Goal: Task Accomplishment & Management: Contribute content

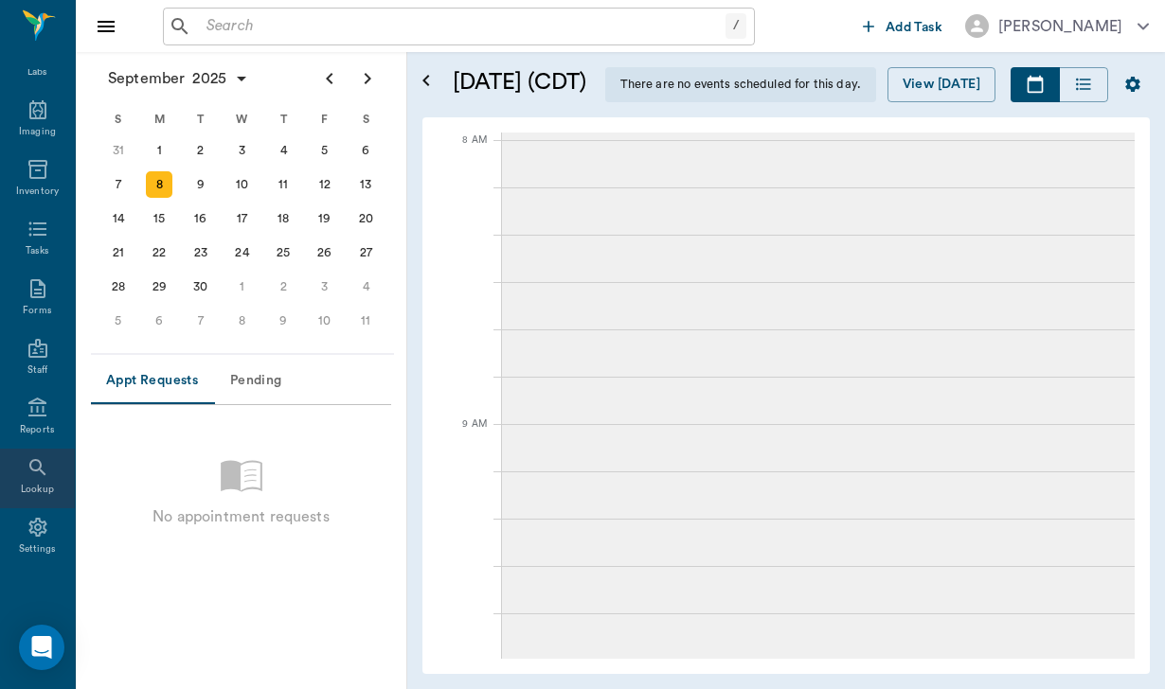
scroll to position [285, 0]
click at [46, 502] on div "Lookup" at bounding box center [37, 479] width 75 height 60
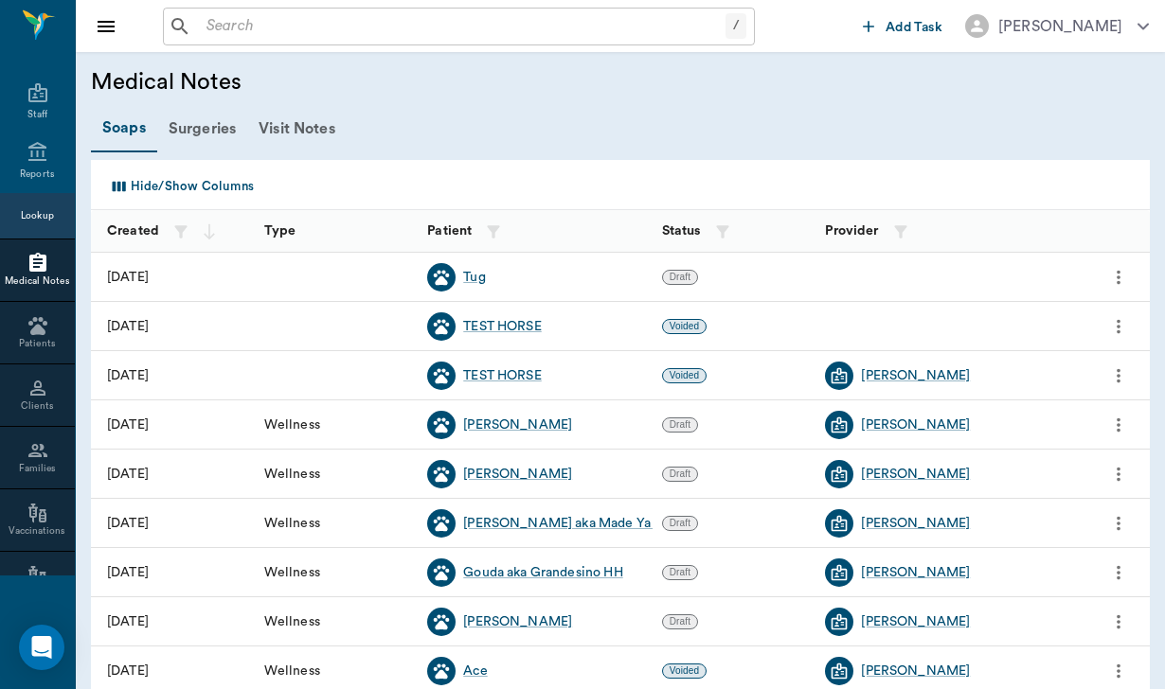
scroll to position [414, 0]
click at [49, 482] on div "Families" at bounding box center [37, 475] width 75 height 14
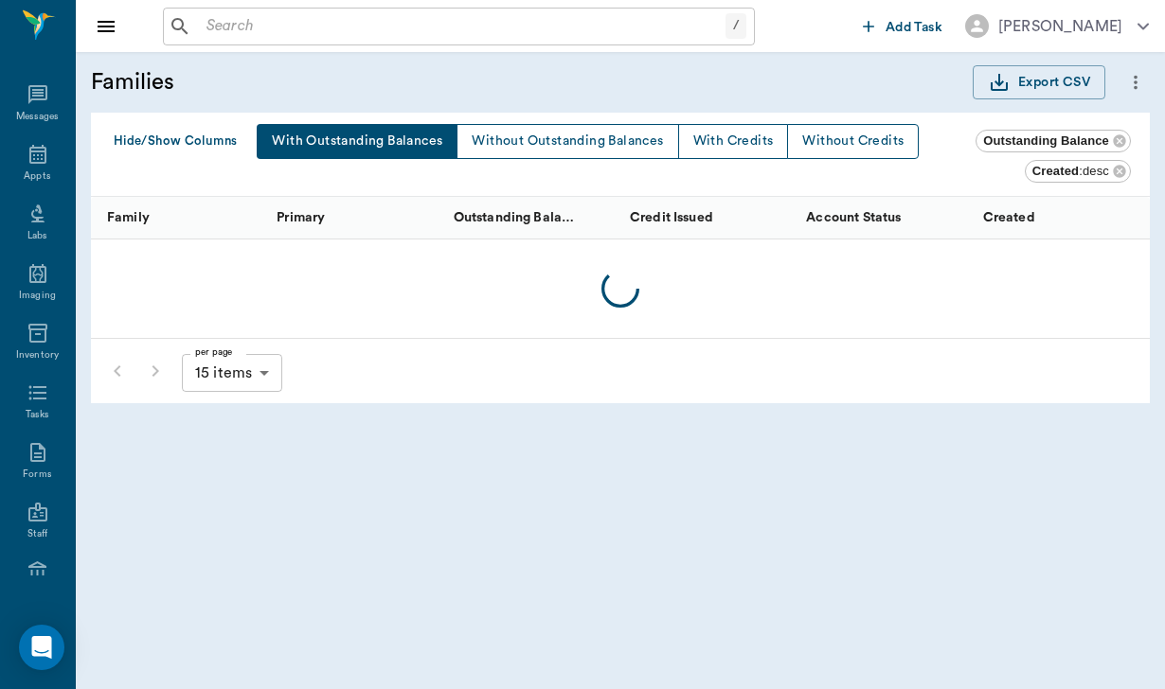
scroll to position [414, 0]
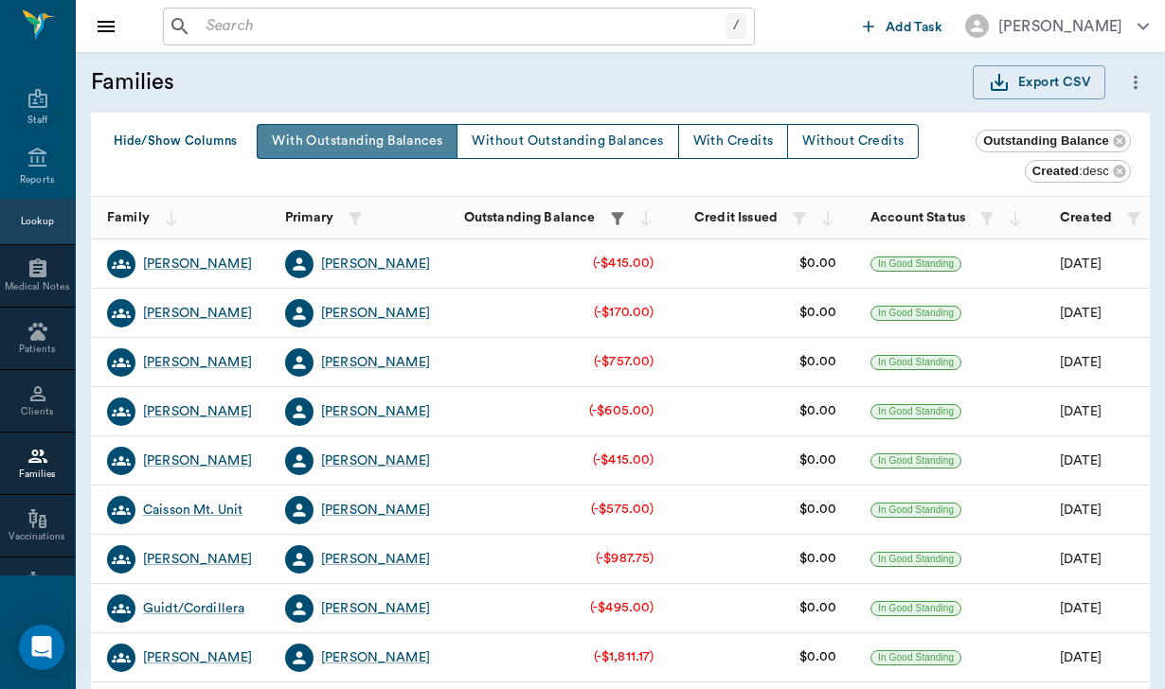
click at [381, 148] on button "With Outstanding Balances" at bounding box center [357, 141] width 201 height 35
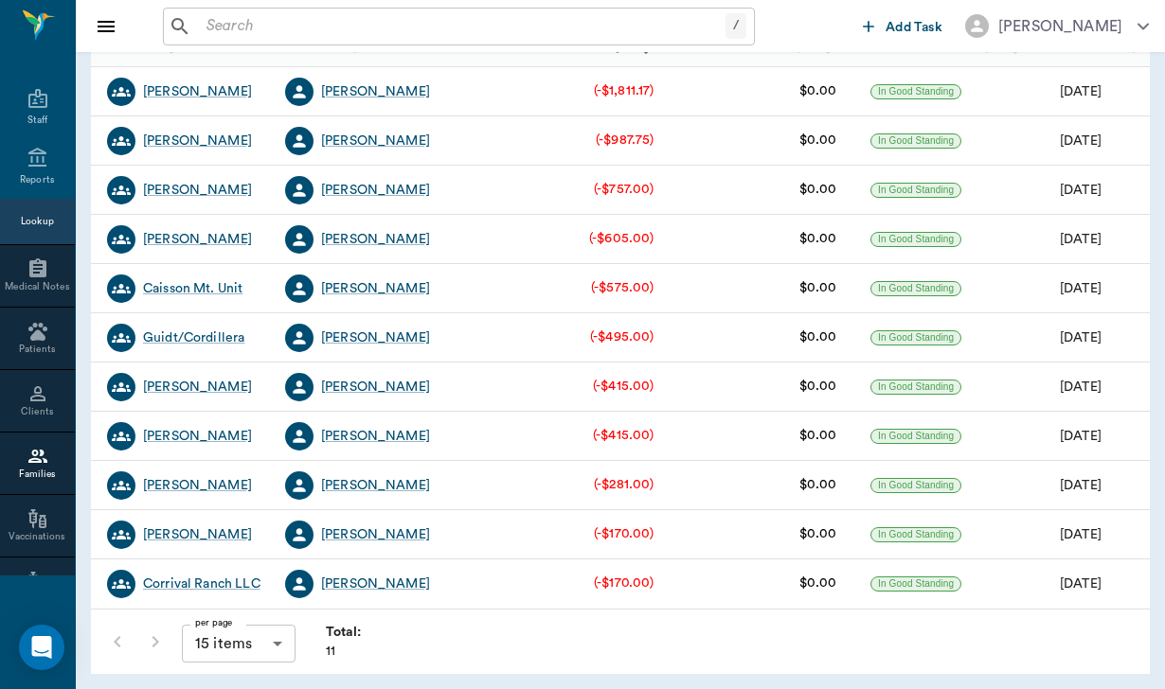
scroll to position [172, 0]
click at [288, 642] on body "/ ​ Add Task [PERSON_NAME] Nectar Messages Appts Labs Imaging Inventory Tasks F…" at bounding box center [582, 259] width 1165 height 862
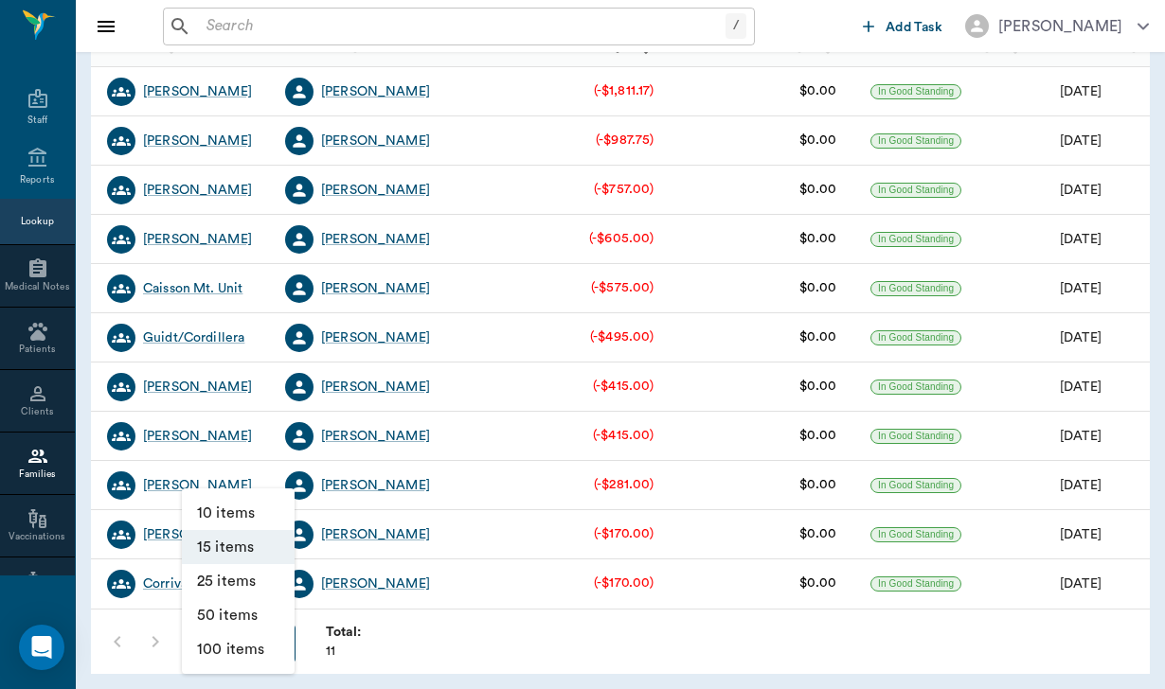
click at [257, 548] on li "15 items" at bounding box center [238, 547] width 113 height 34
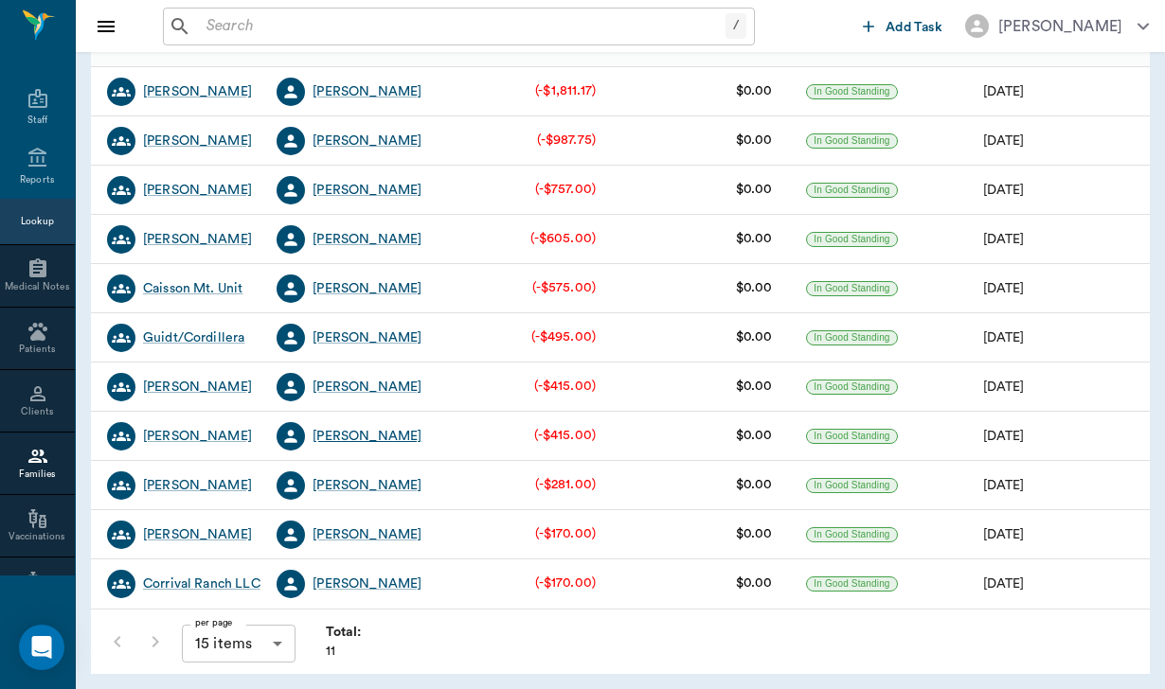
click at [364, 436] on div "[PERSON_NAME]" at bounding box center [366, 436] width 109 height 19
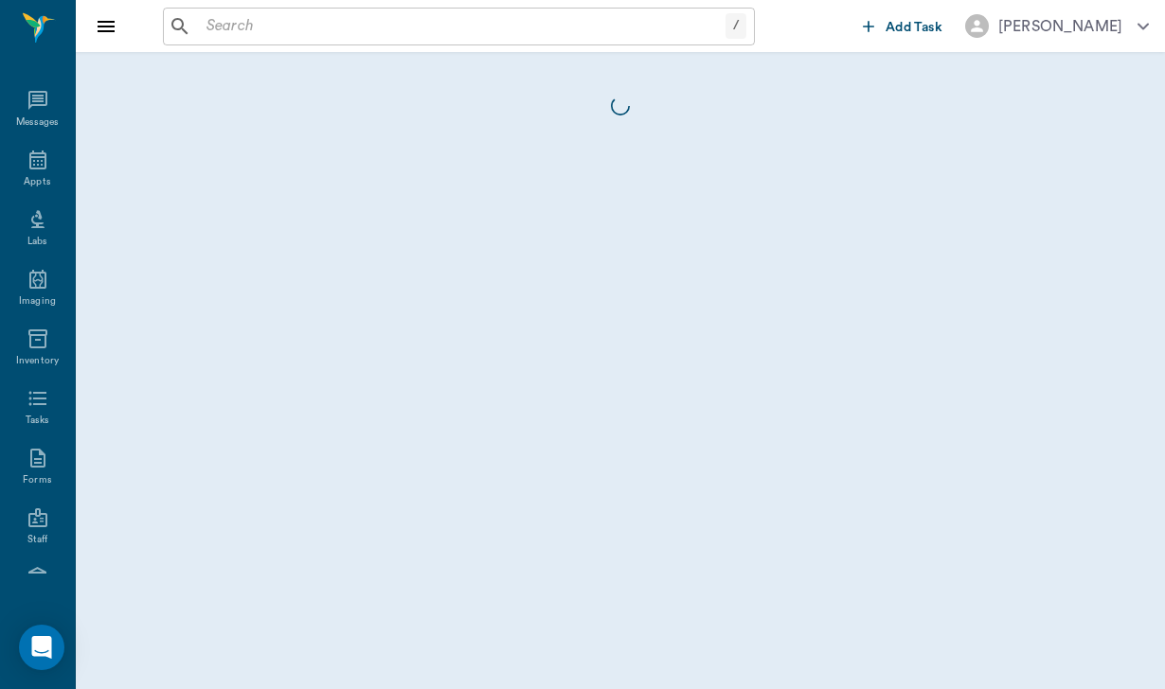
scroll to position [174, 0]
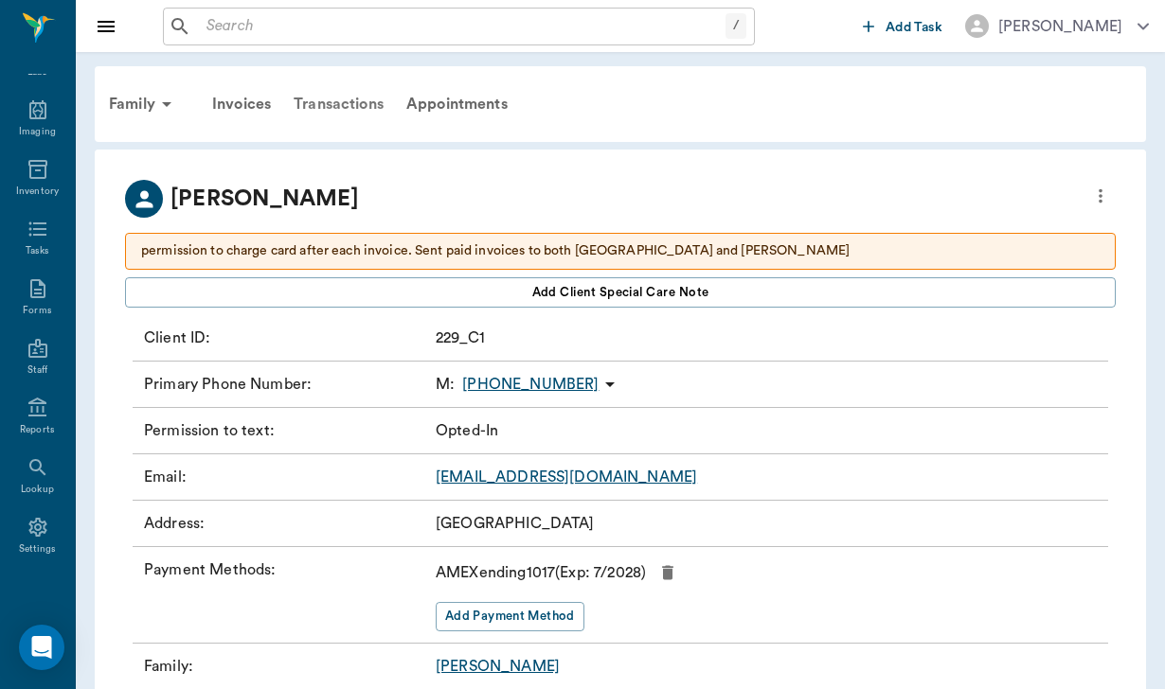
click at [359, 99] on div "Transactions" at bounding box center [338, 103] width 113 height 45
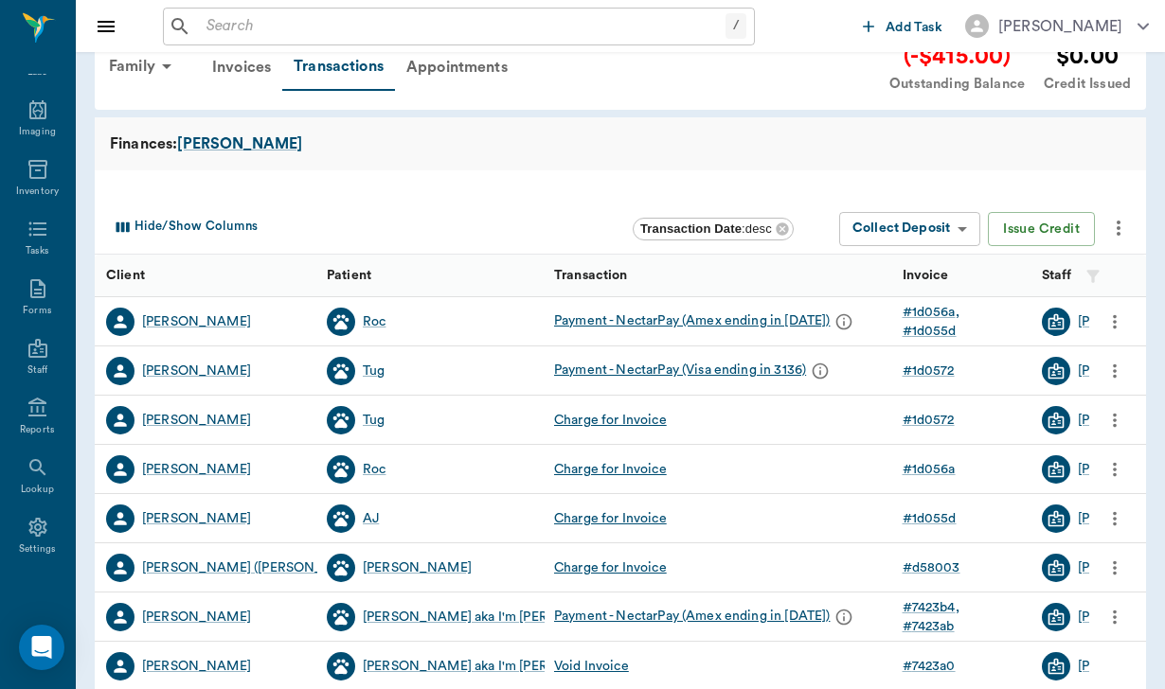
scroll to position [44, 0]
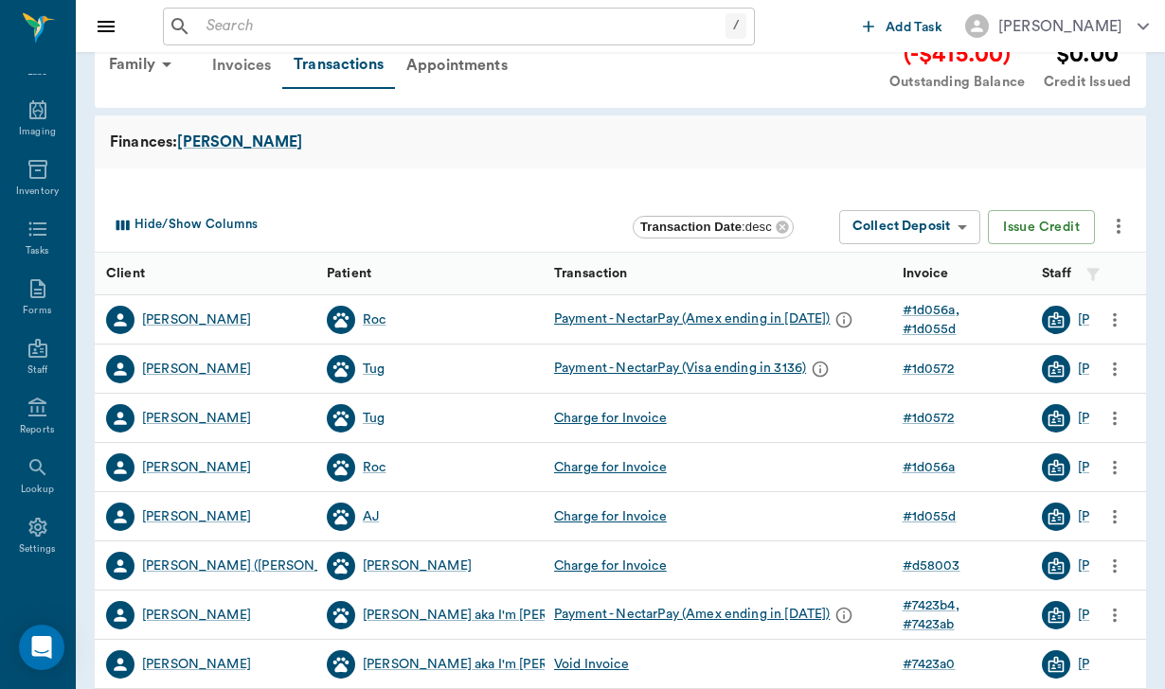
click at [241, 80] on div "Invoices" at bounding box center [241, 65] width 81 height 45
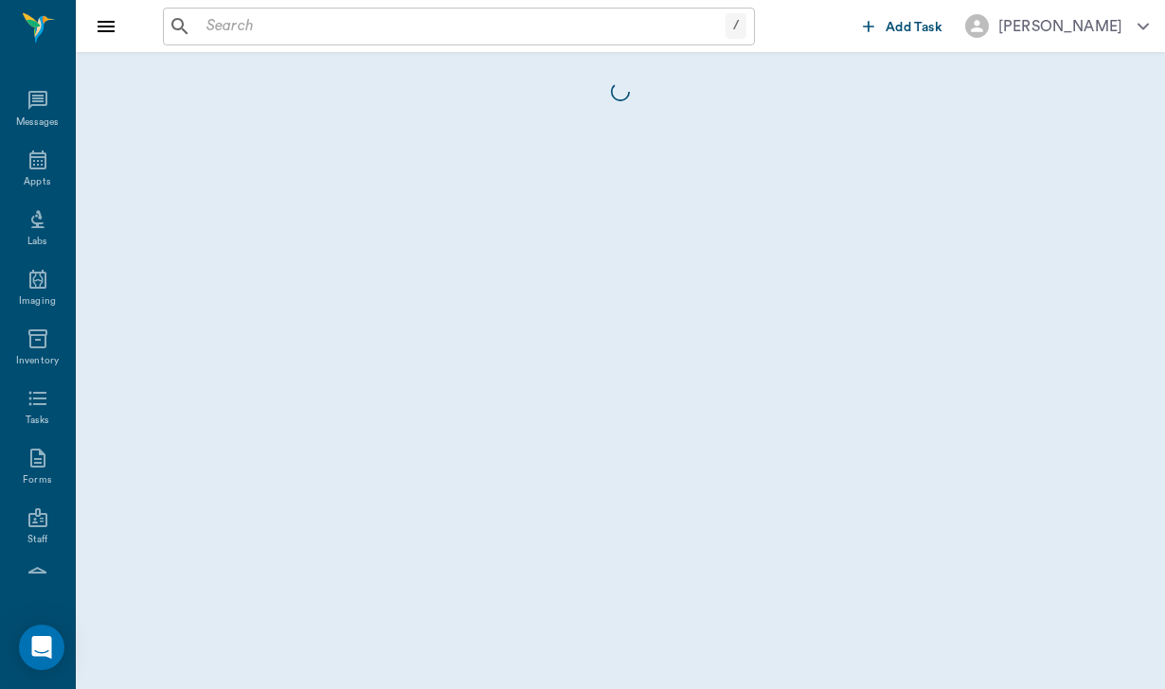
scroll to position [174, 0]
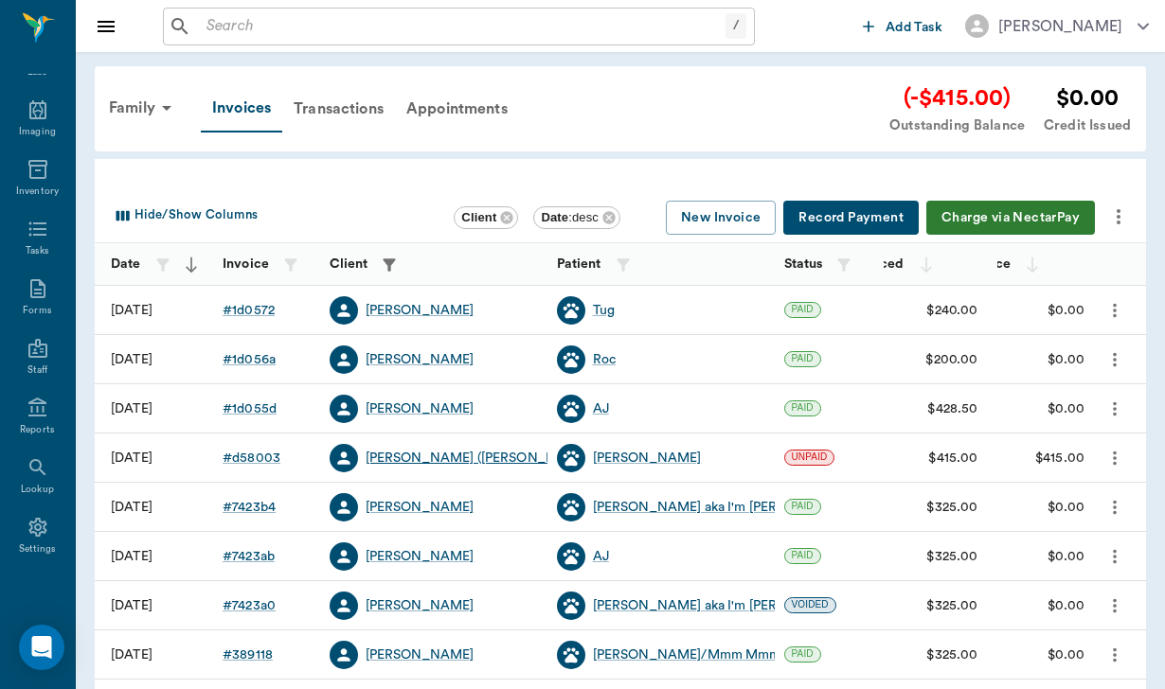
click at [409, 458] on div "[PERSON_NAME] ([PERSON_NAME])" at bounding box center [479, 458] width 228 height 19
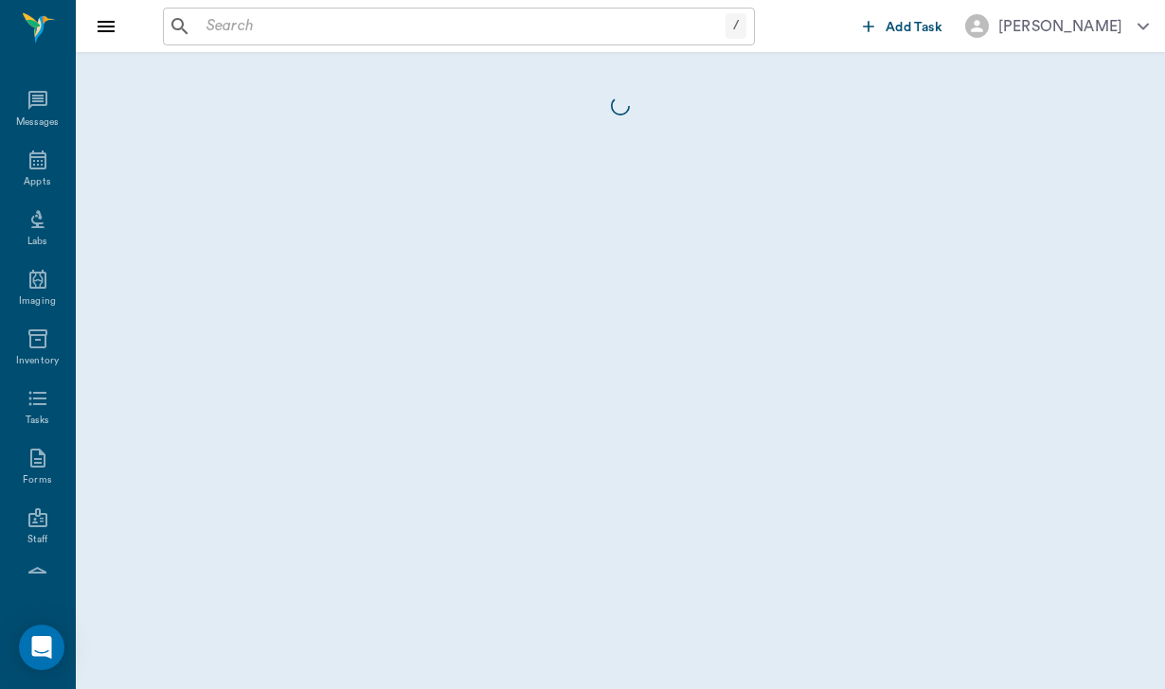
scroll to position [174, 0]
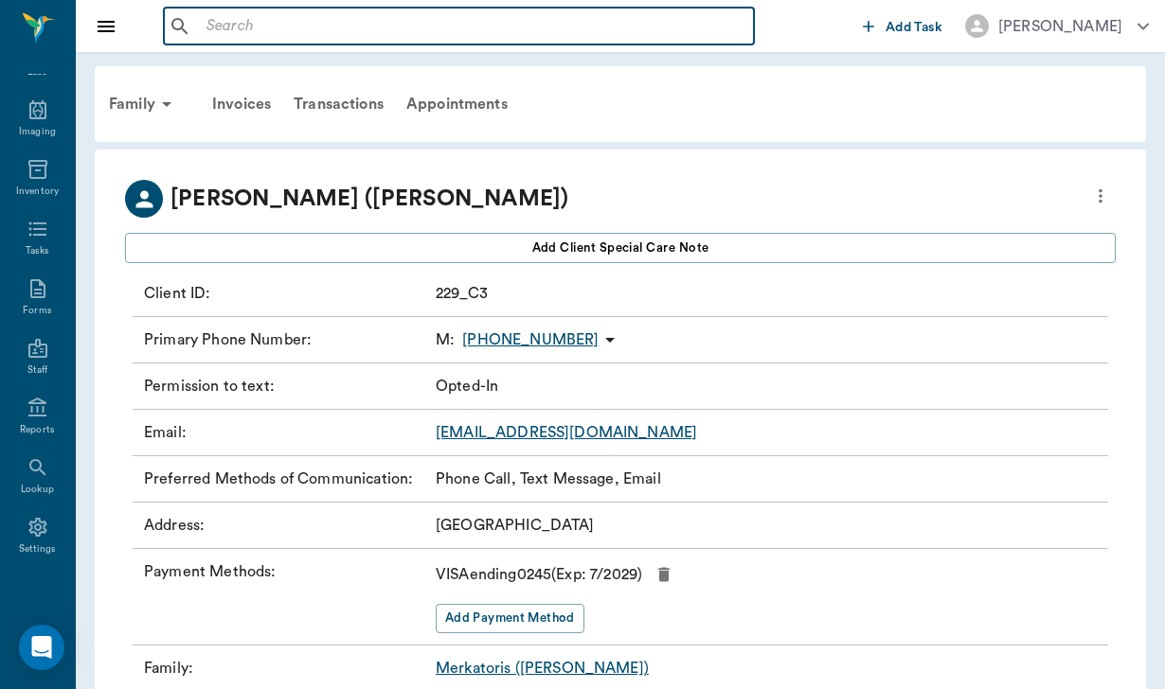
click at [221, 25] on input "text" at bounding box center [472, 26] width 547 height 27
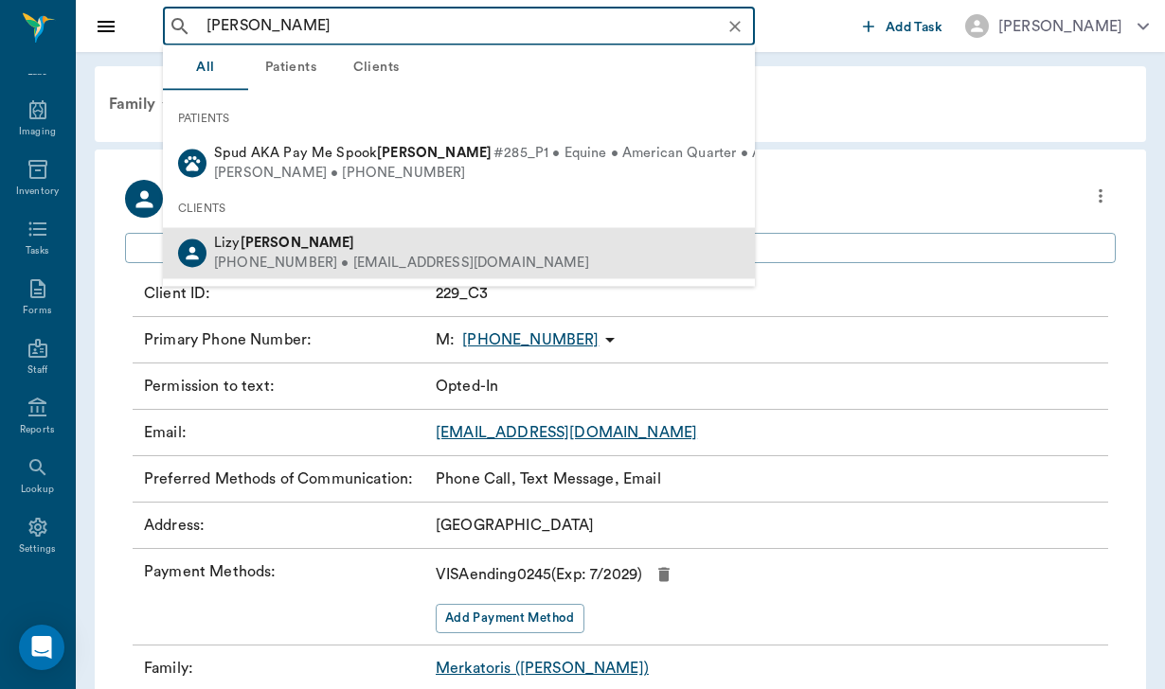
click at [297, 254] on div "[PHONE_NUMBER] • [EMAIL_ADDRESS][DOMAIN_NAME]" at bounding box center [401, 264] width 375 height 20
type input "[PERSON_NAME]"
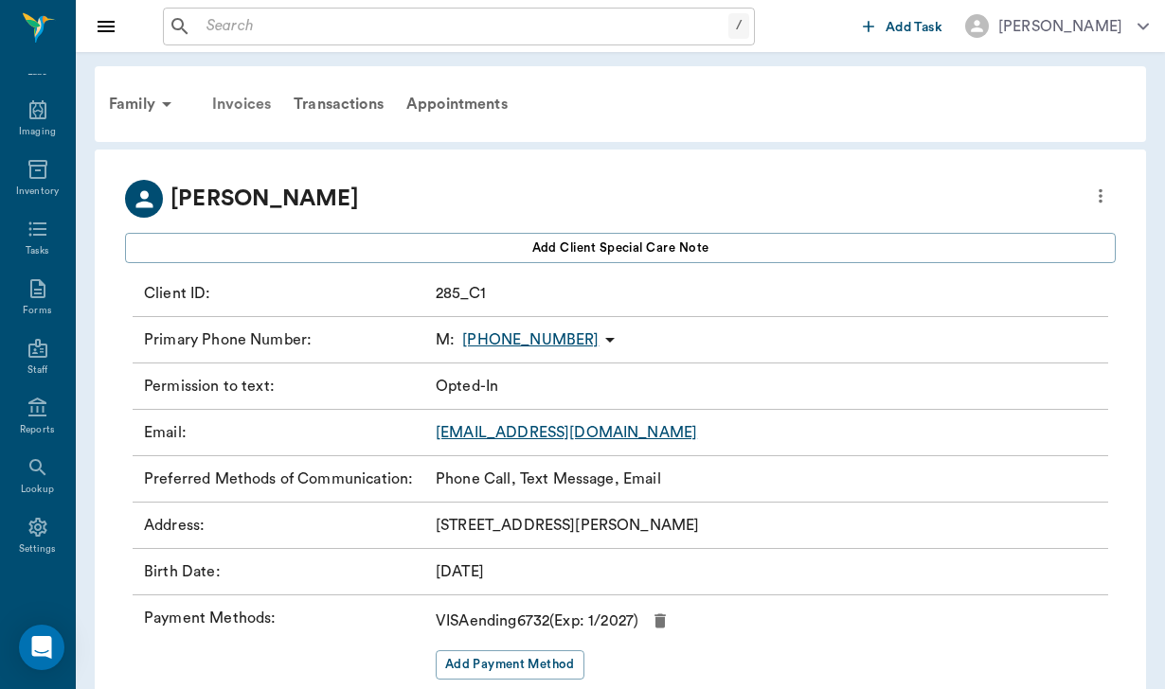
click at [243, 98] on div "Invoices" at bounding box center [241, 103] width 81 height 45
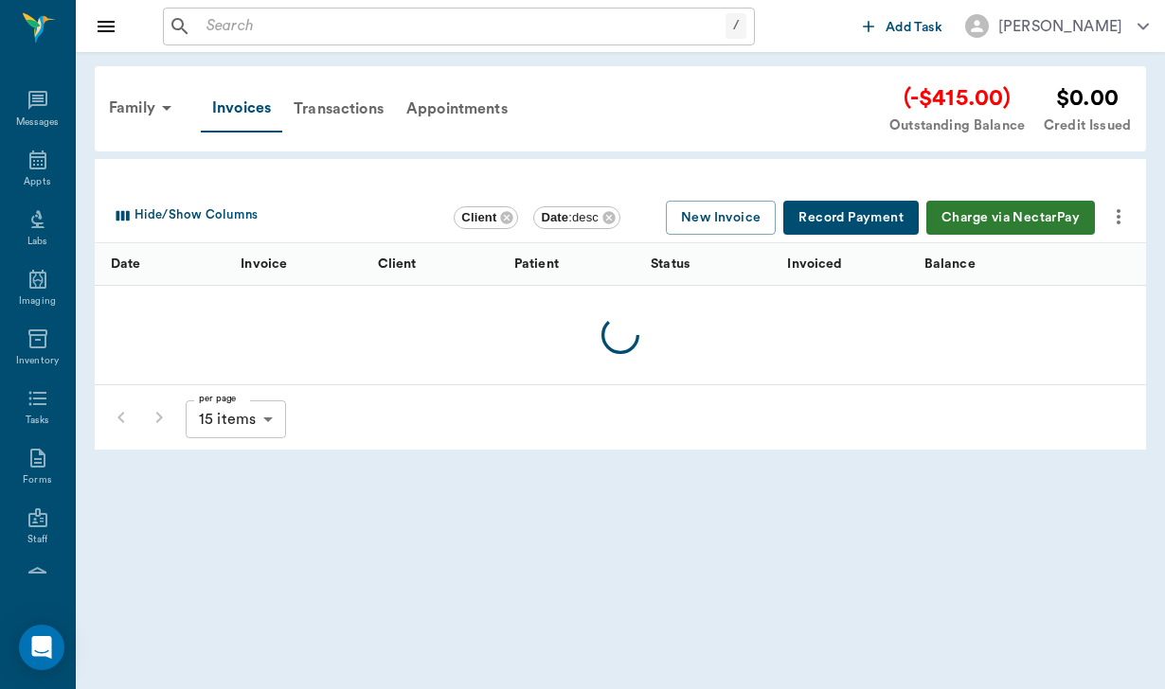
scroll to position [174, 0]
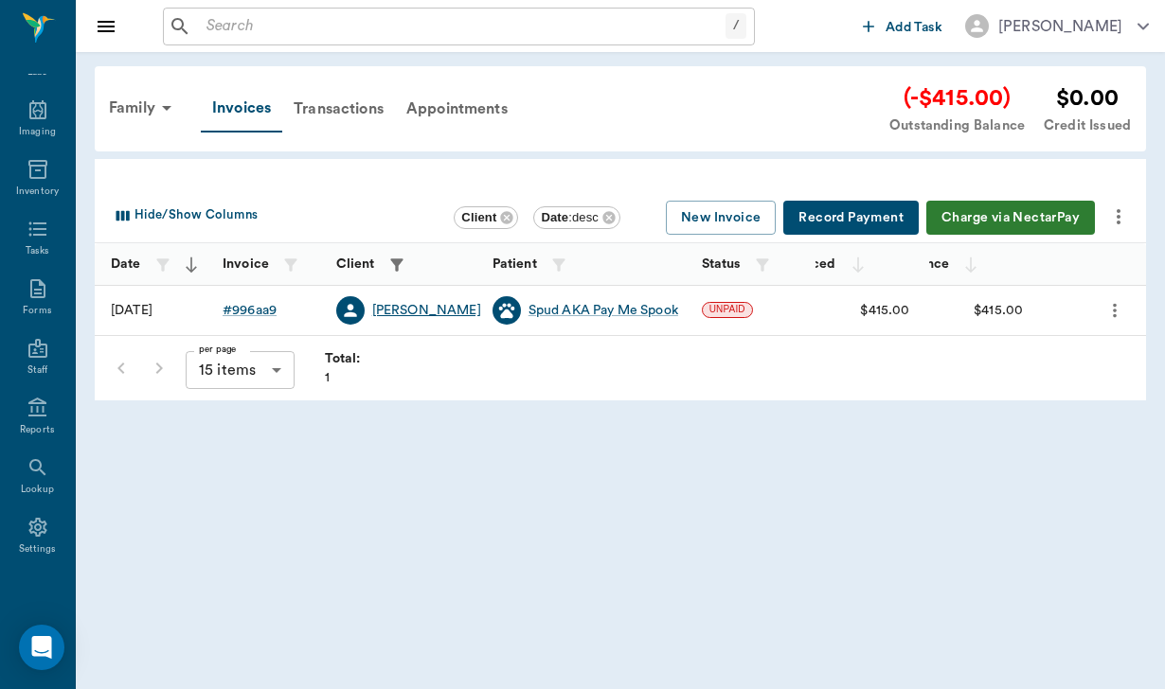
click at [417, 309] on div "[PERSON_NAME]" at bounding box center [426, 310] width 109 height 19
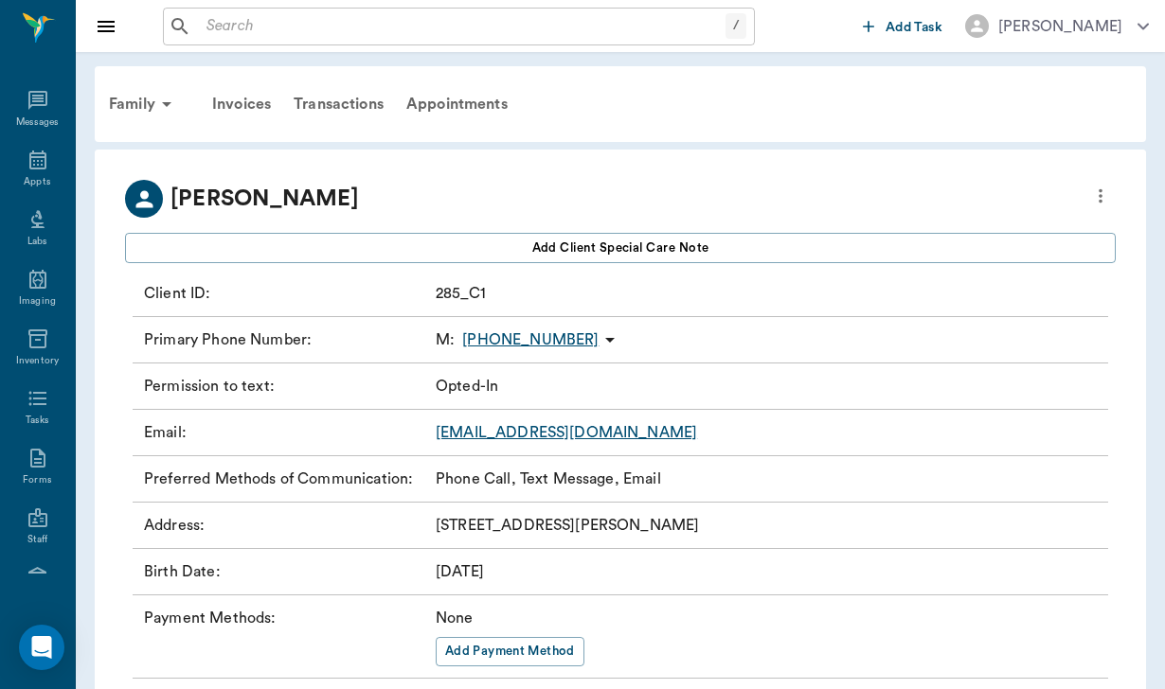
scroll to position [174, 0]
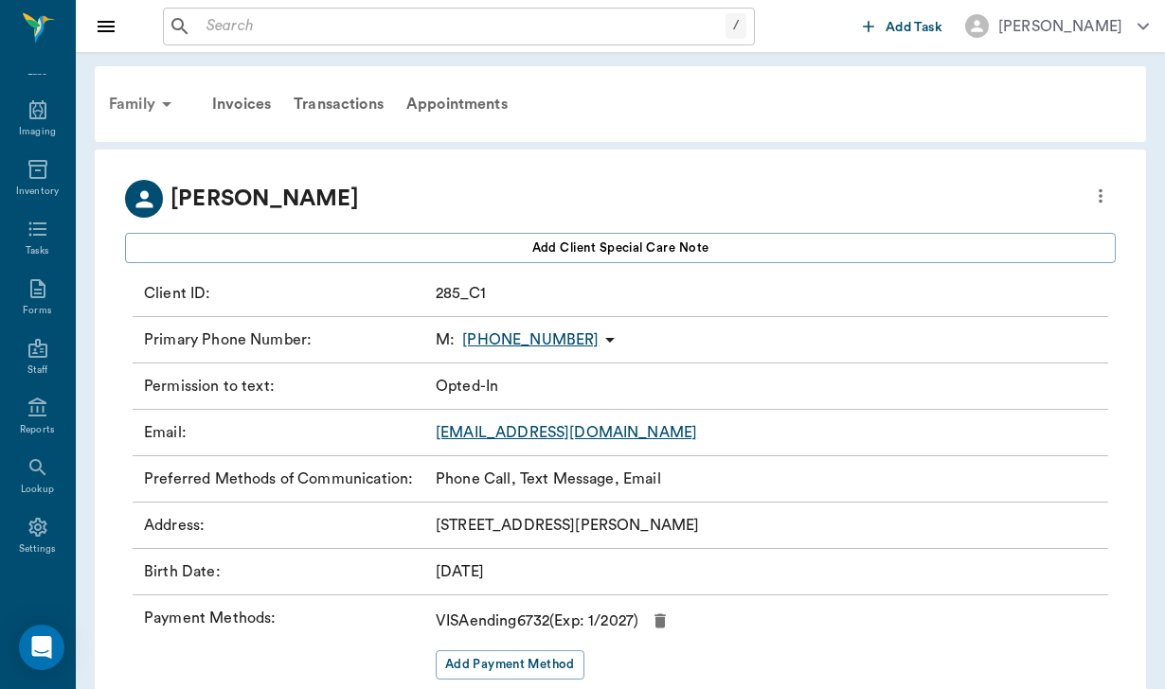
click at [146, 98] on div "Family" at bounding box center [144, 103] width 92 height 45
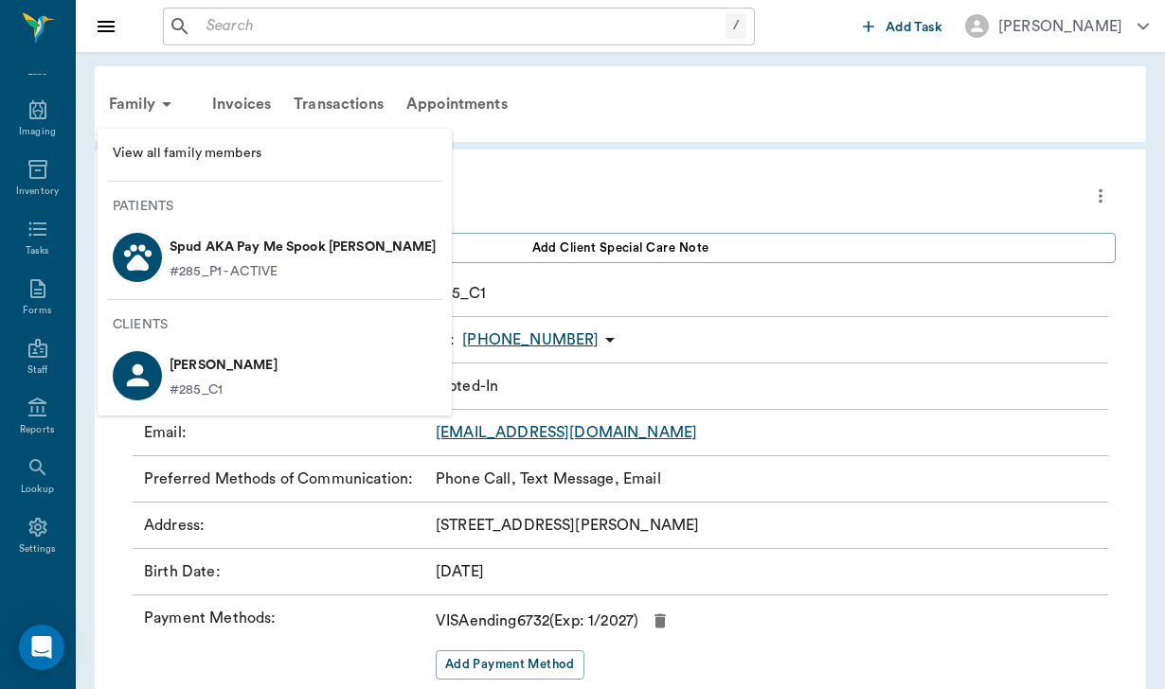
click at [231, 244] on p "Spud AKA Pay Me Spook [PERSON_NAME]" at bounding box center [302, 247] width 267 height 30
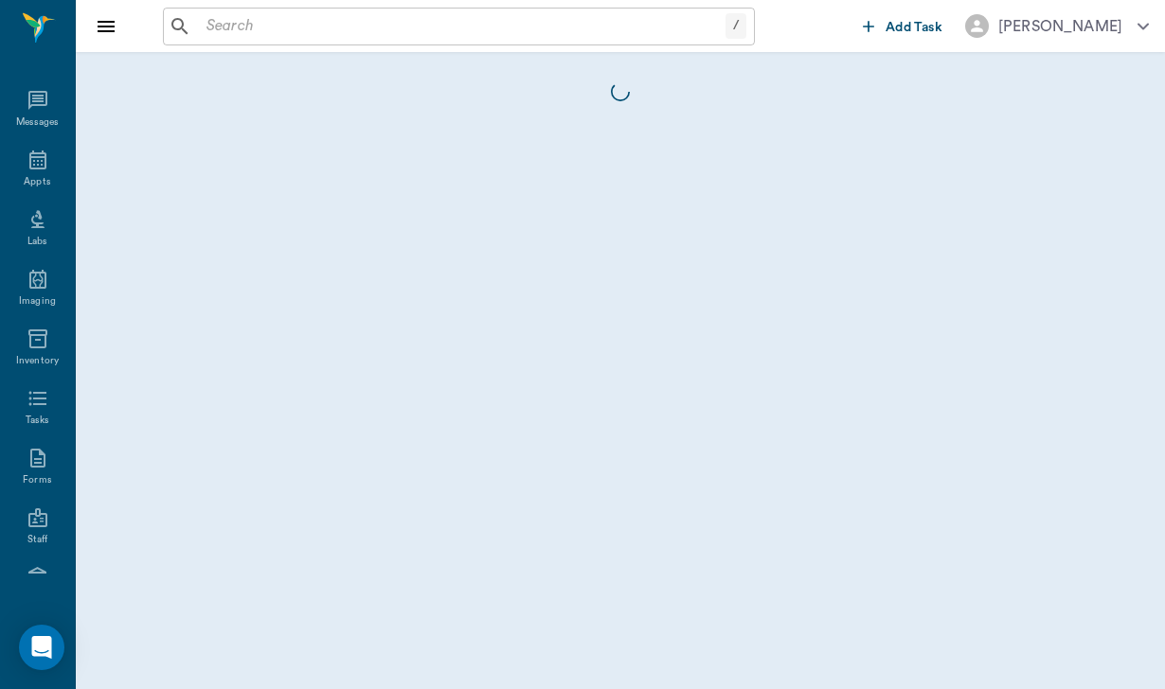
scroll to position [174, 0]
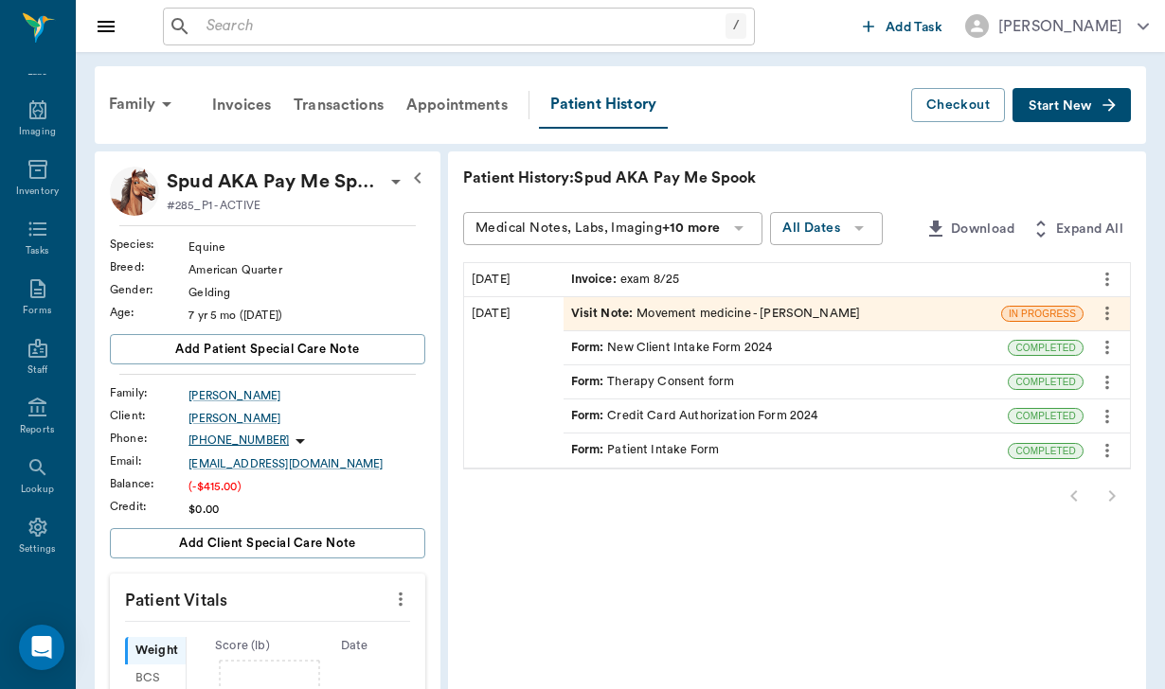
click at [1039, 106] on span "Start New" at bounding box center [1059, 106] width 63 height 0
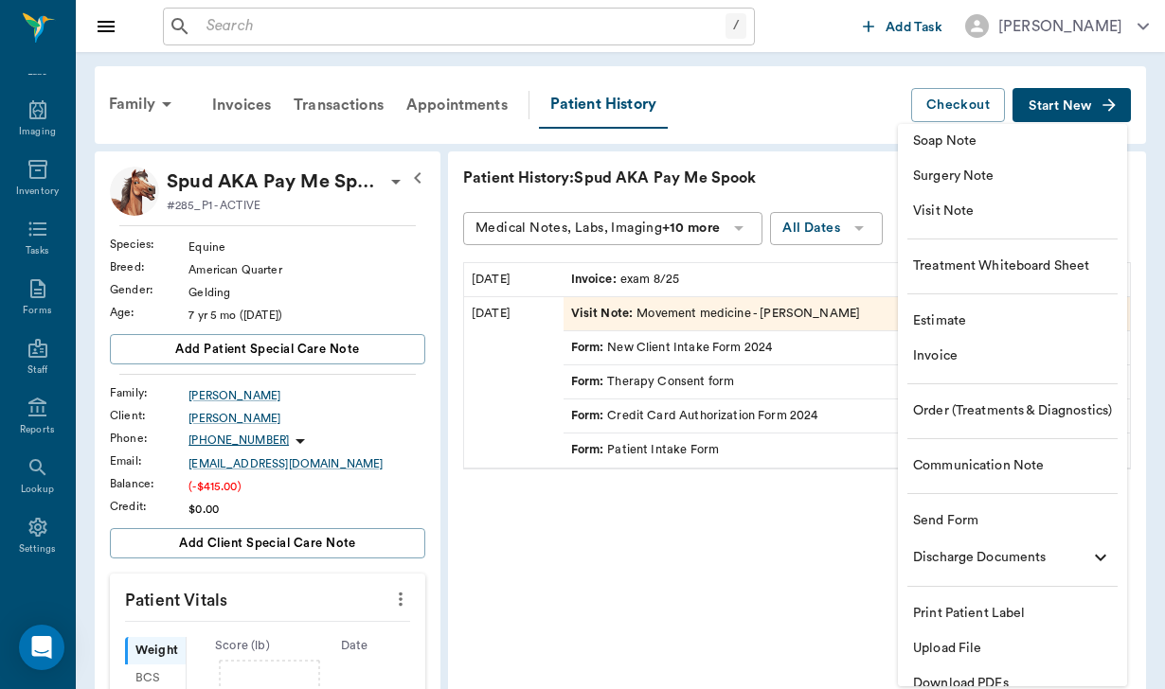
click at [991, 459] on span "Communication Note" at bounding box center [1012, 466] width 199 height 20
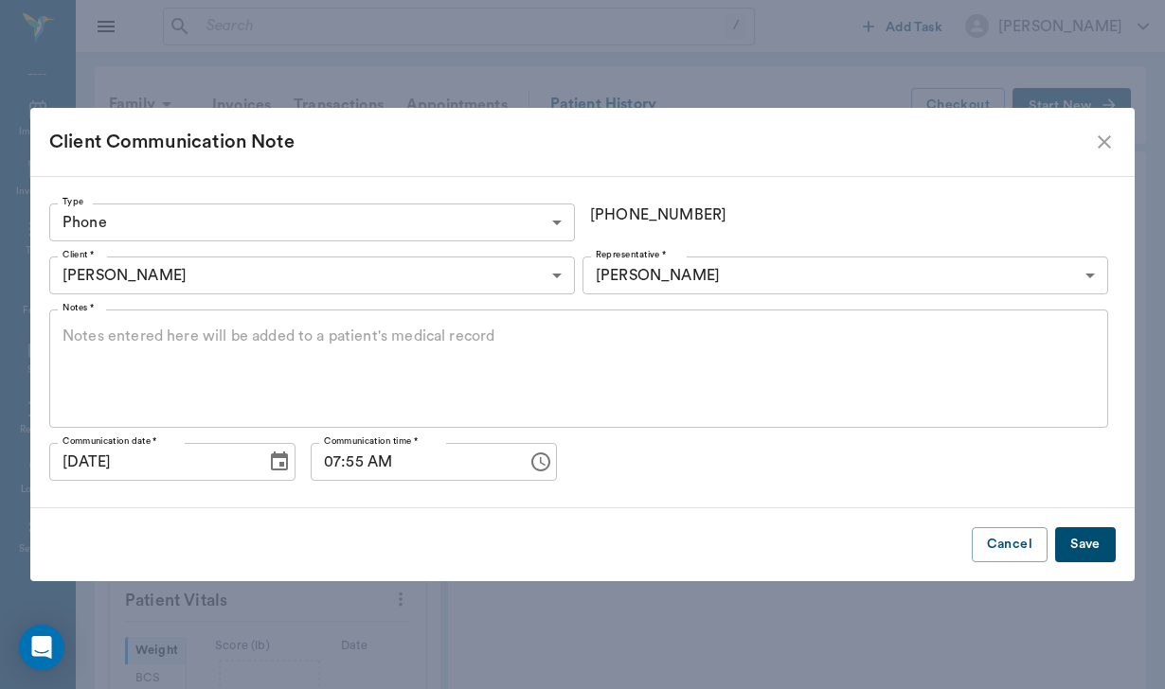
click at [137, 222] on body "/ ​ Add Task [PERSON_NAME] Nectar Messages Appts Labs Imaging Inventory Tasks F…" at bounding box center [582, 627] width 1165 height 1255
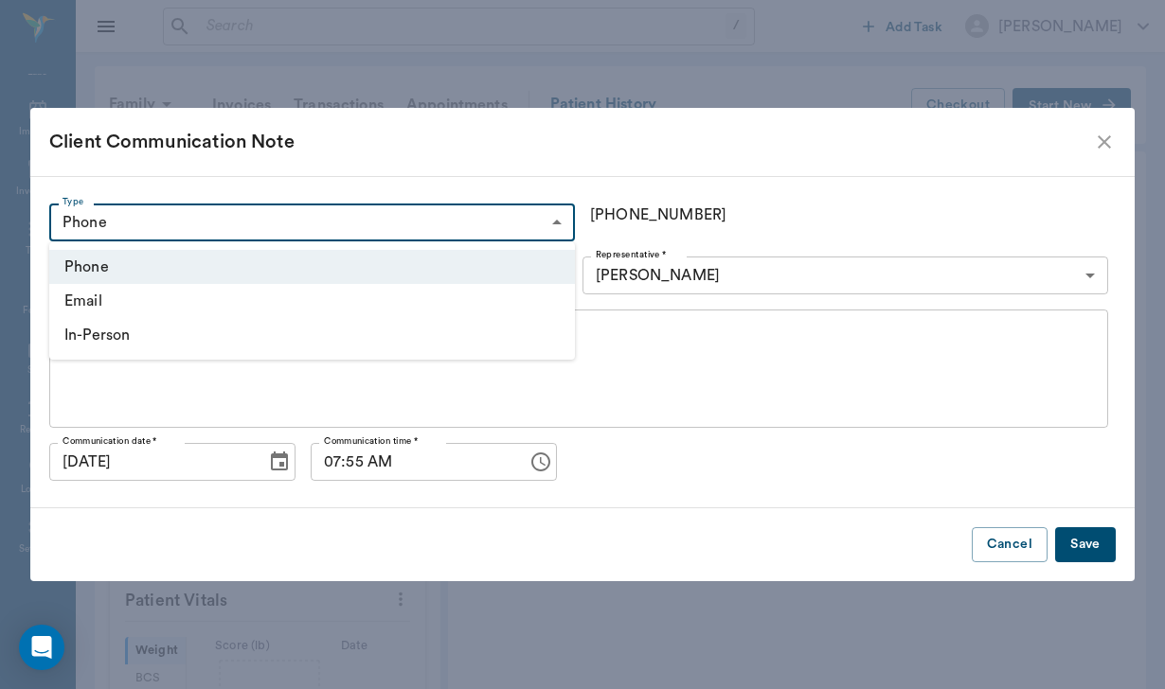
click at [126, 346] on li "In-Person" at bounding box center [311, 335] width 525 height 34
type input "IN_PERSON"
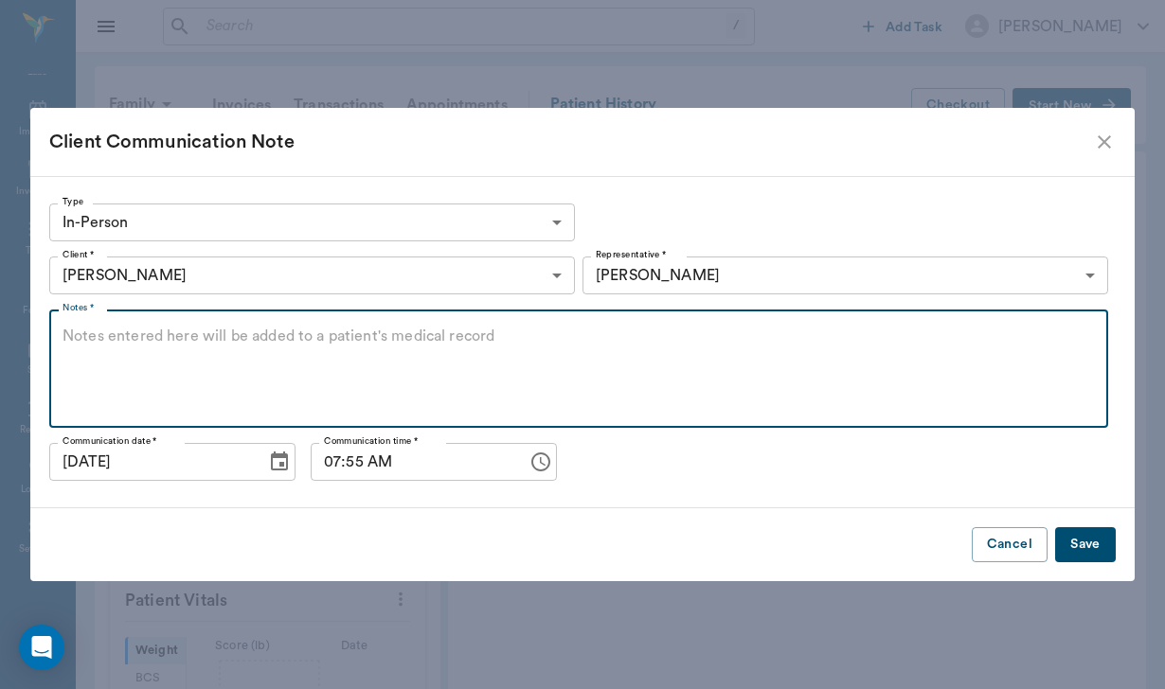
click at [126, 341] on textarea "Notes *" at bounding box center [578, 369] width 1032 height 87
type textarea "sent thank you note"
click at [1078, 561] on button "Save" at bounding box center [1085, 544] width 61 height 35
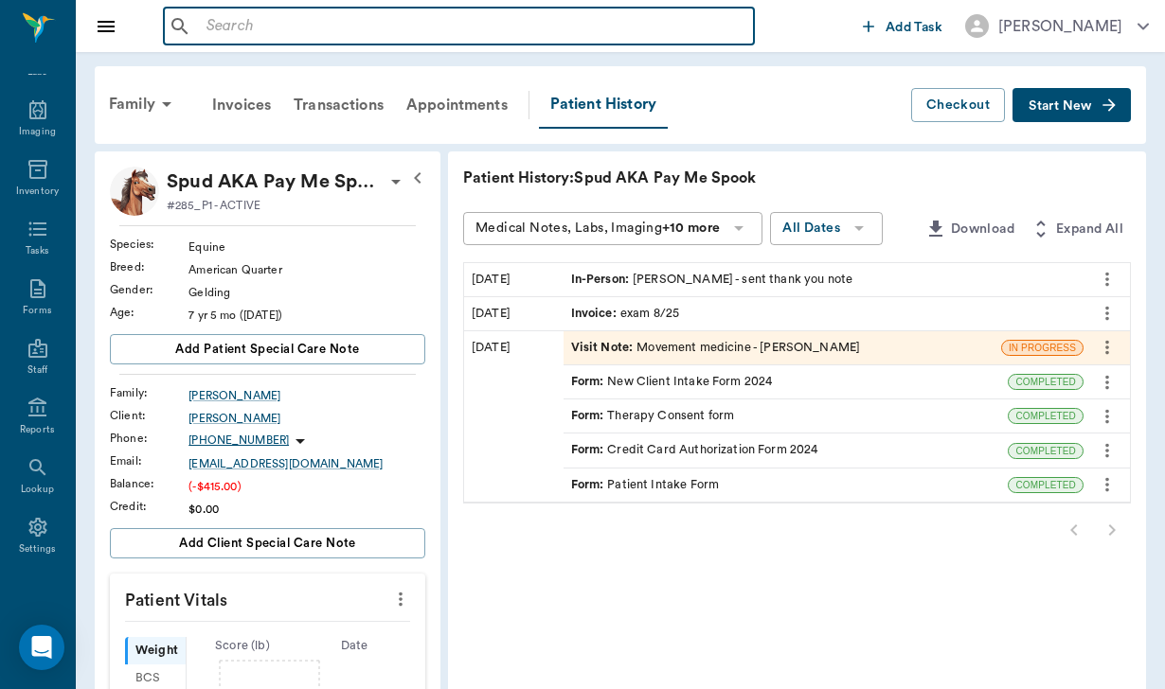
click at [214, 23] on input "text" at bounding box center [472, 26] width 547 height 27
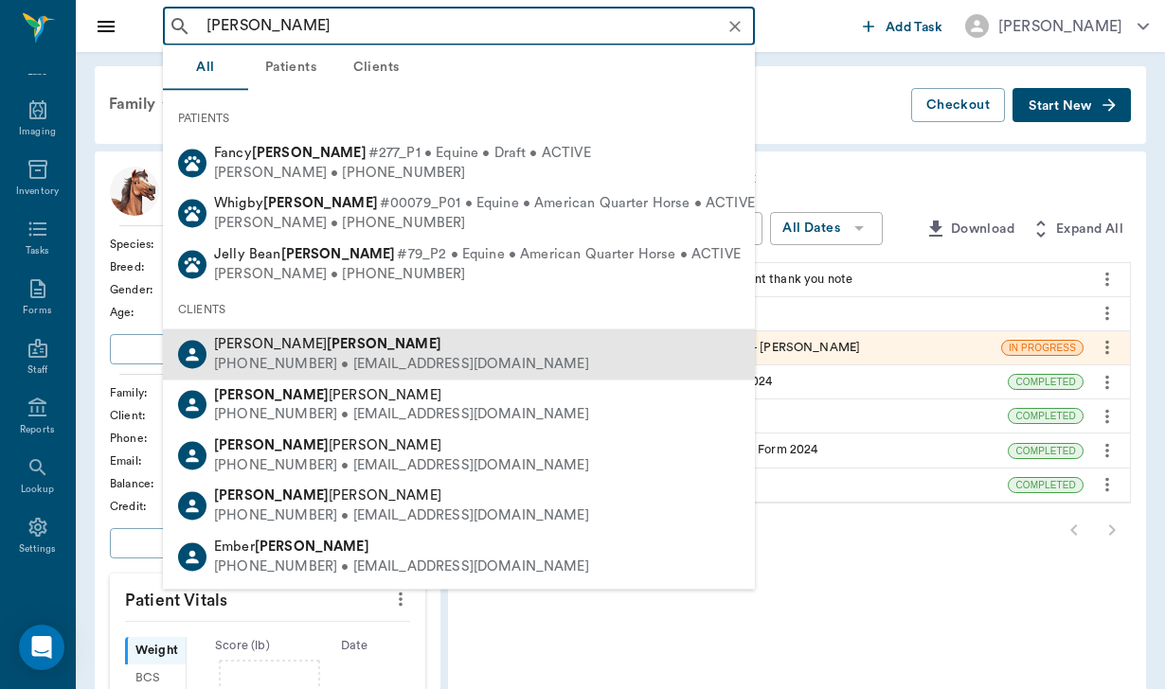
click at [293, 337] on div "[PERSON_NAME]" at bounding box center [401, 345] width 375 height 20
type input "[PERSON_NAME]"
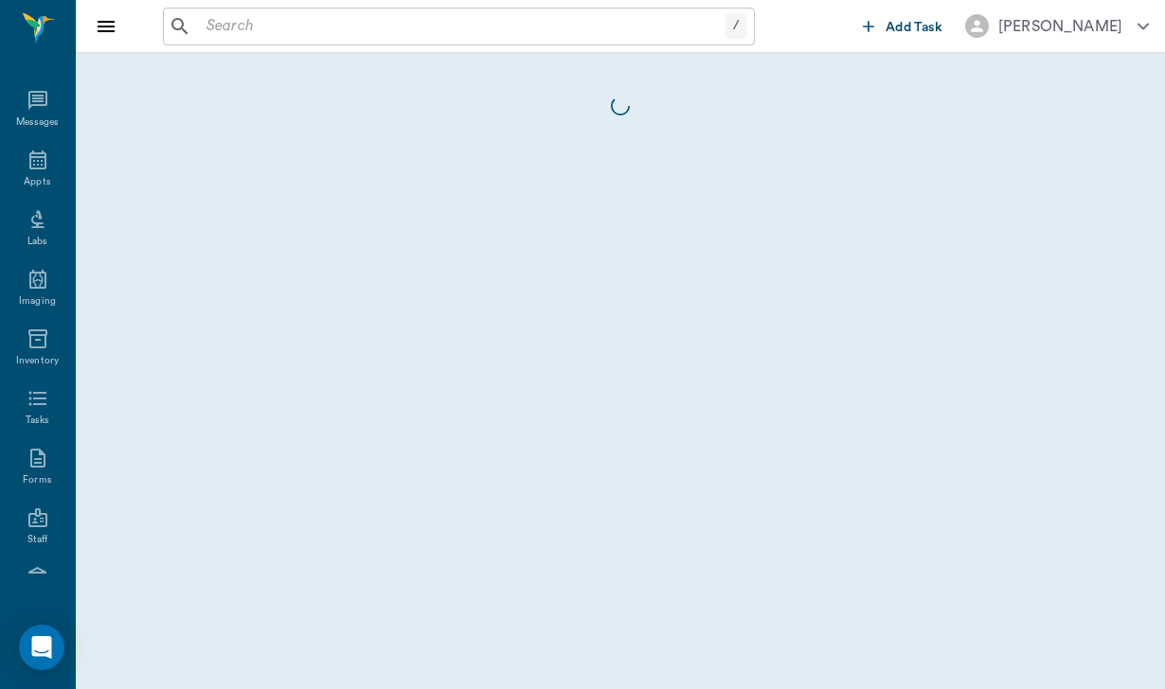
scroll to position [174, 0]
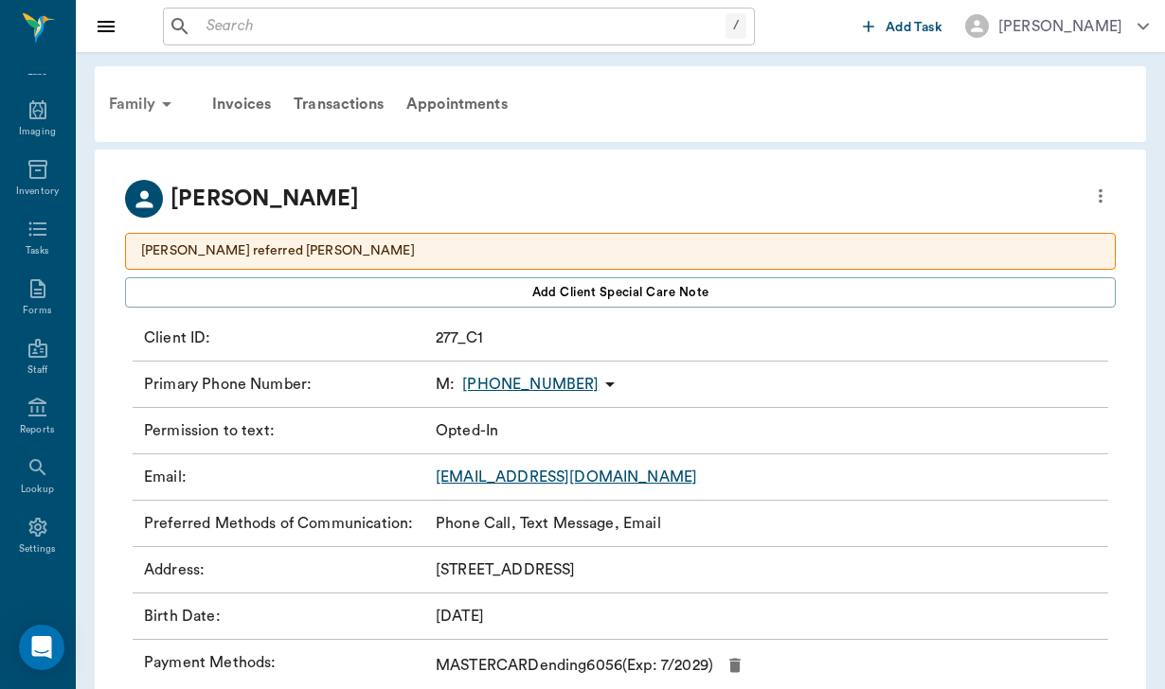
click at [133, 108] on div "Family" at bounding box center [144, 103] width 92 height 45
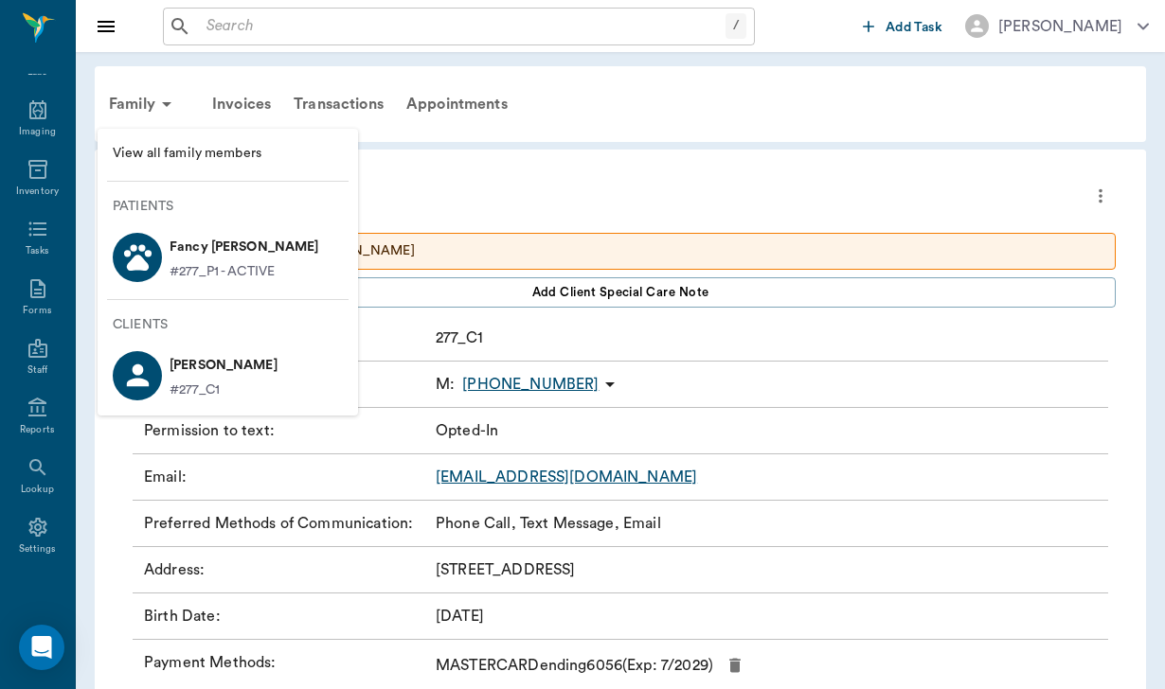
click at [219, 216] on p "Patients" at bounding box center [235, 207] width 245 height 20
click at [232, 254] on p "Fancy [PERSON_NAME]" at bounding box center [244, 247] width 150 height 30
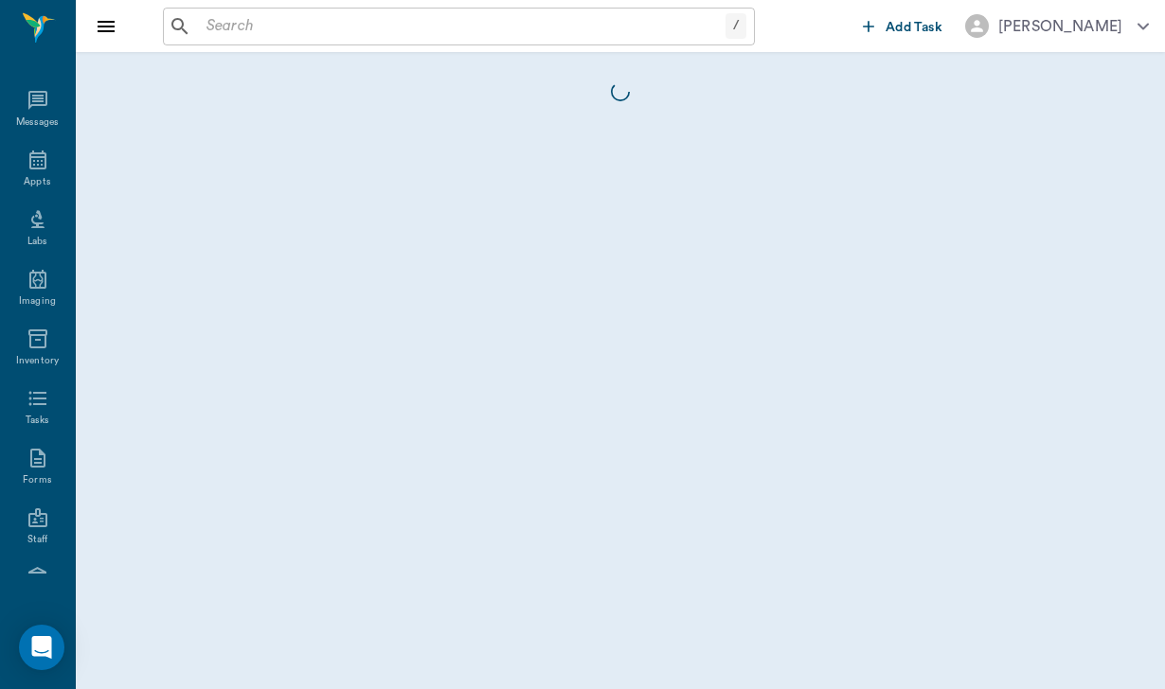
scroll to position [174, 0]
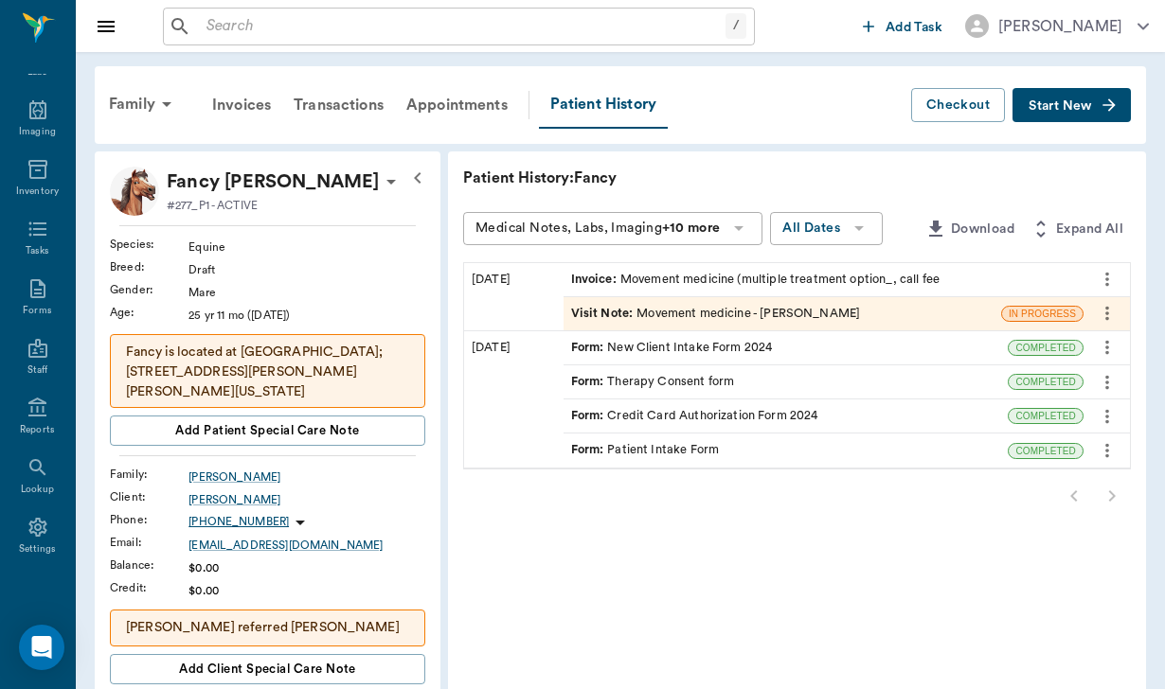
click at [1024, 107] on button "Start New" at bounding box center [1071, 105] width 118 height 35
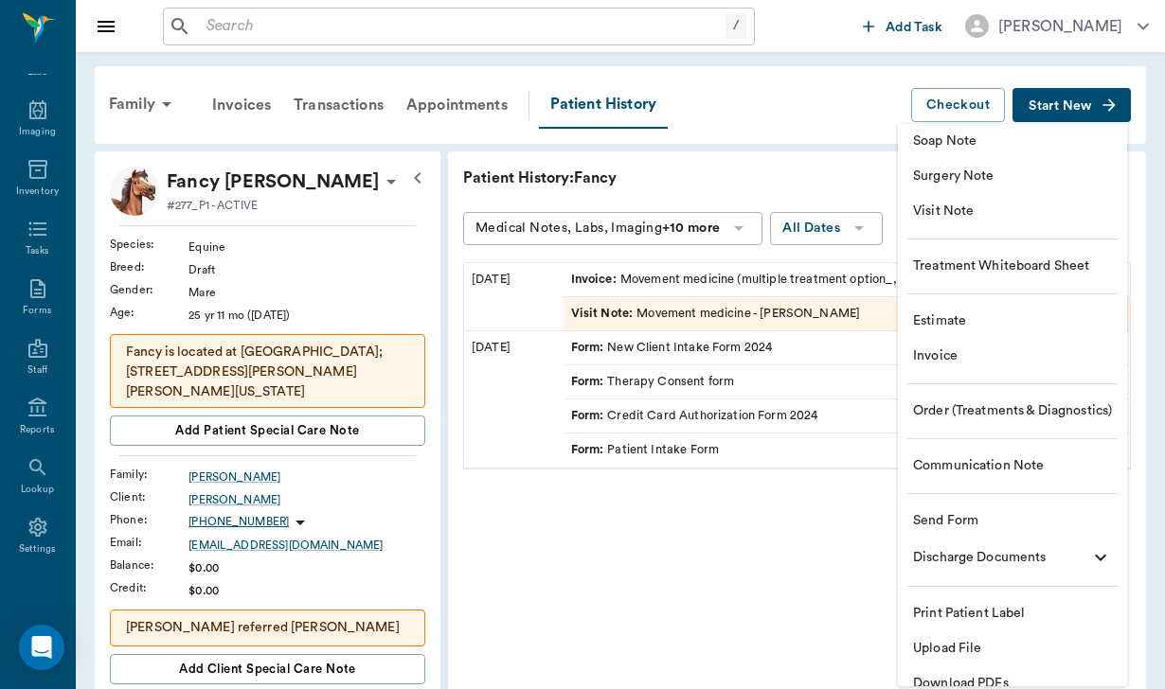
click at [982, 476] on li "Communication Note" at bounding box center [1012, 466] width 229 height 35
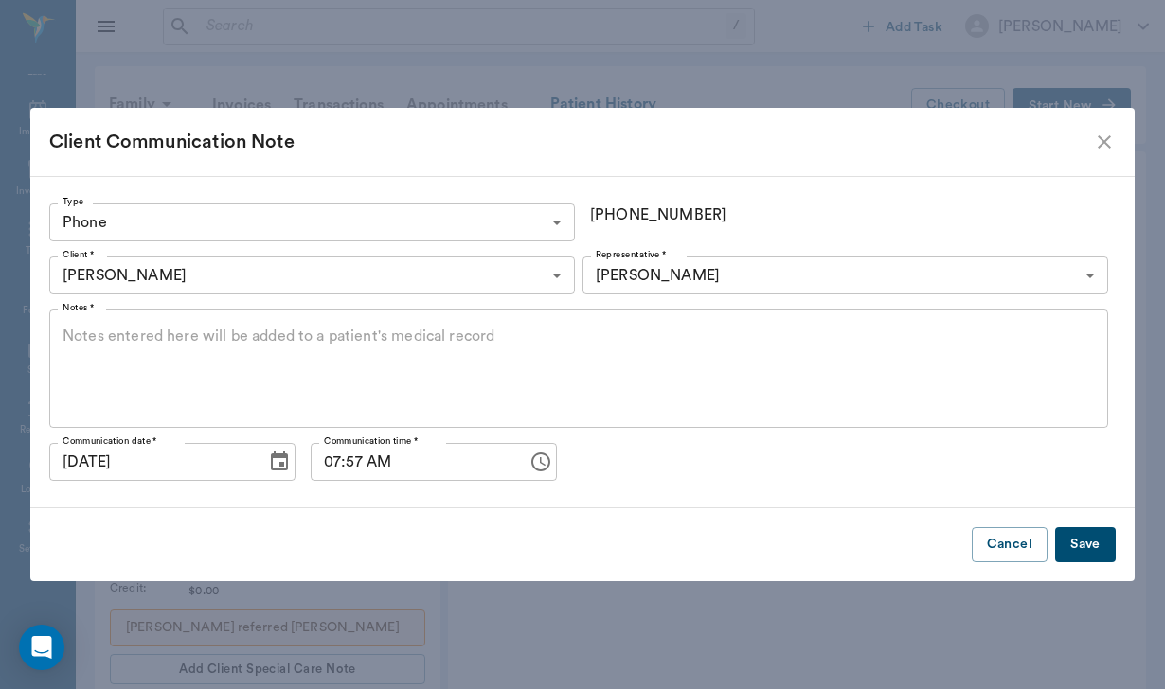
click at [434, 240] on body "/ ​ Add Task [PERSON_NAME] Nectar Messages Appts Labs Imaging Inventory Tasks F…" at bounding box center [582, 690] width 1165 height 1380
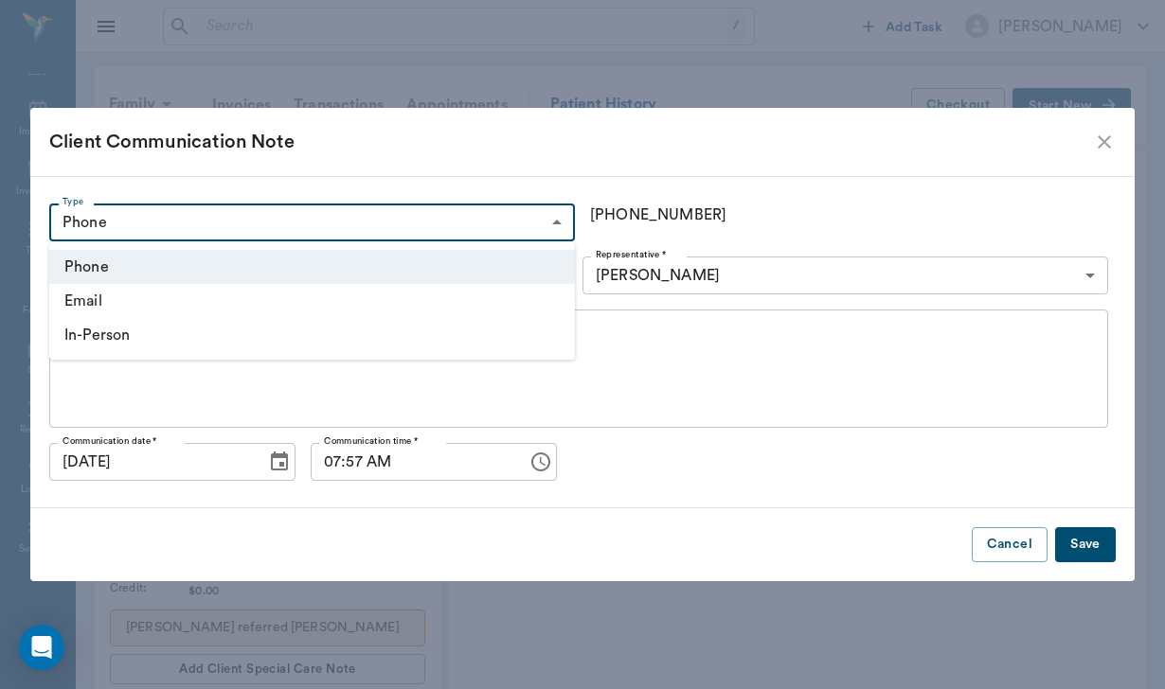
drag, startPoint x: 349, startPoint y: 312, endPoint x: 352, endPoint y: 338, distance: 25.7
click at [352, 338] on ul "Phone Email In-Person" at bounding box center [311, 300] width 525 height 117
click at [352, 338] on li "In-Person" at bounding box center [311, 335] width 525 height 34
type input "IN_PERSON"
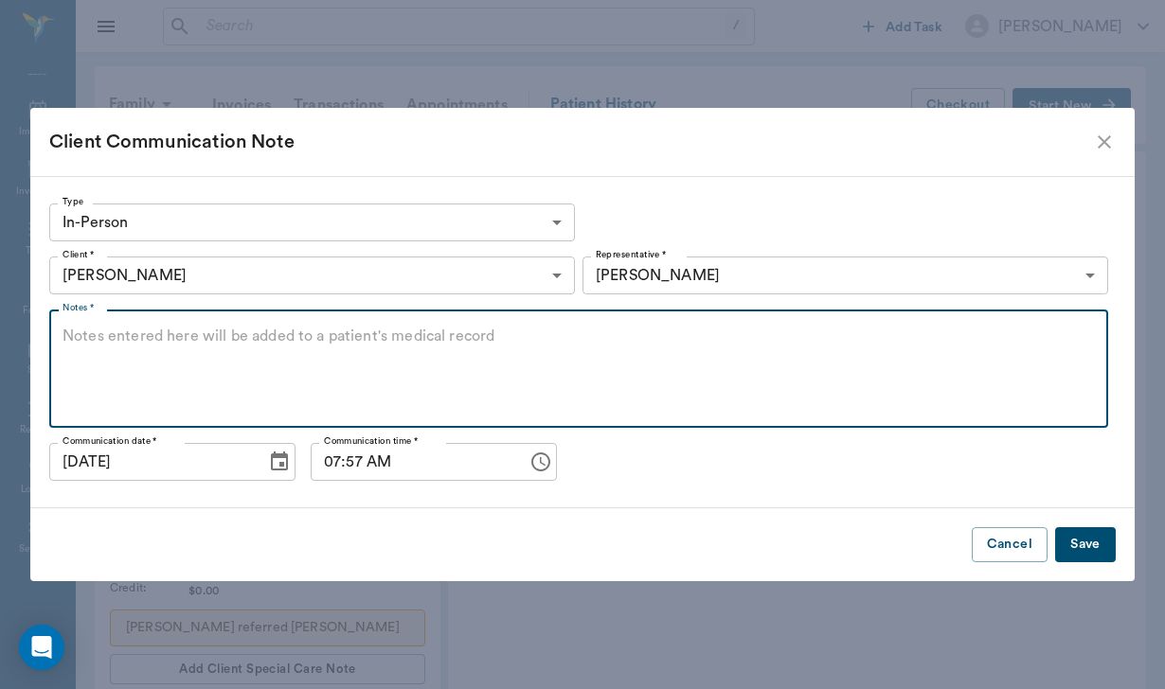
click at [223, 333] on textarea "Notes *" at bounding box center [578, 369] width 1032 height 87
type textarea "sent thank you note"
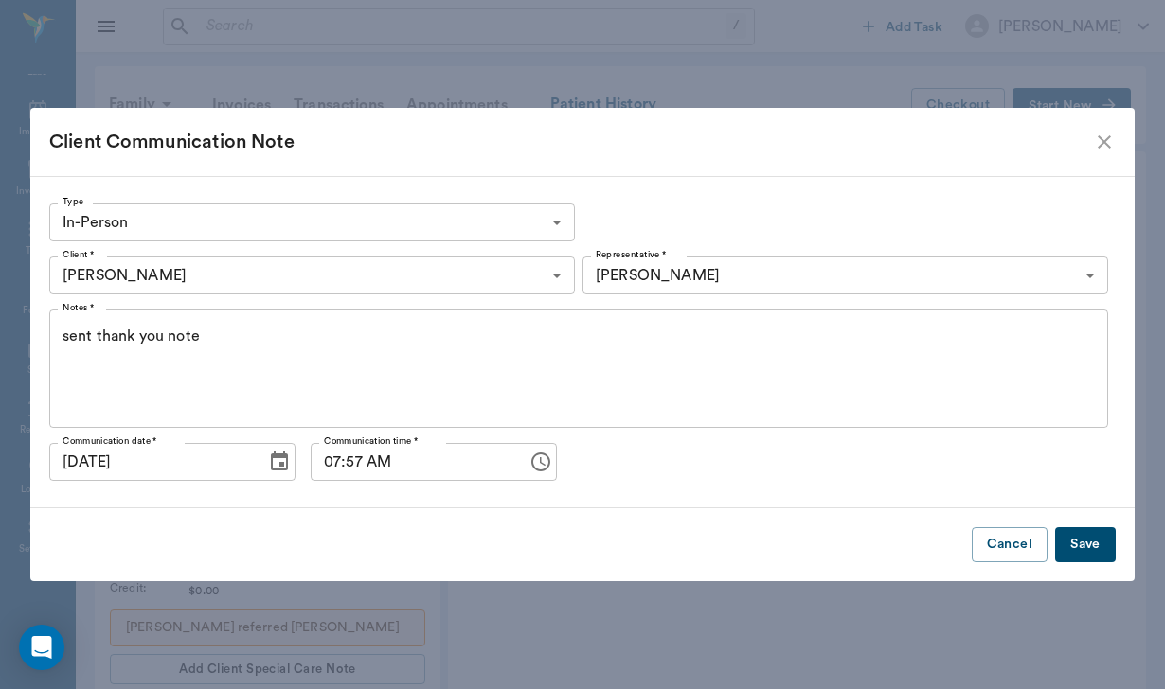
click at [1085, 552] on button "Save" at bounding box center [1085, 544] width 61 height 35
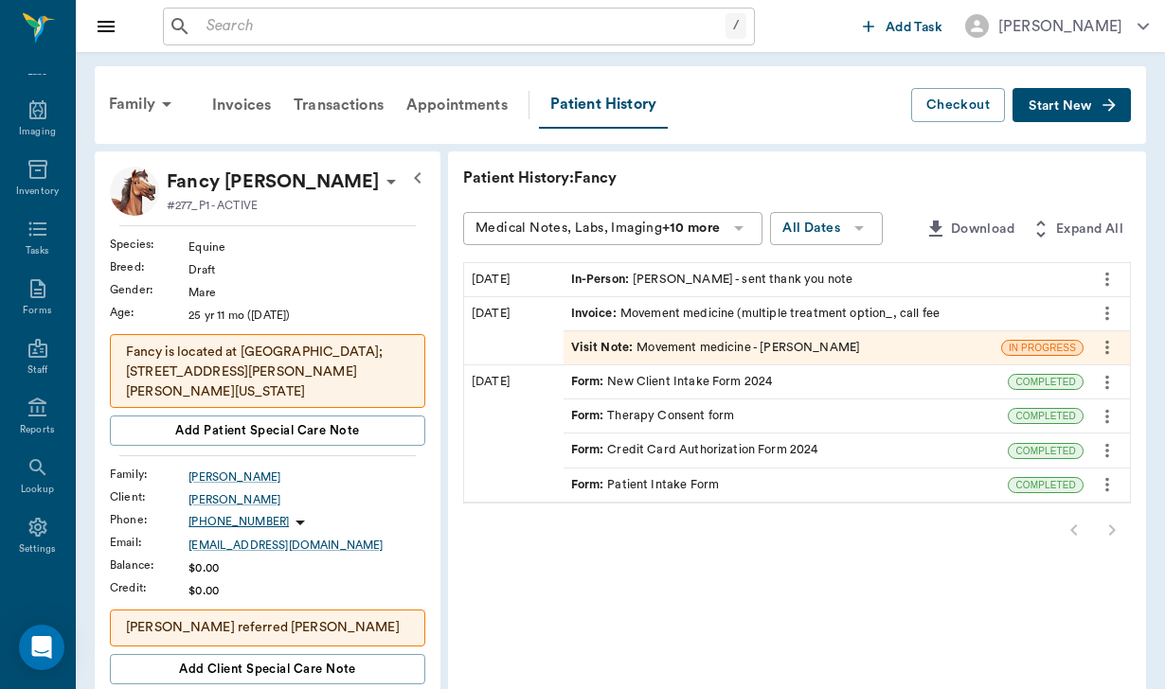
click at [241, 41] on div "/ ​" at bounding box center [459, 27] width 592 height 38
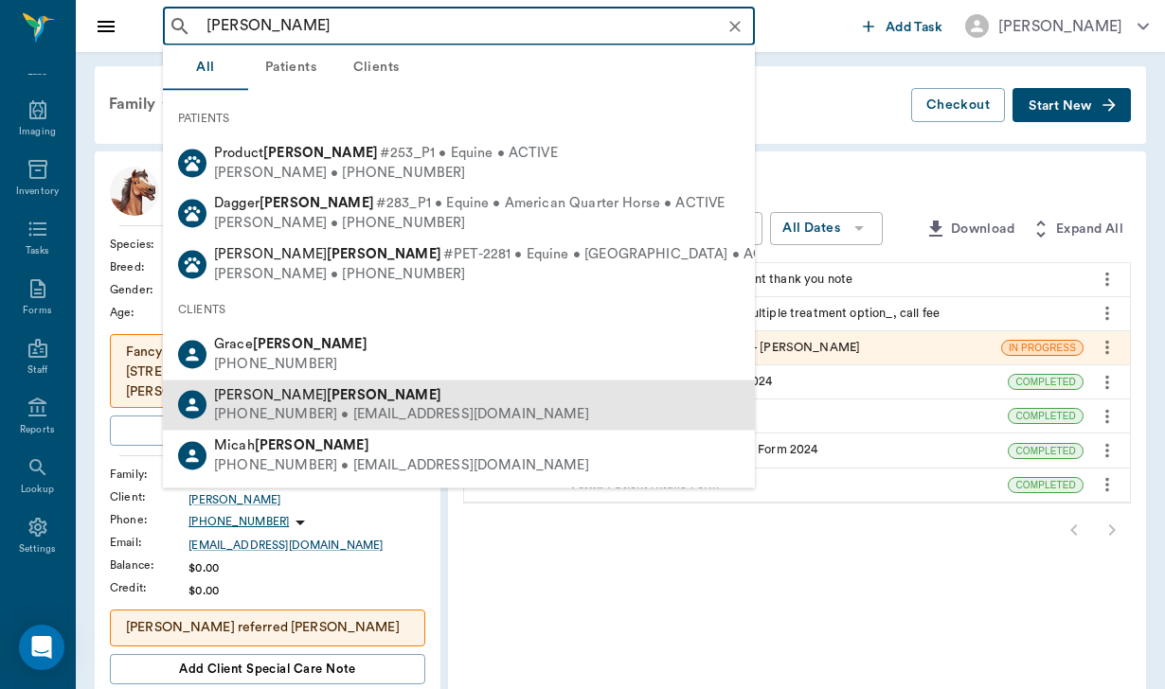
click at [327, 387] on b "[PERSON_NAME]" at bounding box center [384, 394] width 115 height 14
type input "[PERSON_NAME]"
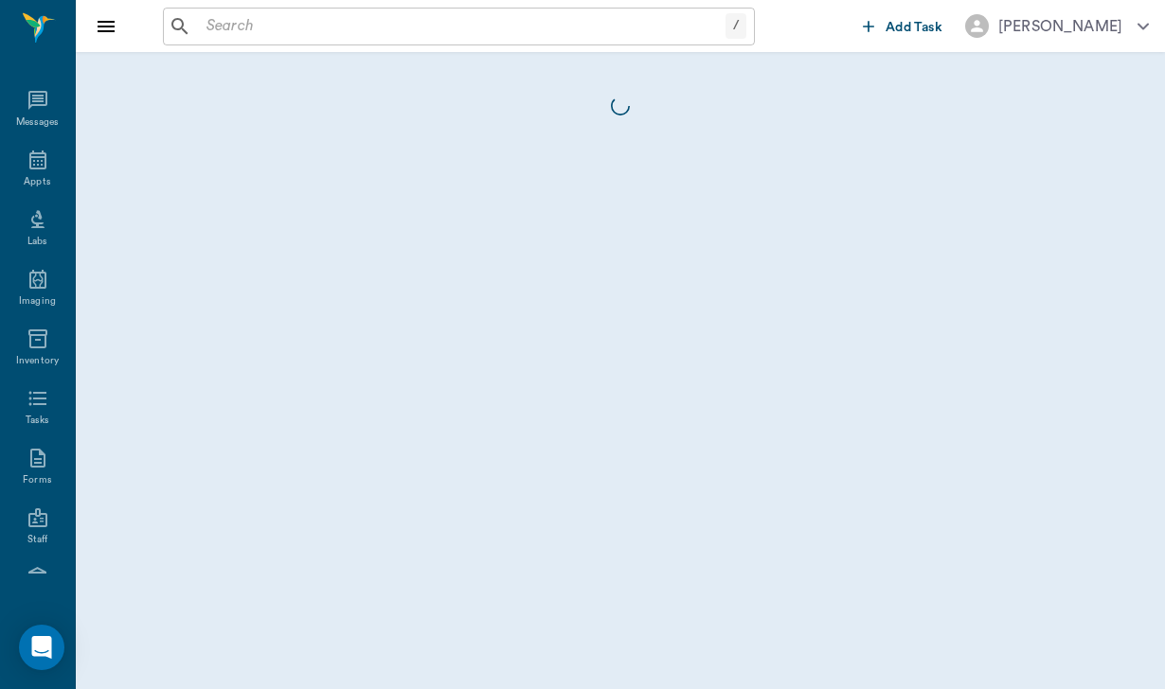
scroll to position [174, 0]
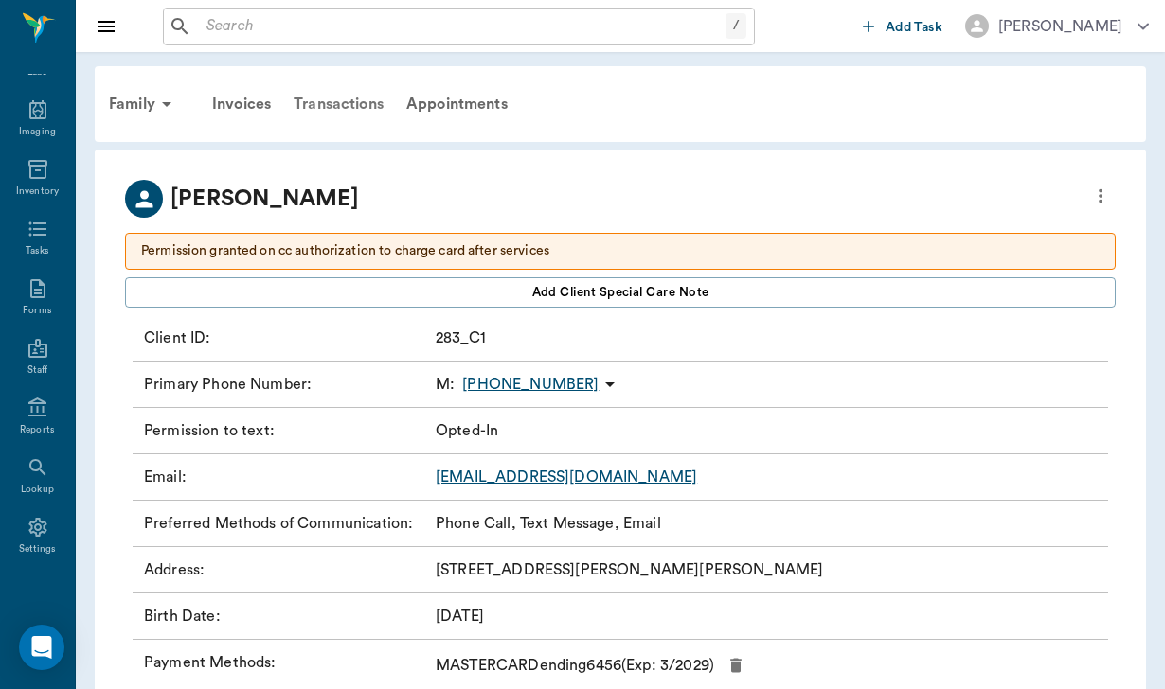
click at [357, 111] on div "Transactions" at bounding box center [338, 103] width 113 height 45
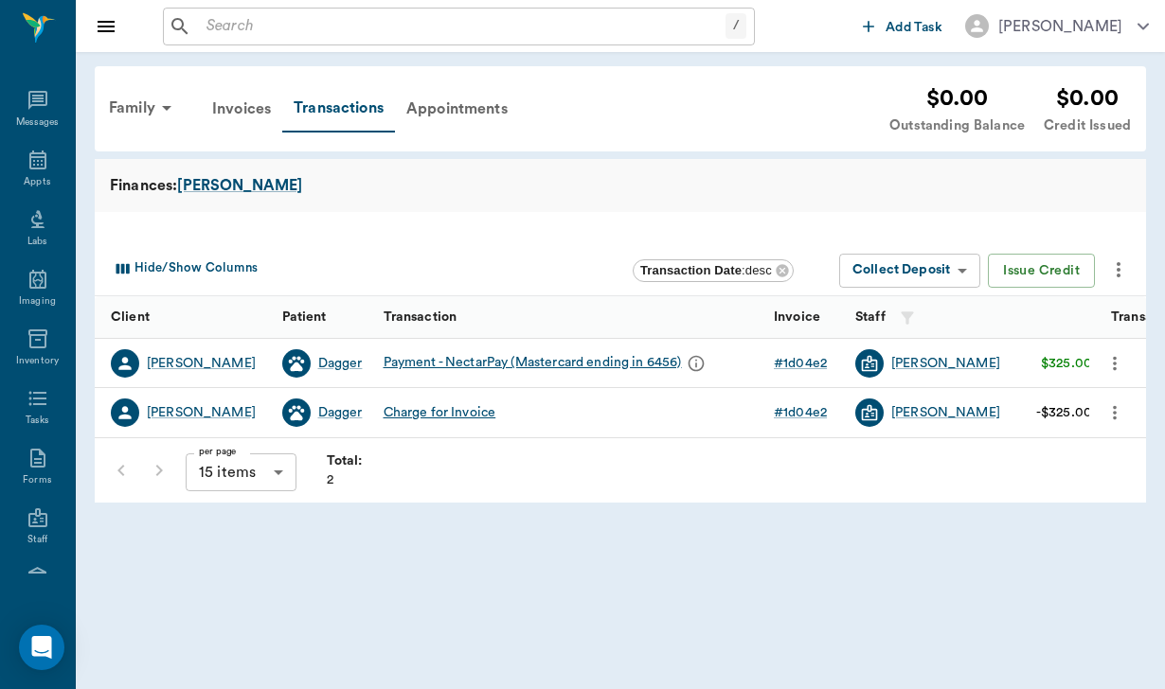
scroll to position [174, 0]
click at [223, 361] on div "[PERSON_NAME]" at bounding box center [201, 363] width 109 height 19
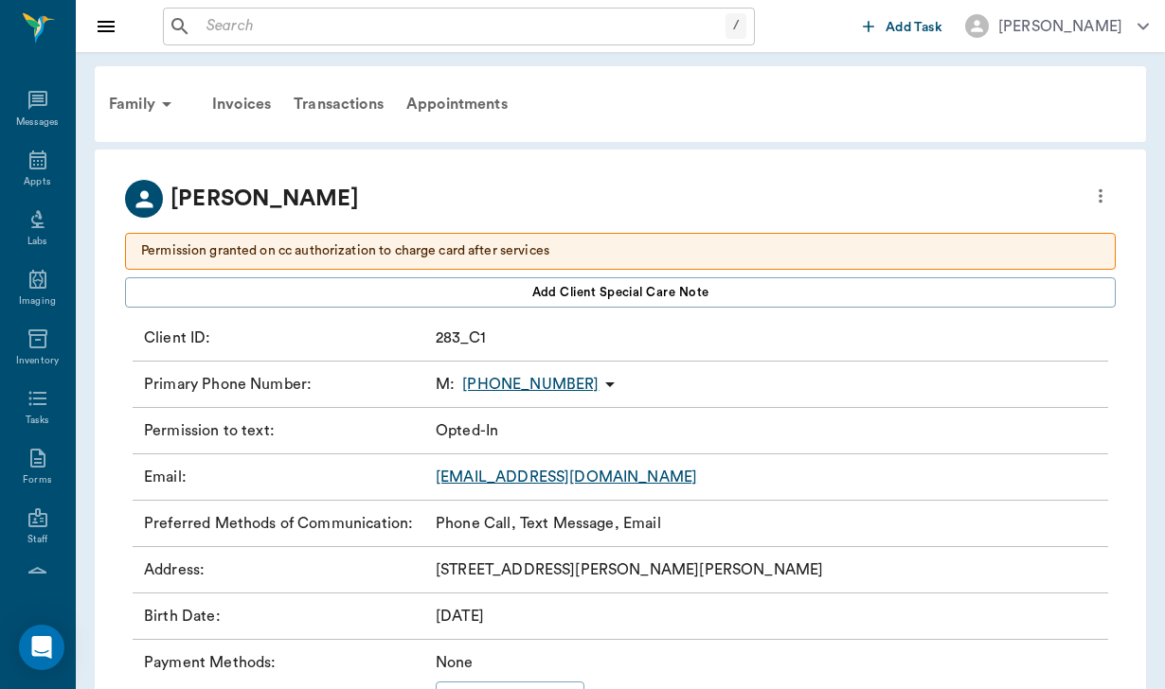
scroll to position [174, 0]
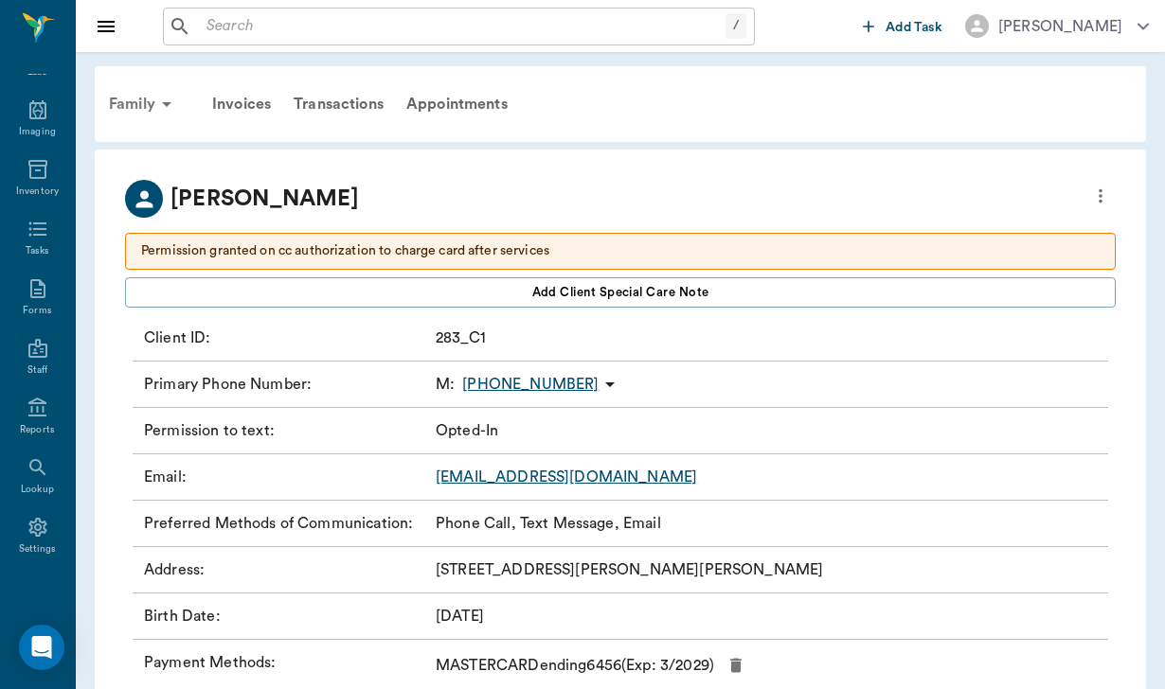
click at [157, 96] on icon at bounding box center [166, 104] width 23 height 23
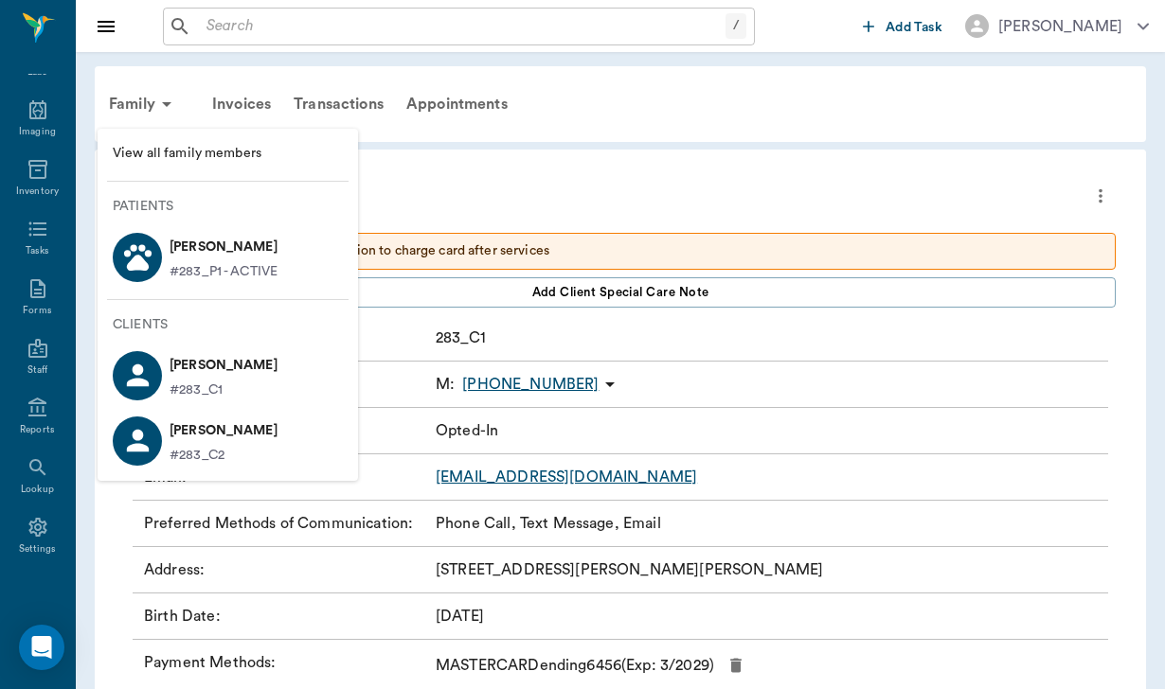
click at [226, 235] on p "[PERSON_NAME]" at bounding box center [223, 247] width 108 height 30
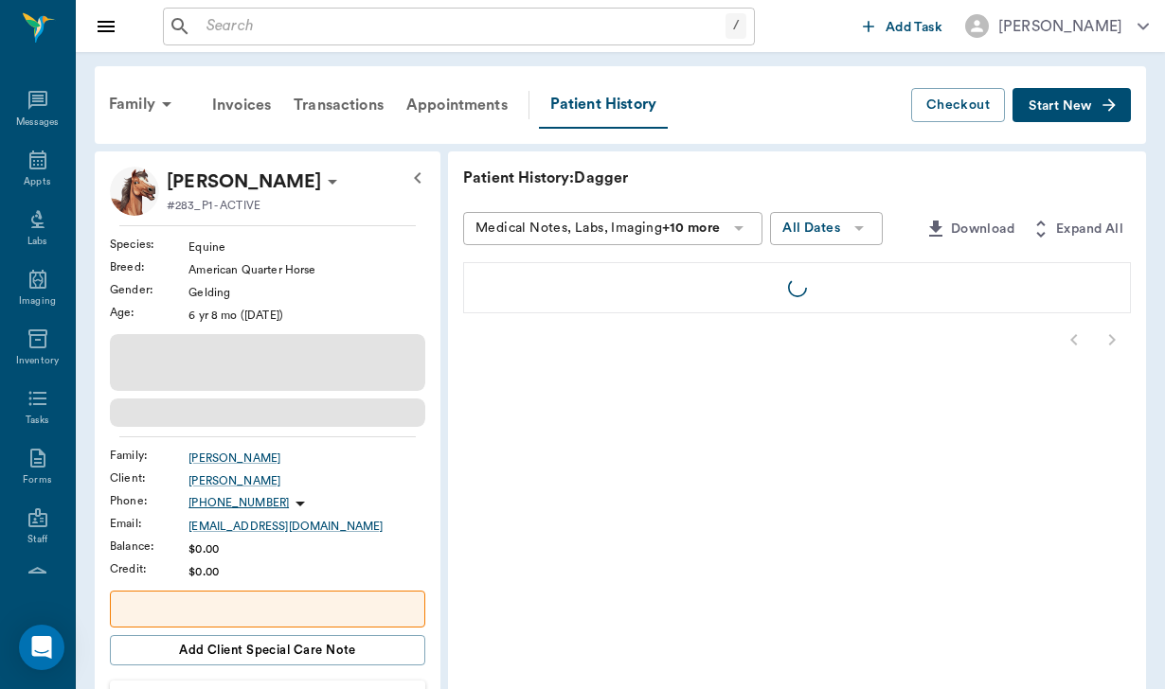
scroll to position [174, 0]
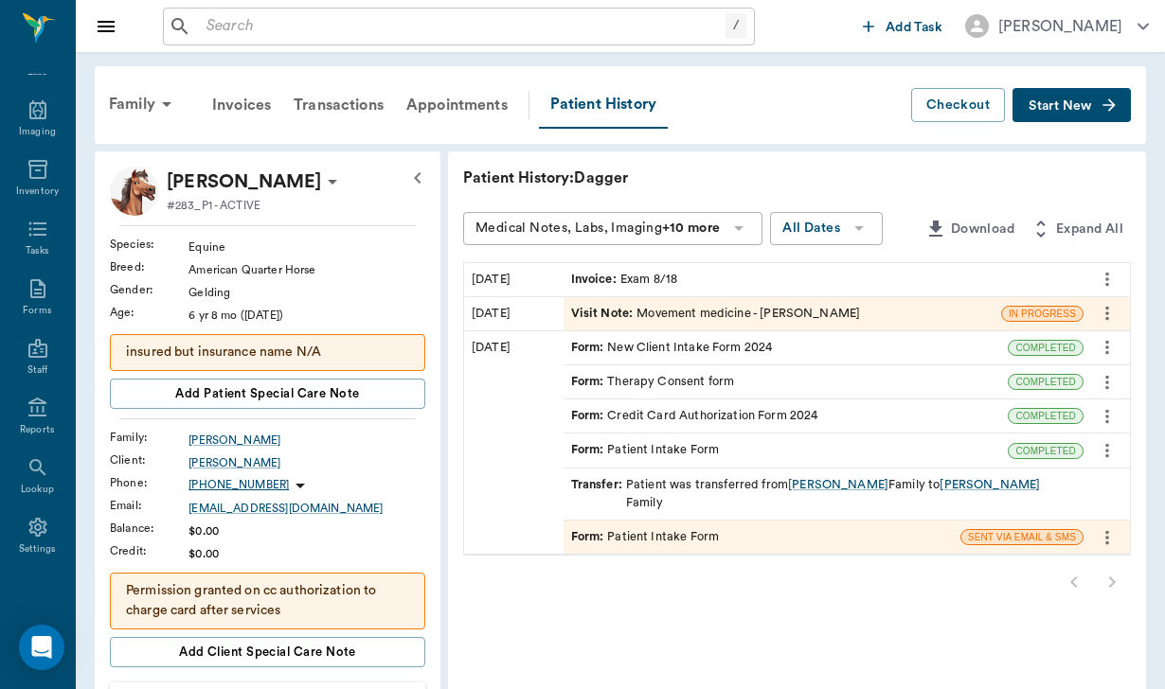
click at [1059, 106] on span "Start New" at bounding box center [1059, 106] width 63 height 0
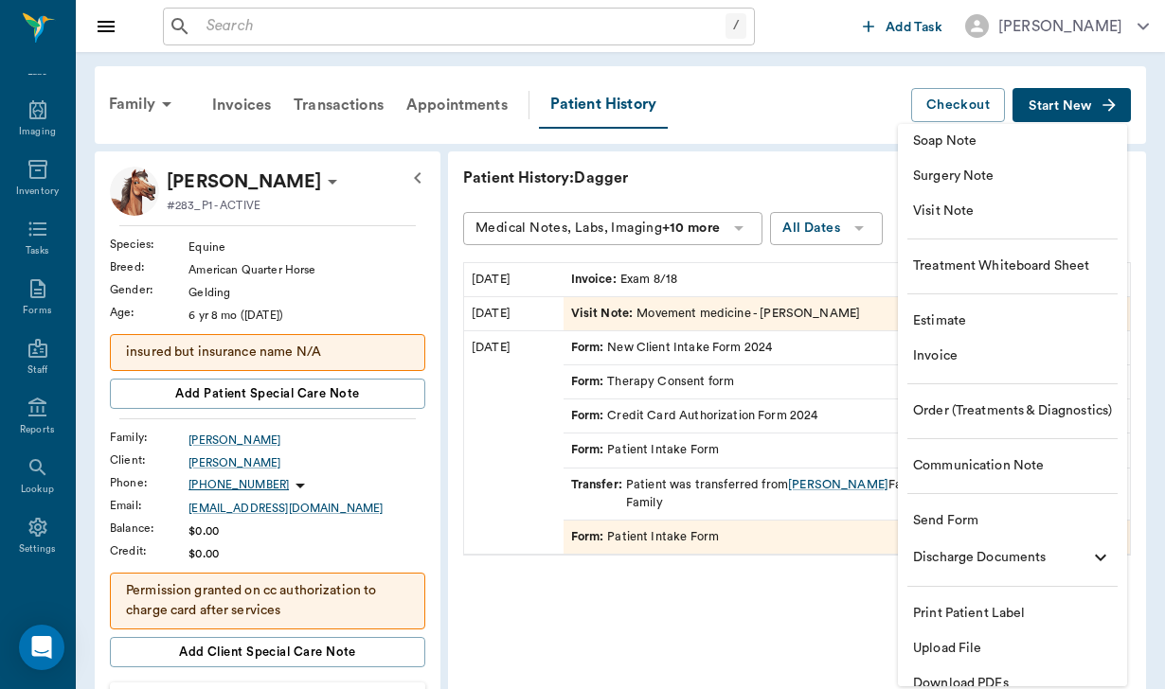
click at [974, 473] on span "Communication Note" at bounding box center [1012, 466] width 199 height 20
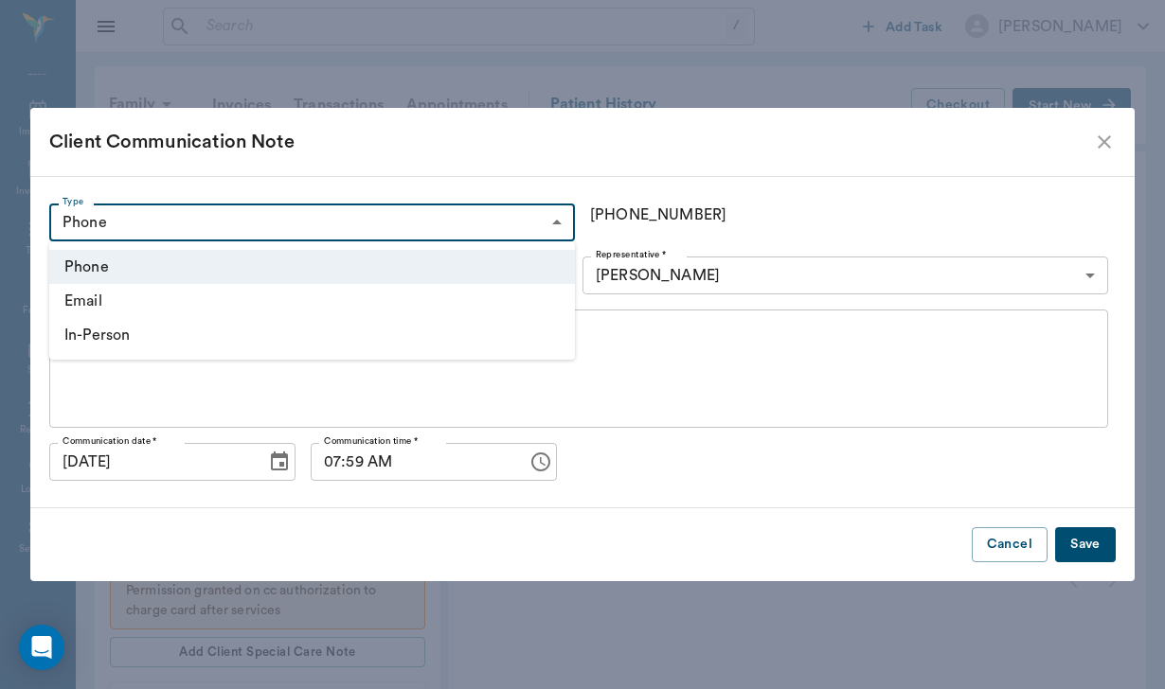
click at [198, 220] on body "/ ​ Add Task [PERSON_NAME] Nectar Messages Appts Labs Imaging Inventory Tasks F…" at bounding box center [582, 681] width 1165 height 1363
click at [160, 326] on li "In-Person" at bounding box center [311, 335] width 525 height 34
type input "IN_PERSON"
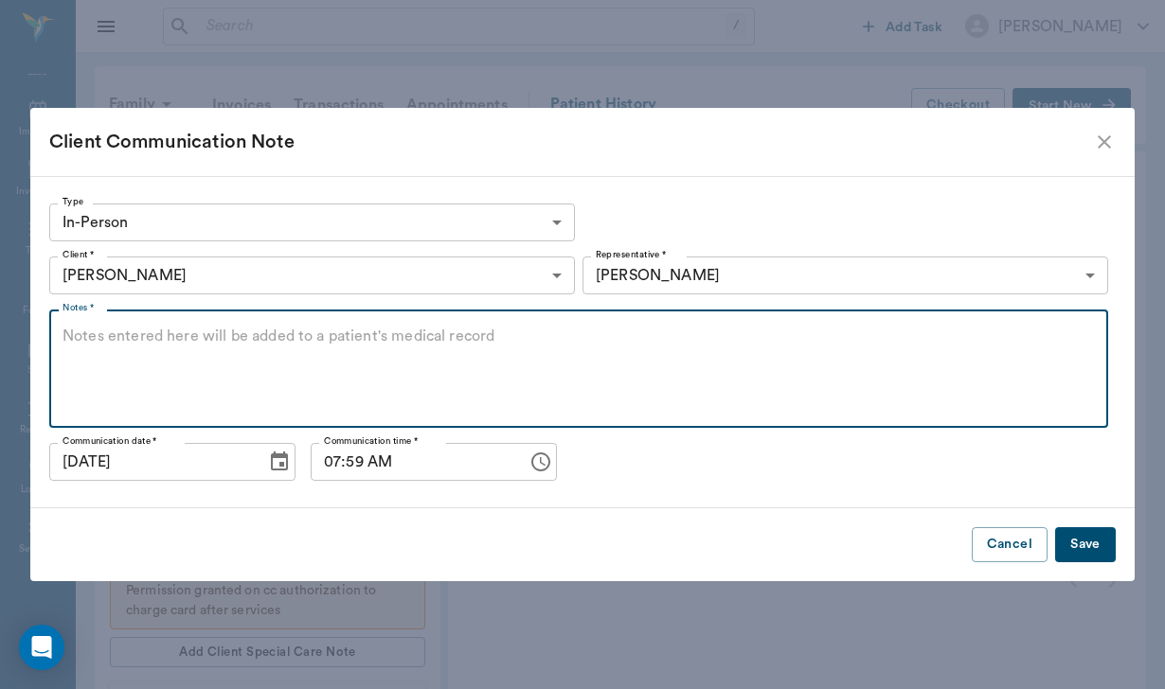
click at [160, 326] on textarea "Notes *" at bounding box center [578, 369] width 1032 height 87
type textarea "sent thank you note"
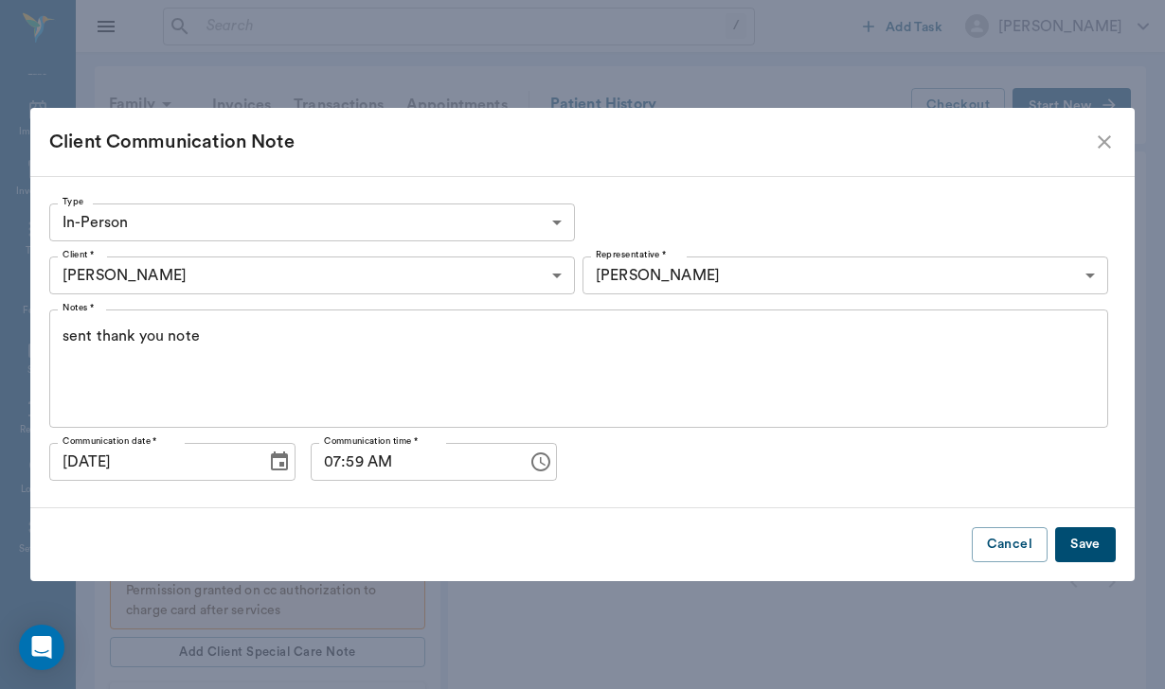
click at [1086, 560] on button "Save" at bounding box center [1085, 544] width 61 height 35
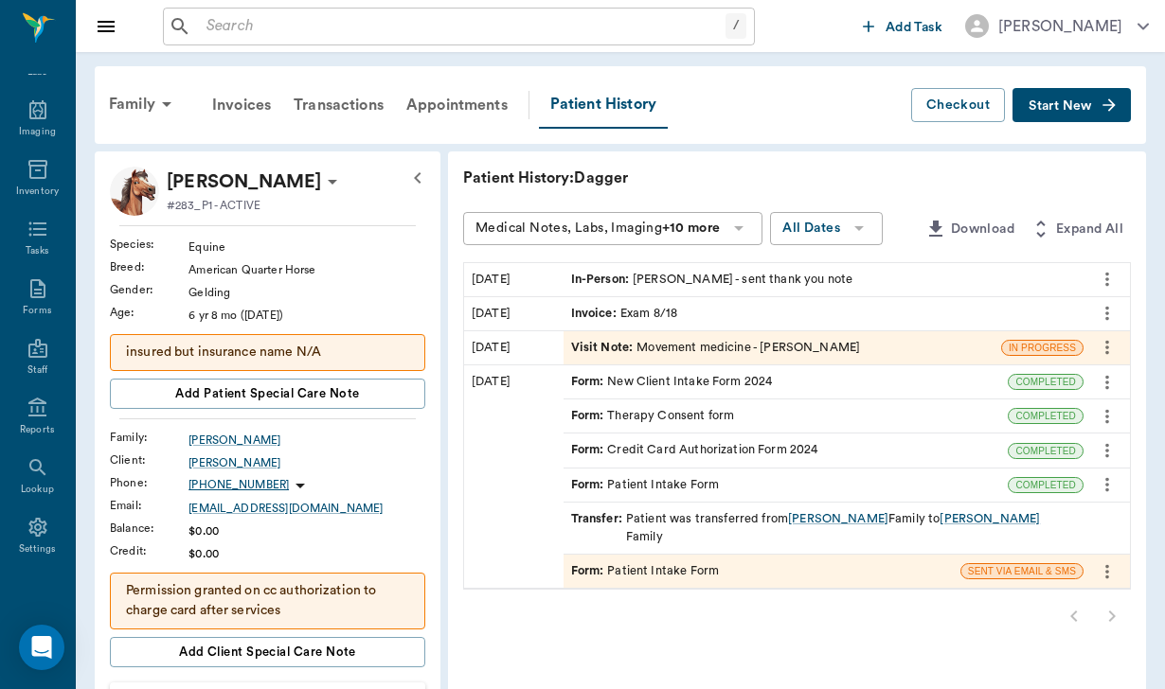
click at [215, 23] on input "text" at bounding box center [462, 26] width 526 height 27
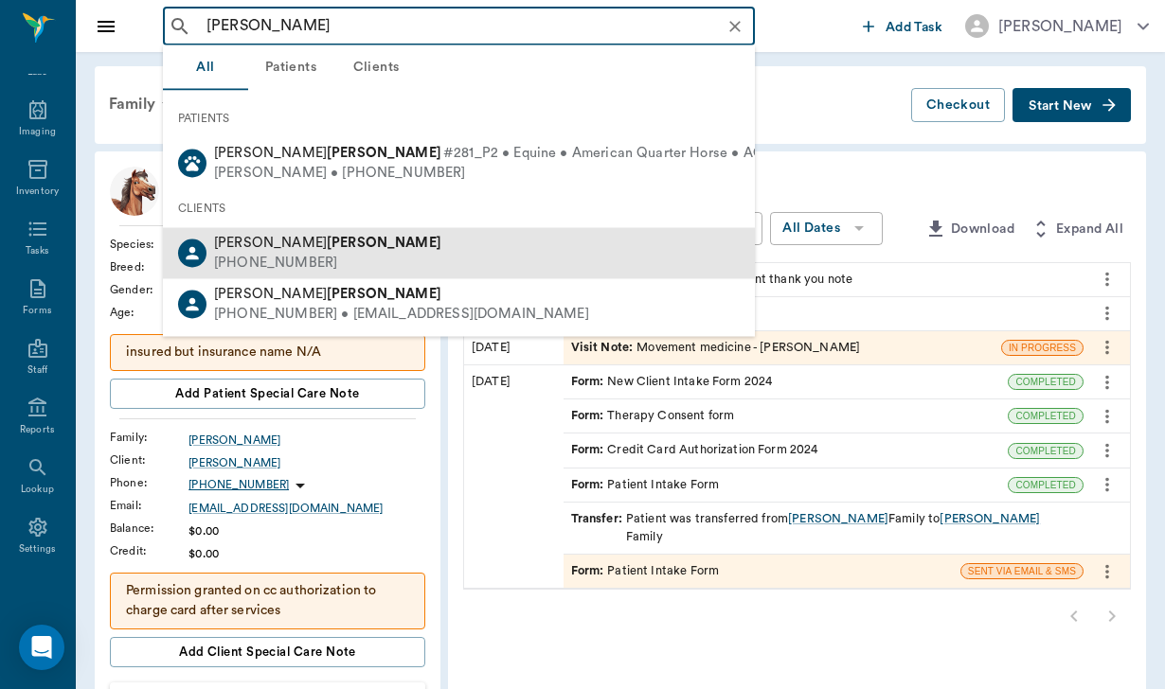
click at [273, 240] on span "[PERSON_NAME]" at bounding box center [327, 243] width 227 height 14
type input "[PERSON_NAME]"
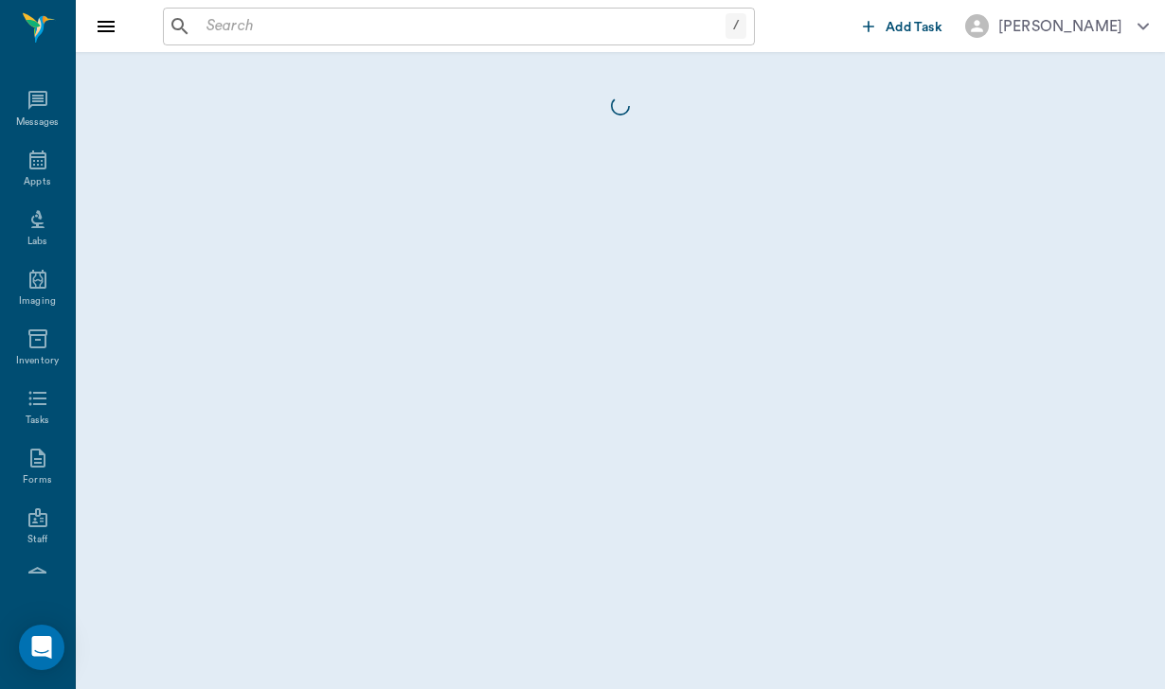
scroll to position [174, 0]
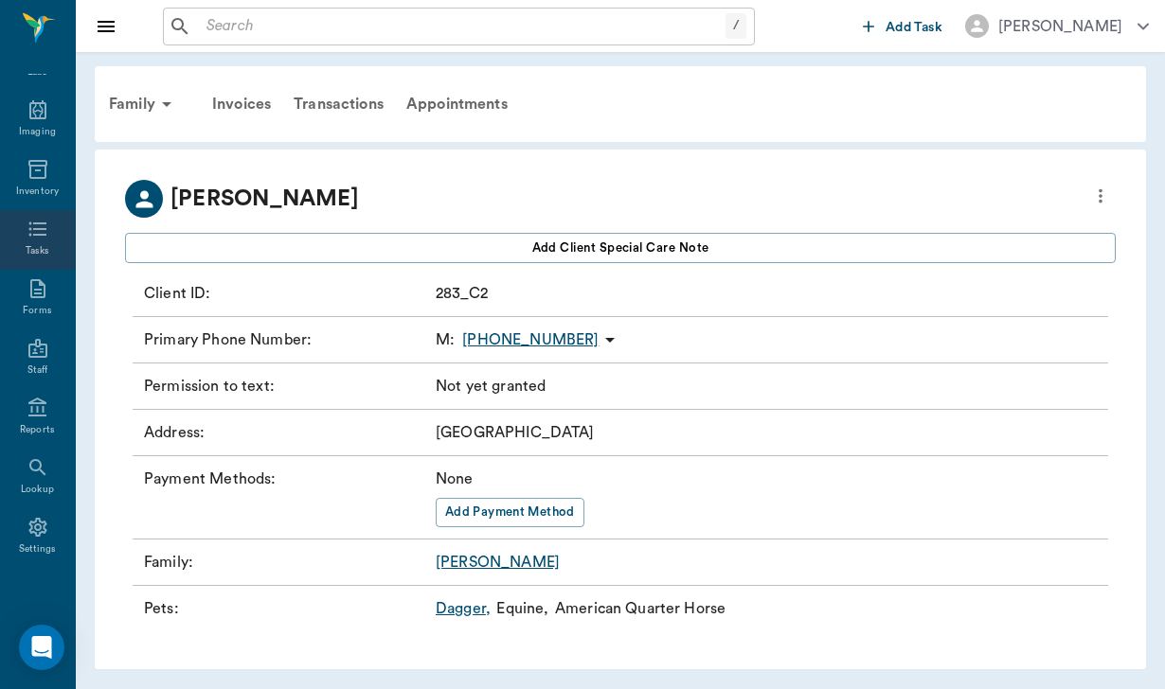
click at [40, 247] on div "Tasks" at bounding box center [38, 251] width 24 height 14
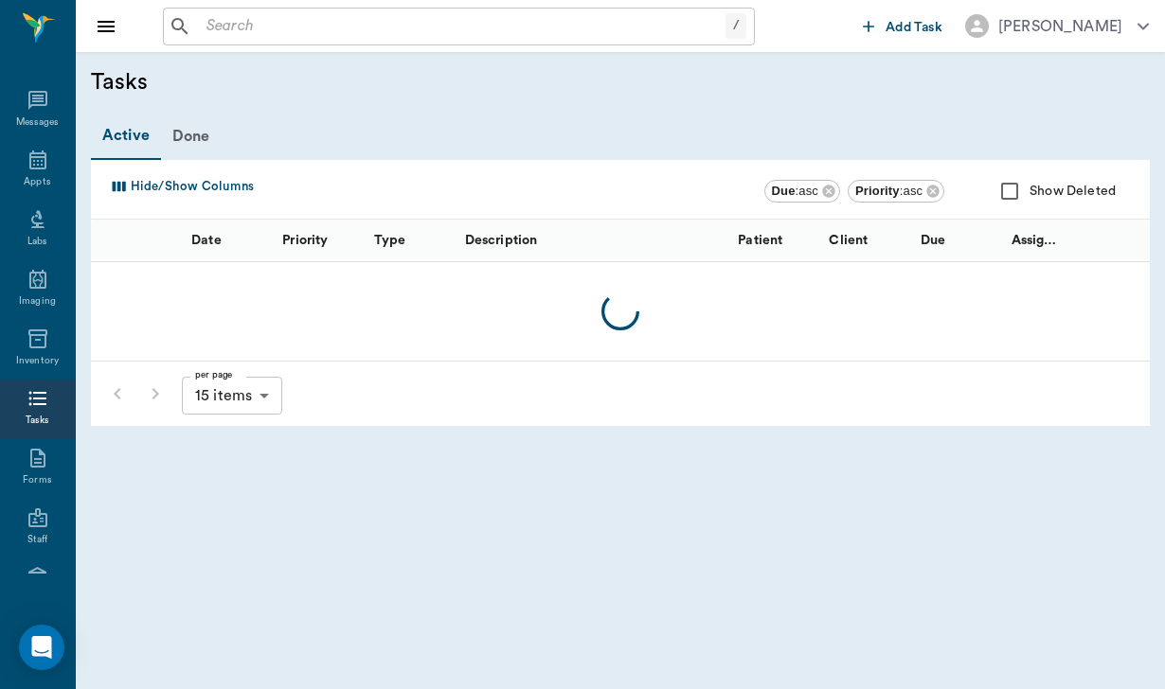
scroll to position [174, 0]
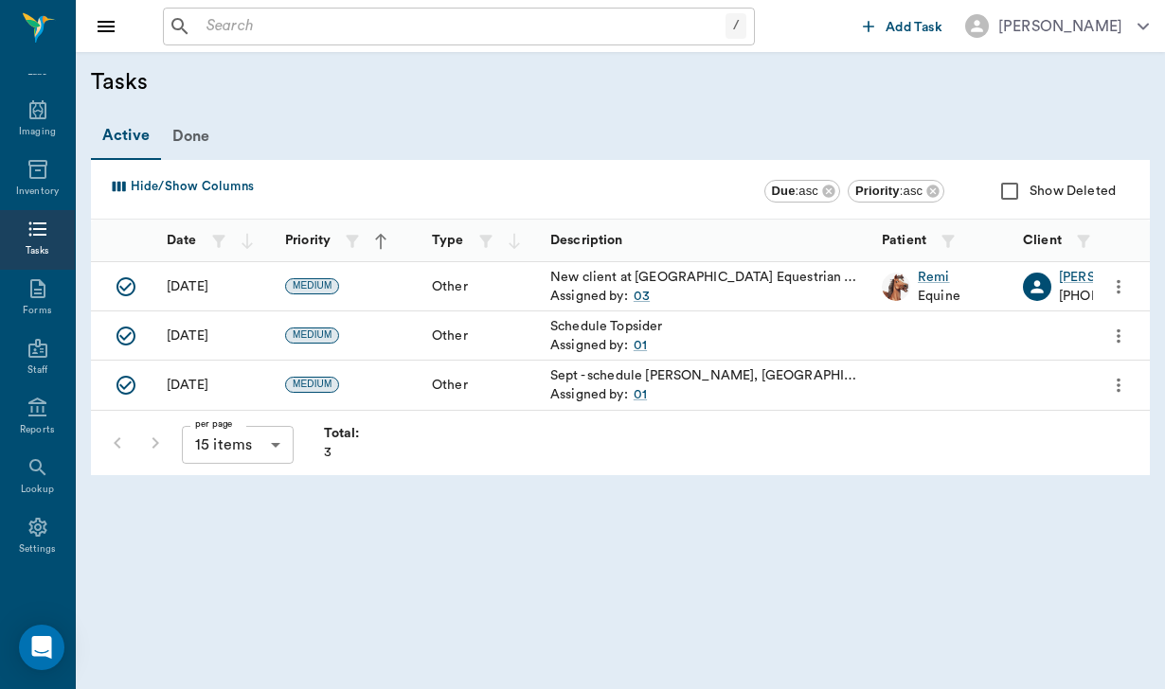
click at [909, 27] on span "Add Task" at bounding box center [913, 27] width 57 height 0
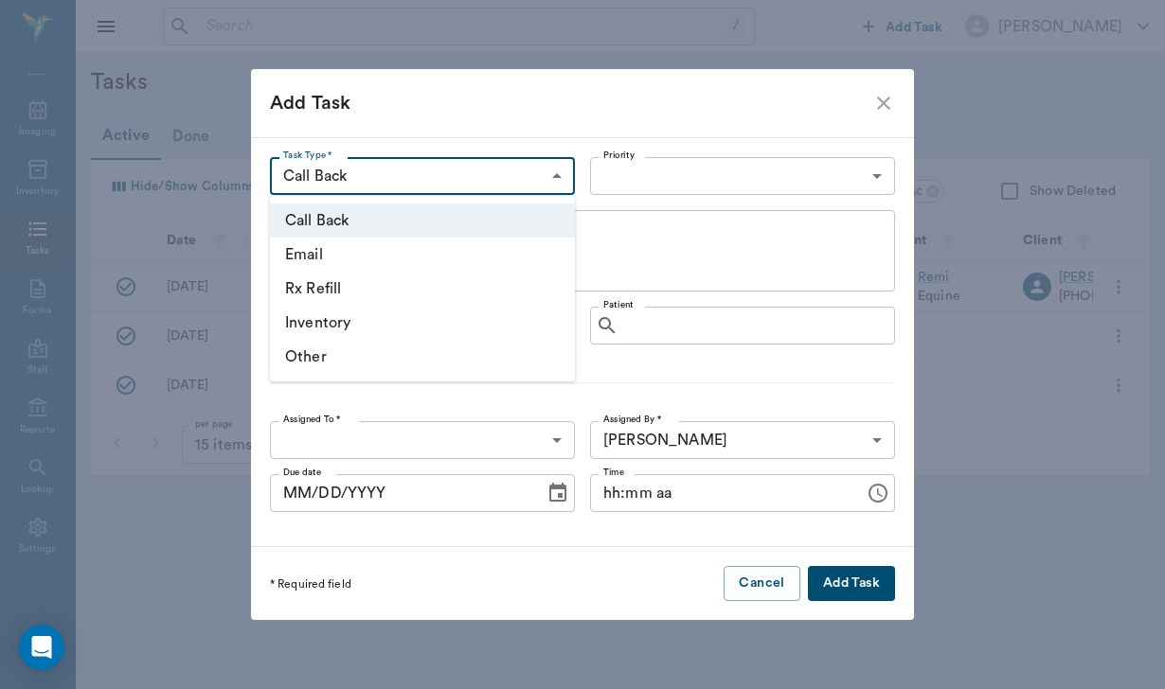
click at [483, 163] on body "/ ​ Add Task [PERSON_NAME] Nectar Messages Appts Labs Imaging Inventory Tasks F…" at bounding box center [582, 344] width 1165 height 689
click at [451, 359] on li "Other" at bounding box center [422, 357] width 305 height 34
type input "OTHER"
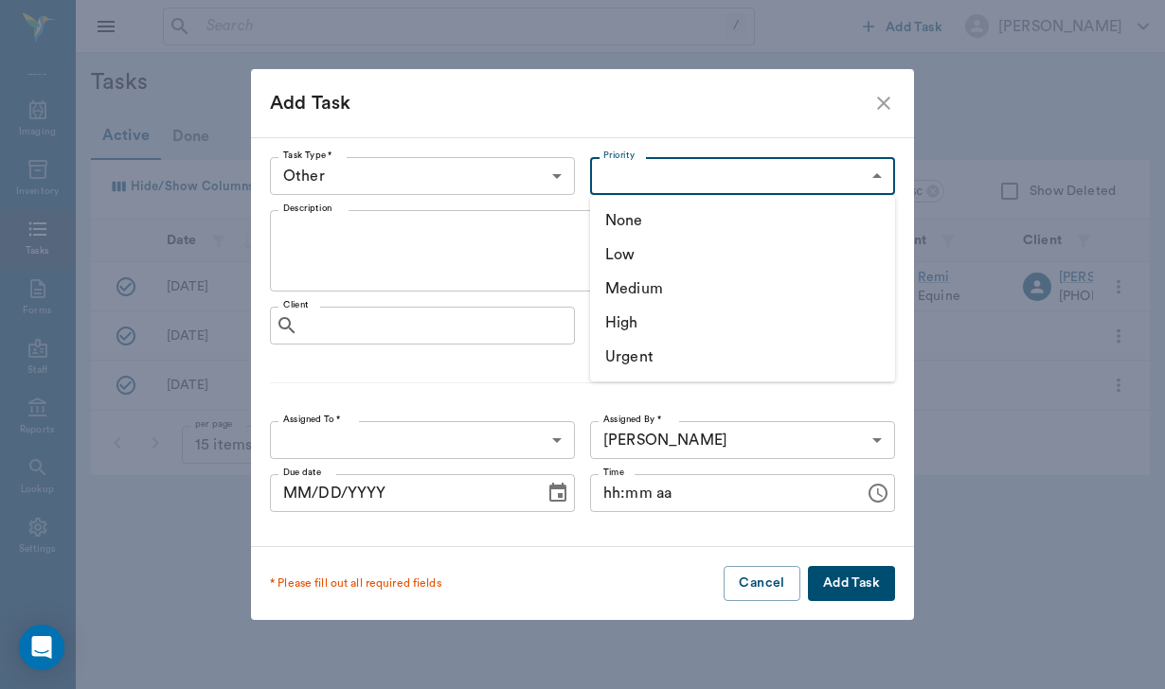
click at [629, 183] on body "/ ​ Add Task [PERSON_NAME] Nectar Messages Appts Labs Imaging Inventory Tasks F…" at bounding box center [582, 344] width 1165 height 689
click at [621, 277] on li "Medium" at bounding box center [742, 289] width 305 height 34
click at [636, 182] on body "/ ​ Add Task [PERSON_NAME] Nectar Messages Appts Labs Imaging Inventory Tasks F…" at bounding box center [582, 344] width 1165 height 689
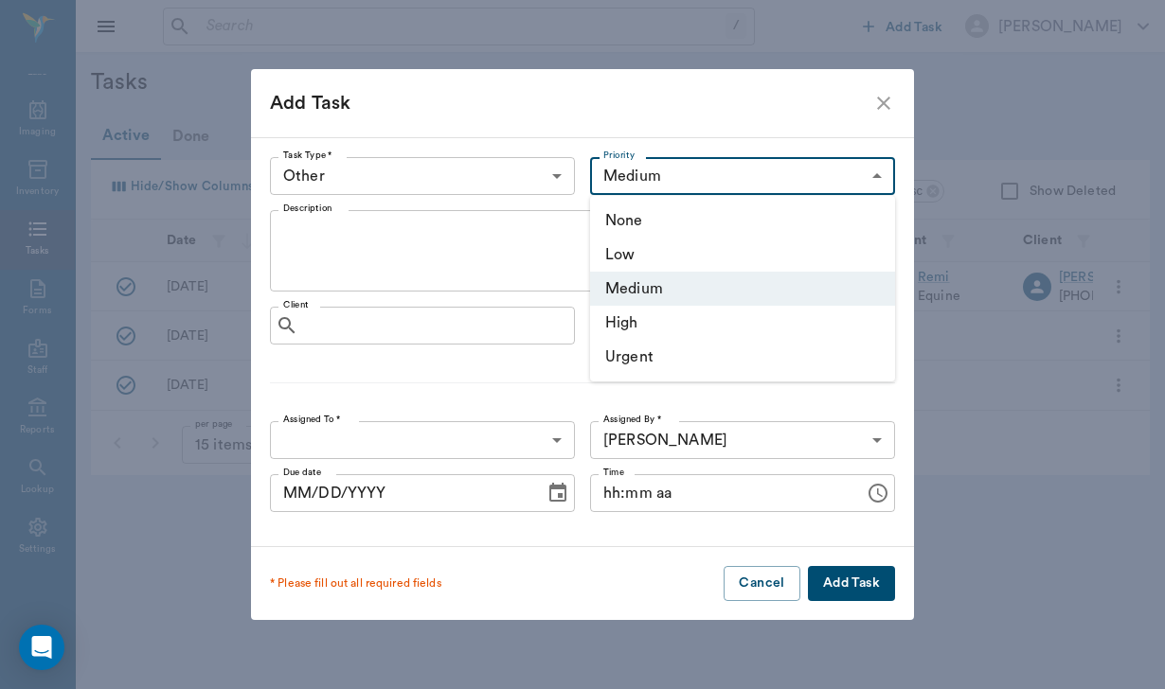
click at [631, 262] on li "Low" at bounding box center [742, 255] width 305 height 34
type input "LOW"
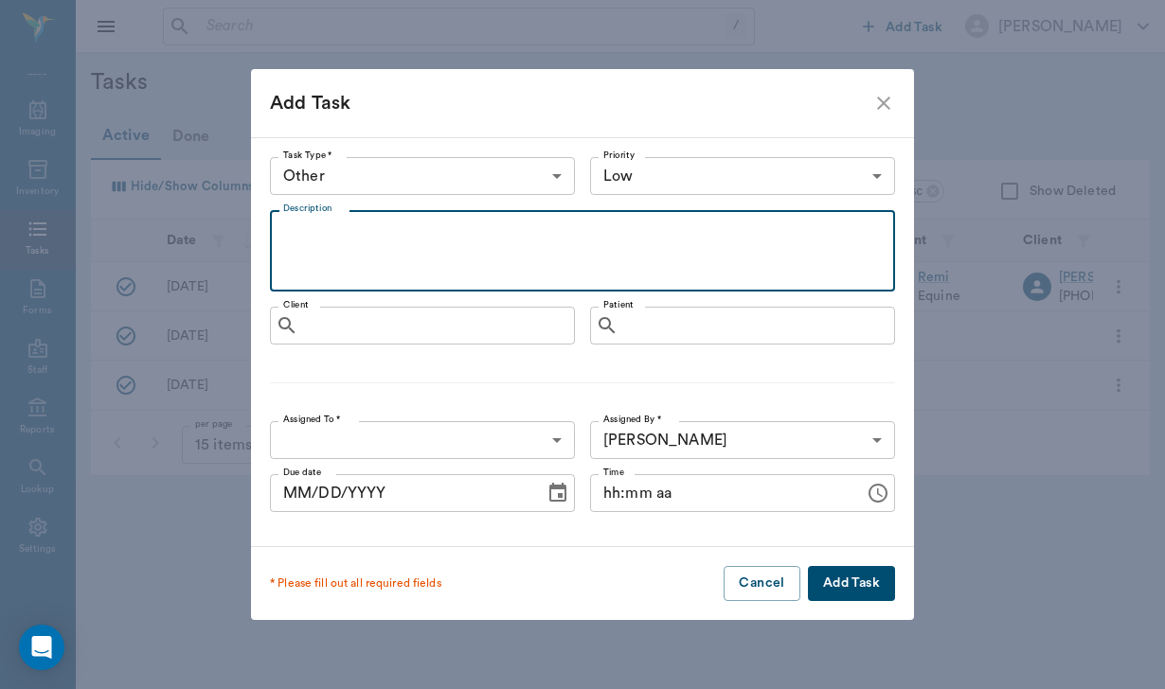
click at [370, 234] on textarea "Description" at bounding box center [582, 251] width 598 height 65
type textarea "looks like [PERSON_NAME] has two accounts"
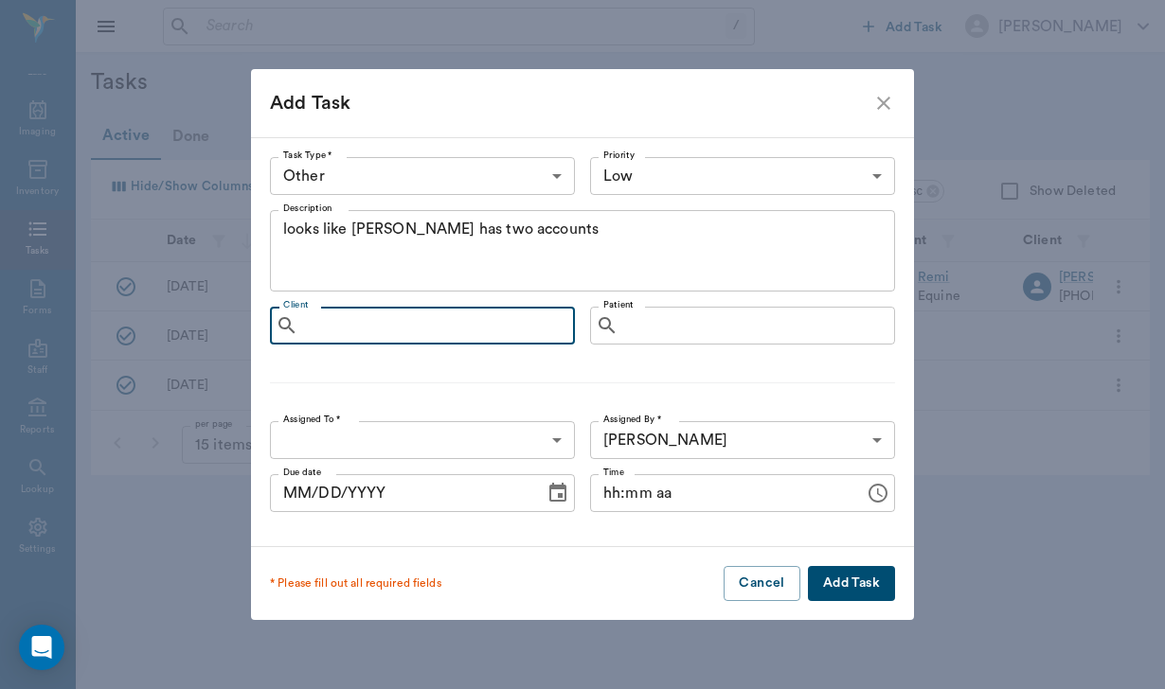
click at [433, 325] on input "Client" at bounding box center [436, 325] width 260 height 27
click at [484, 339] on input "Client" at bounding box center [436, 325] width 260 height 27
type input "[PERSON_NAME]"
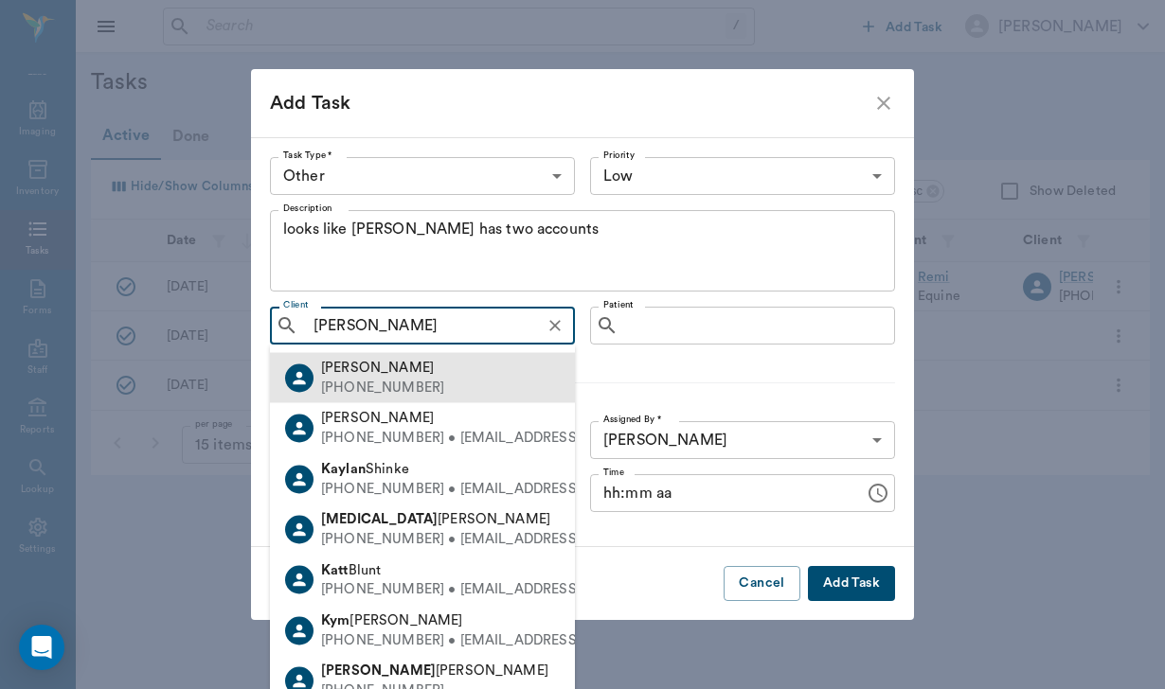
click at [473, 385] on div "[PERSON_NAME] [PHONE_NUMBER]" at bounding box center [422, 378] width 305 height 50
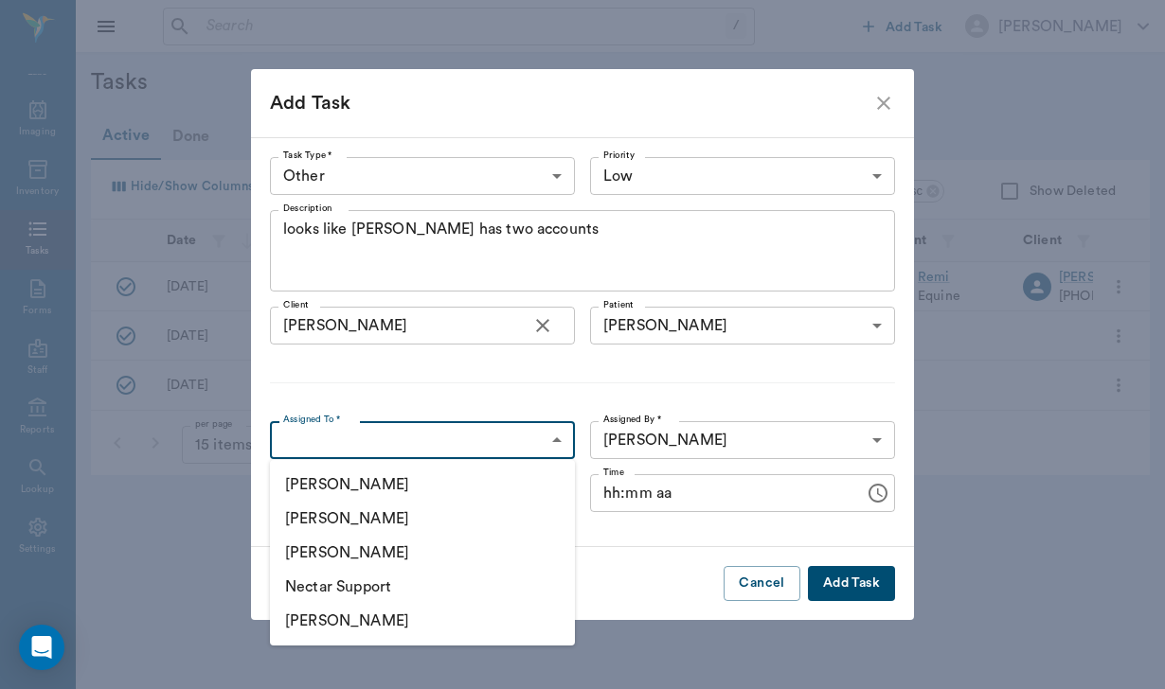
click at [397, 448] on body "/ ​ Add Task [PERSON_NAME] Nectar Messages Appts Labs Imaging Inventory Tasks F…" at bounding box center [582, 344] width 1165 height 689
click at [394, 512] on li "[PERSON_NAME]" at bounding box center [422, 519] width 305 height 34
type input "649b3e03b5bc7e03f9326794"
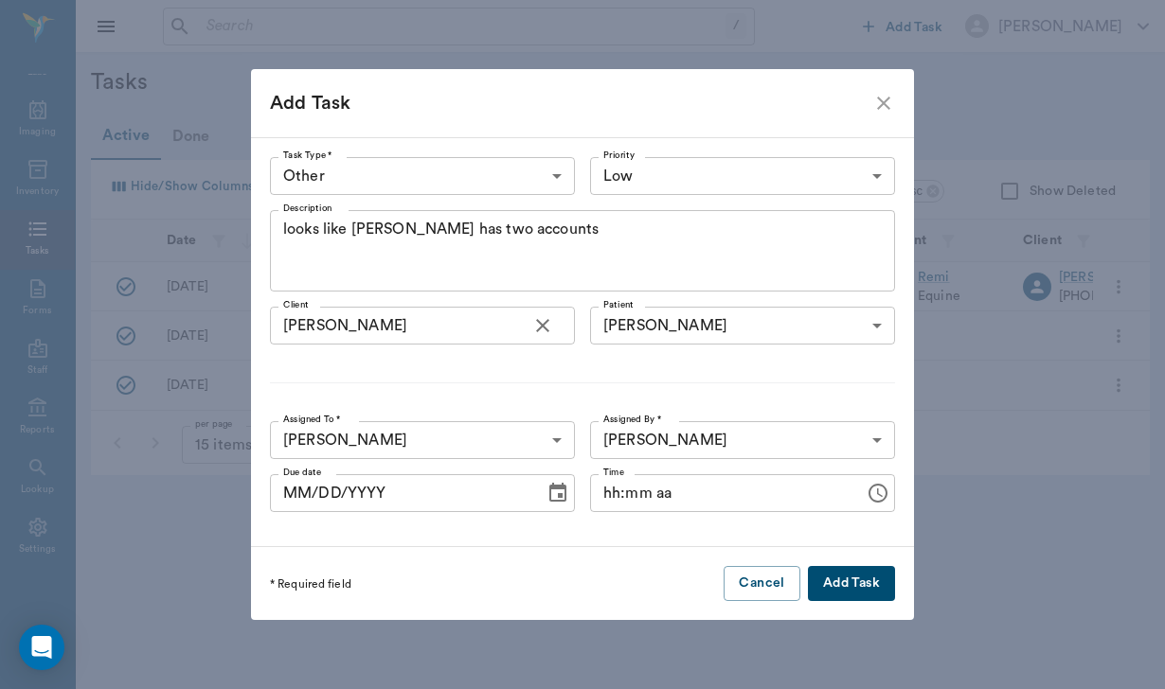
click at [840, 591] on button "Add Task" at bounding box center [851, 583] width 87 height 35
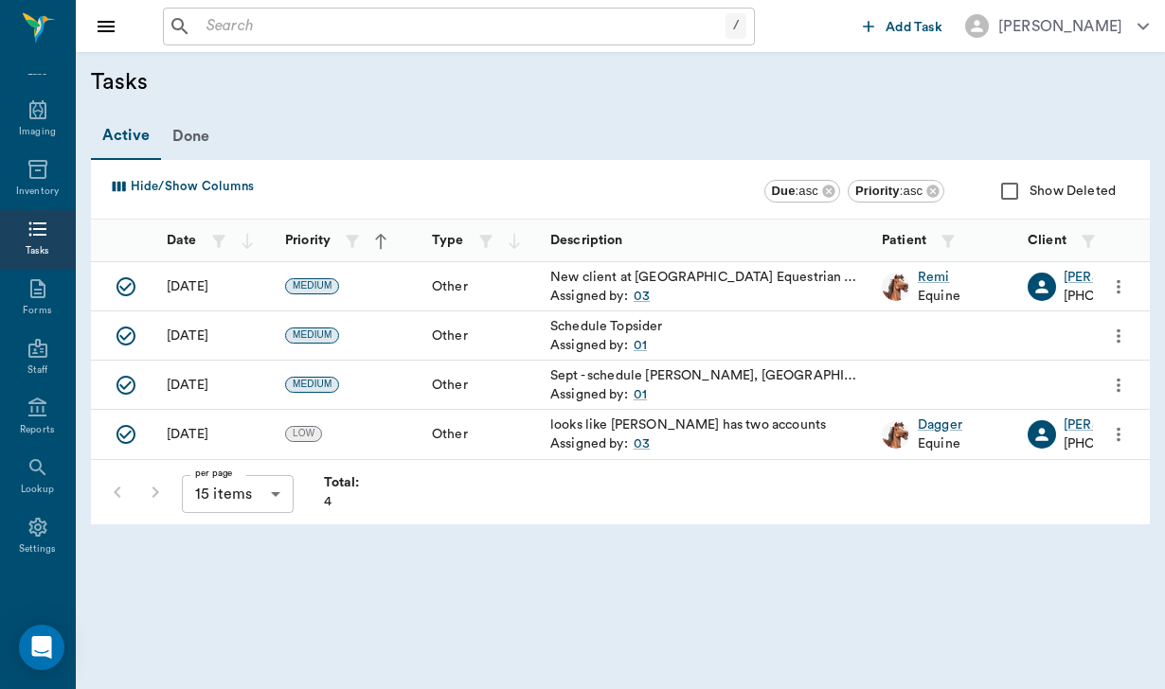
click at [217, 26] on input "text" at bounding box center [462, 26] width 526 height 27
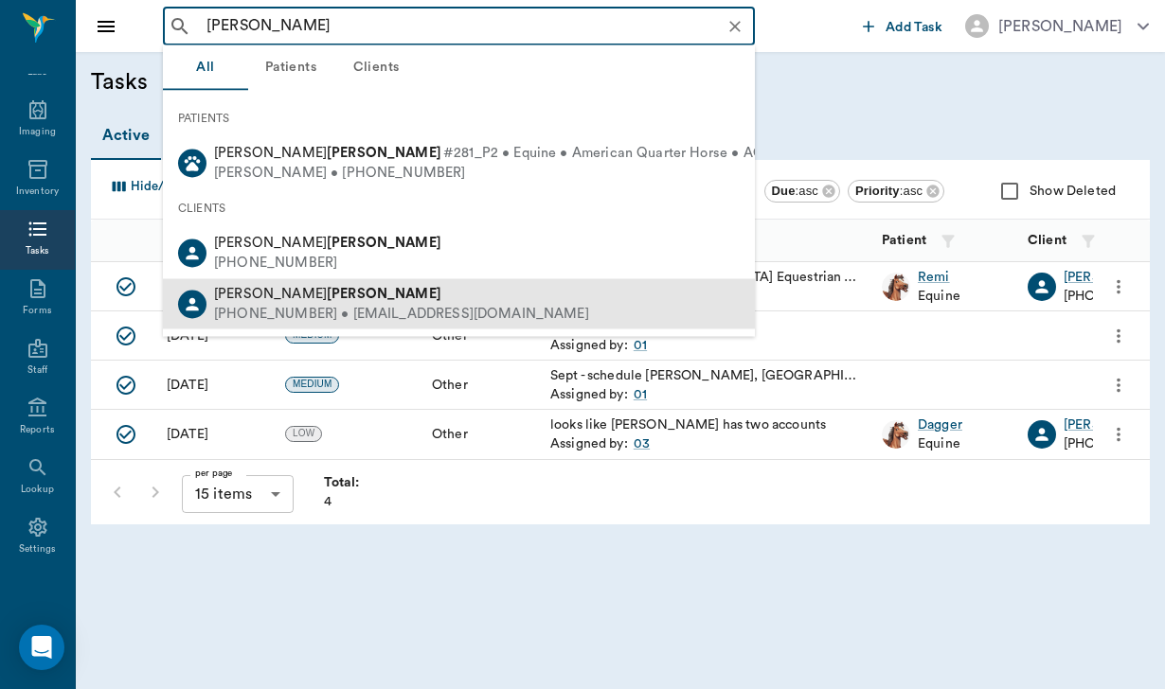
click at [313, 304] on div "[PHONE_NUMBER] • [EMAIL_ADDRESS][DOMAIN_NAME]" at bounding box center [401, 314] width 375 height 20
type input "[PERSON_NAME]"
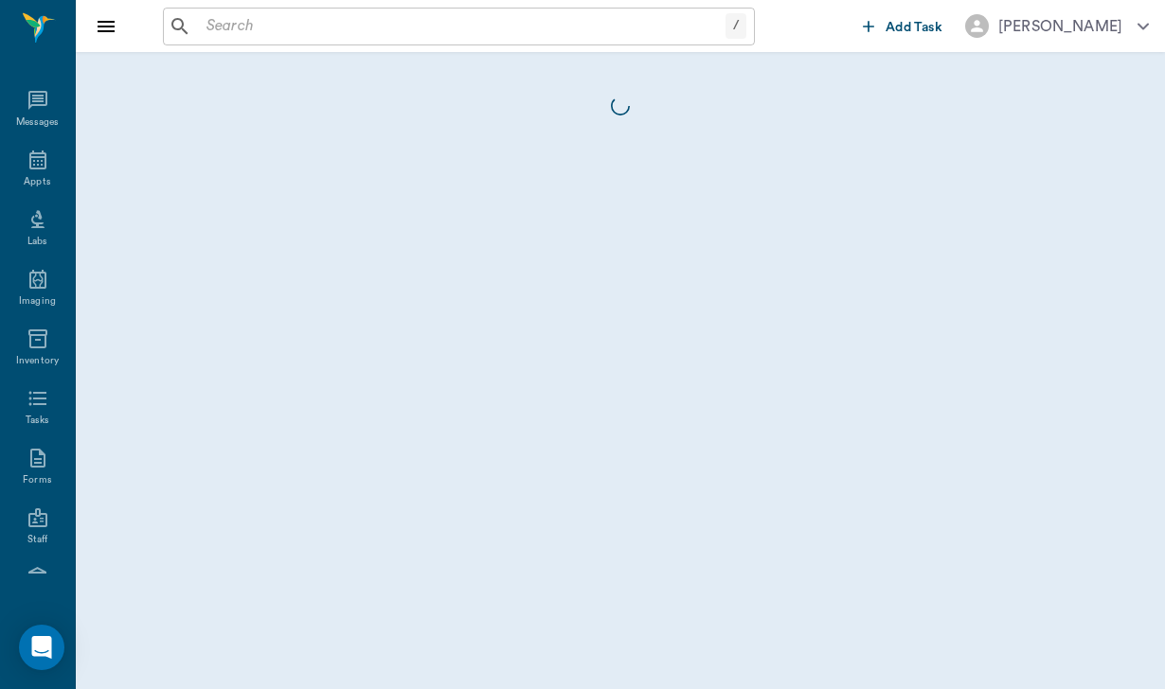
scroll to position [174, 0]
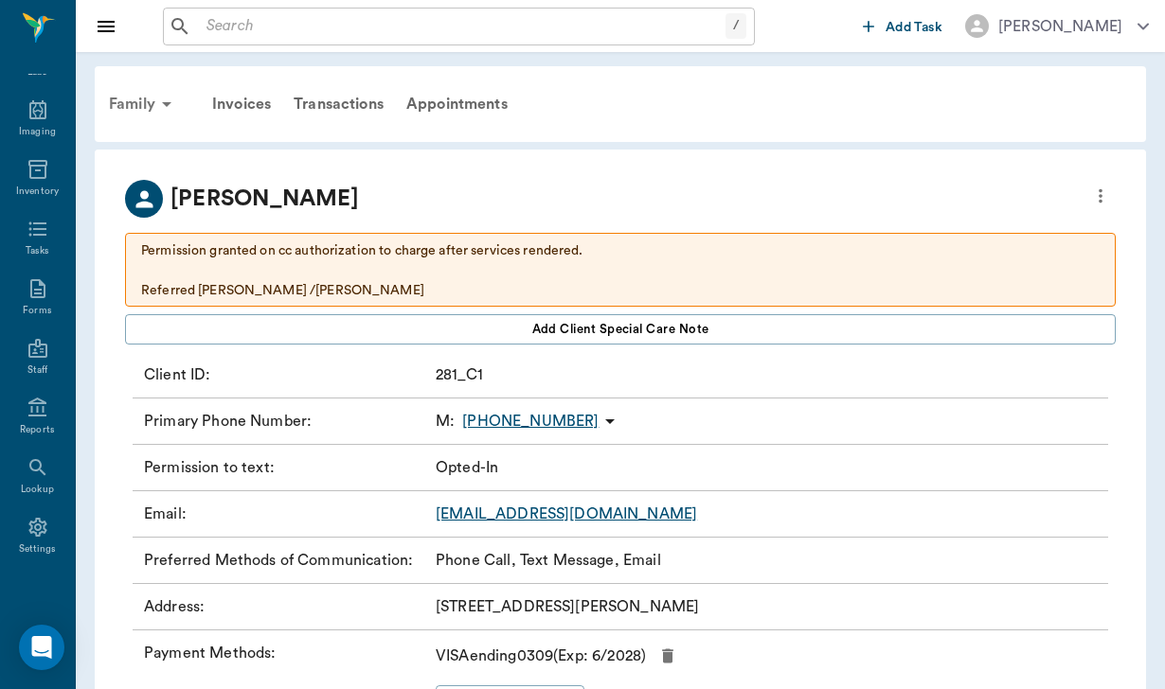
click at [132, 97] on div "Family" at bounding box center [144, 103] width 92 height 45
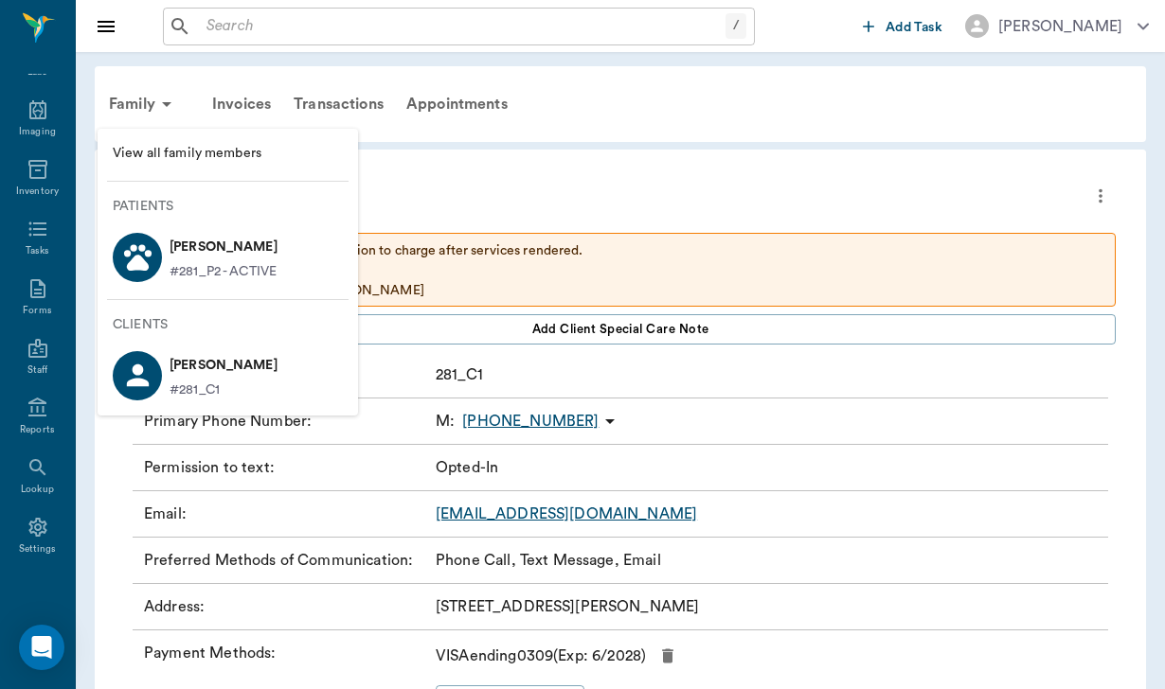
click at [250, 262] on p "#281_P2 - ACTIVE" at bounding box center [222, 272] width 107 height 20
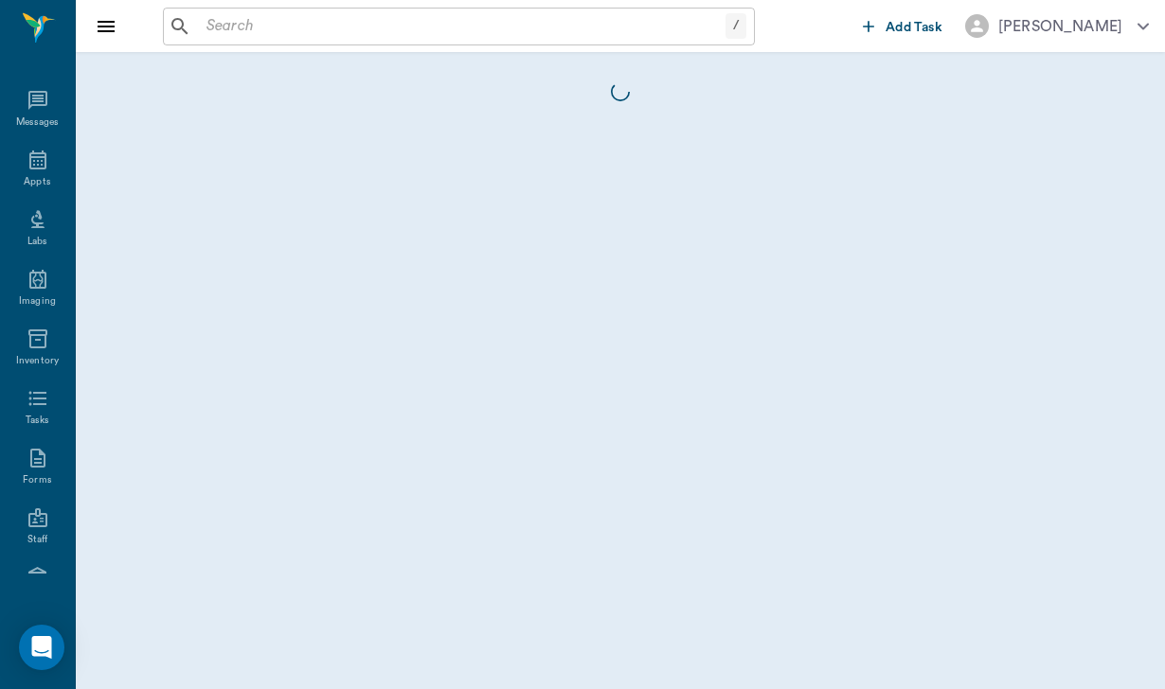
scroll to position [174, 0]
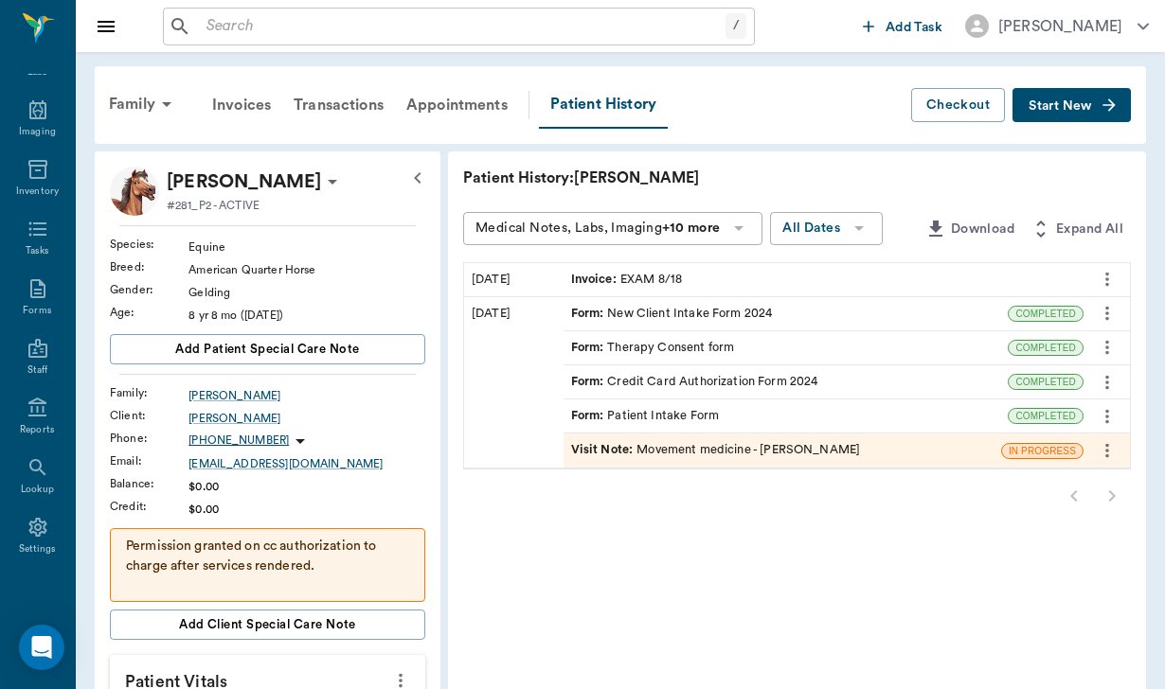
click at [1060, 106] on span "Start New" at bounding box center [1059, 106] width 63 height 0
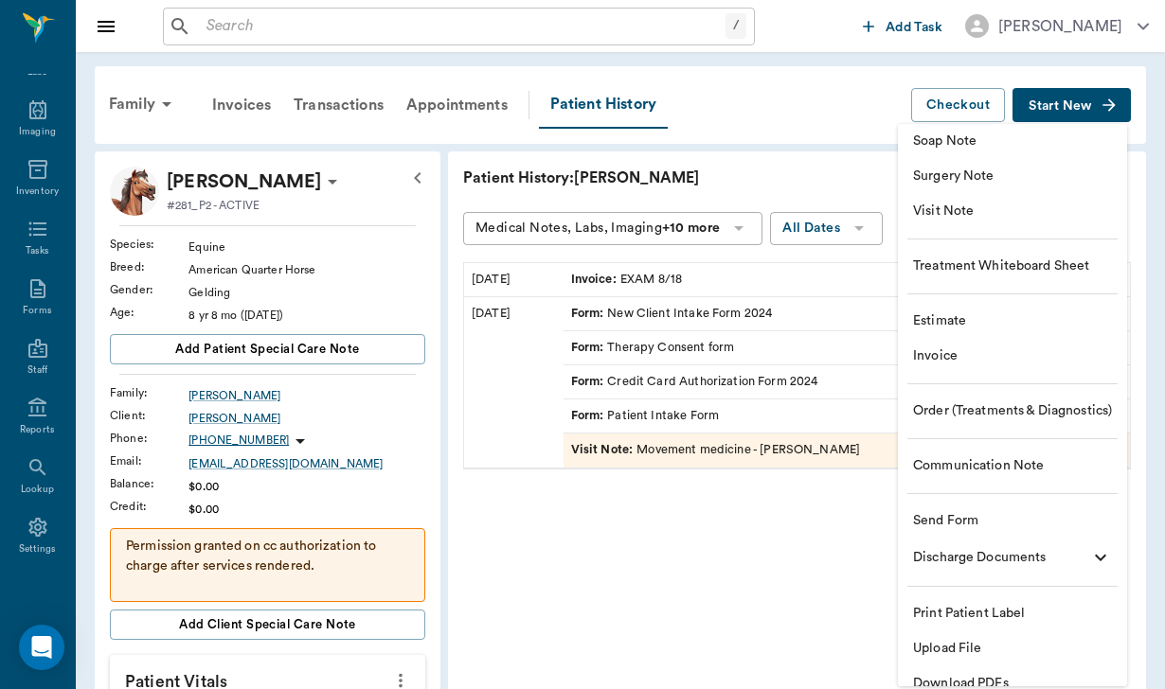
click at [972, 451] on li "Communication Note" at bounding box center [1012, 466] width 229 height 35
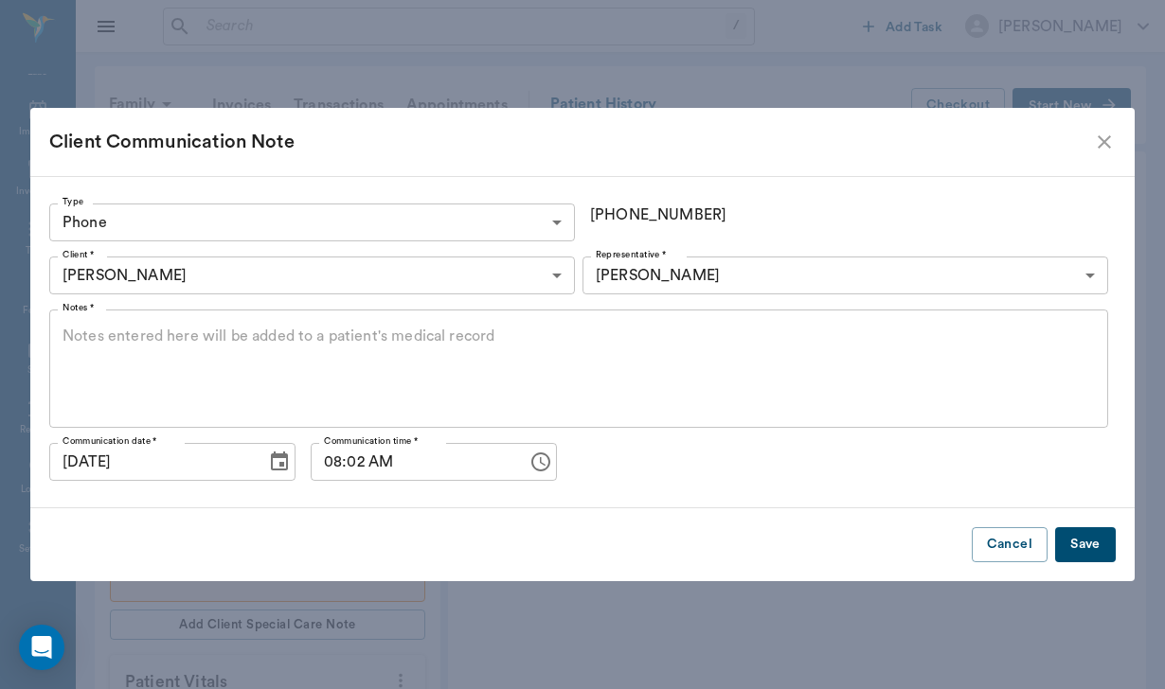
click at [418, 248] on div "Type Phone PHONE Type" at bounding box center [315, 222] width 533 height 53
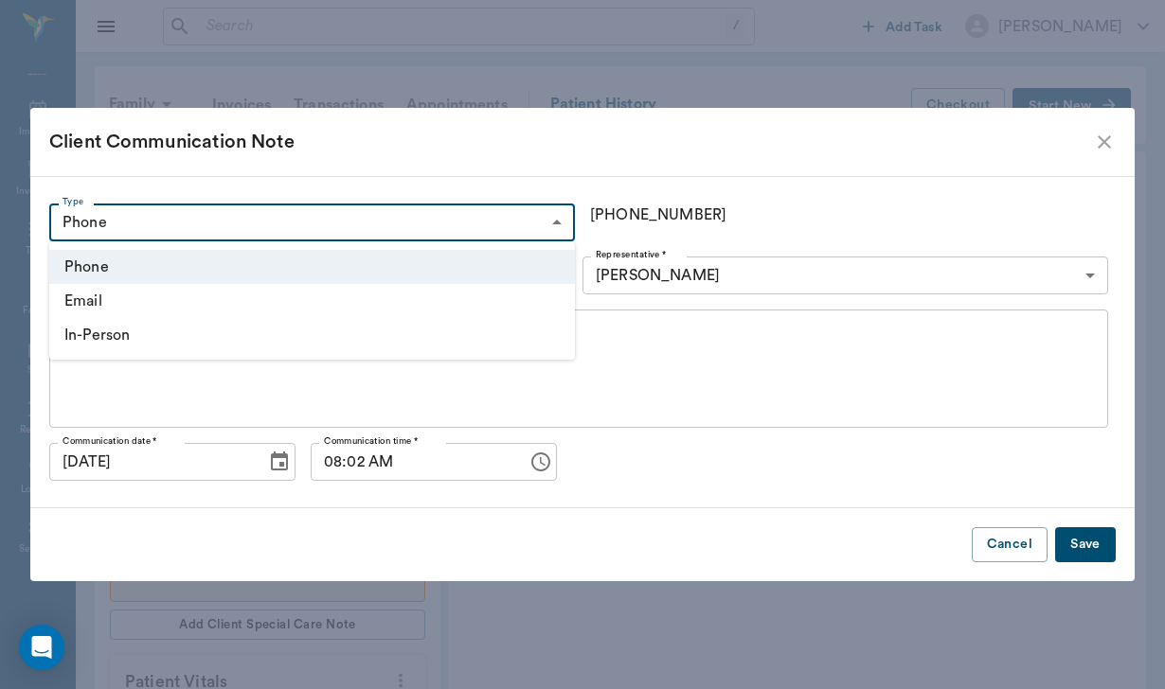
click at [426, 231] on body "/ ​ Add Task [PERSON_NAME] Nectar Messages Appts Labs Imaging Inventory Tasks F…" at bounding box center [582, 668] width 1165 height 1336
click at [375, 339] on li "In-Person" at bounding box center [311, 335] width 525 height 34
type input "IN_PERSON"
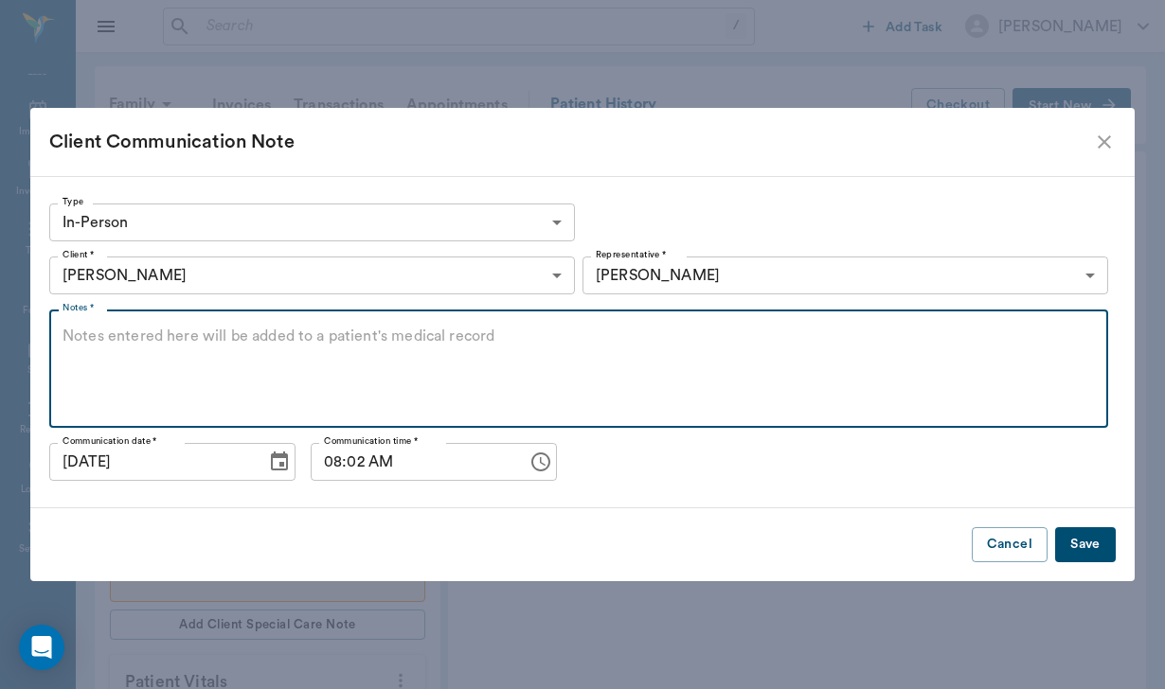
click at [373, 345] on textarea "Notes *" at bounding box center [578, 369] width 1032 height 87
type textarea "Sent thank you note"
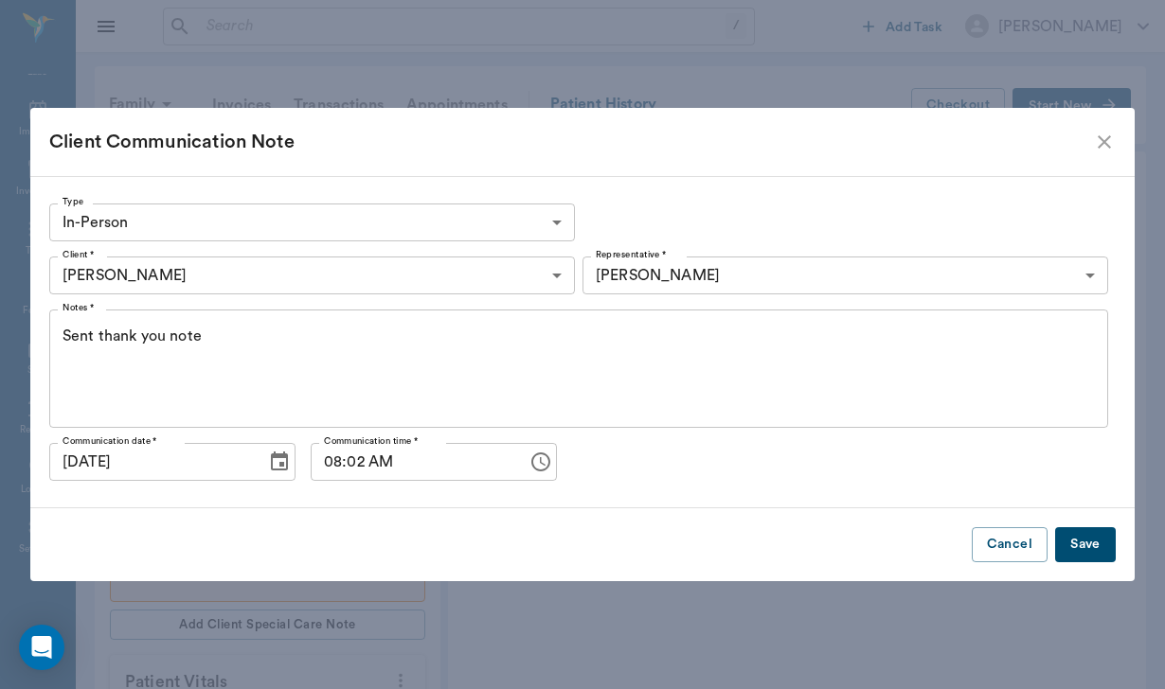
click at [1083, 542] on button "Save" at bounding box center [1085, 544] width 61 height 35
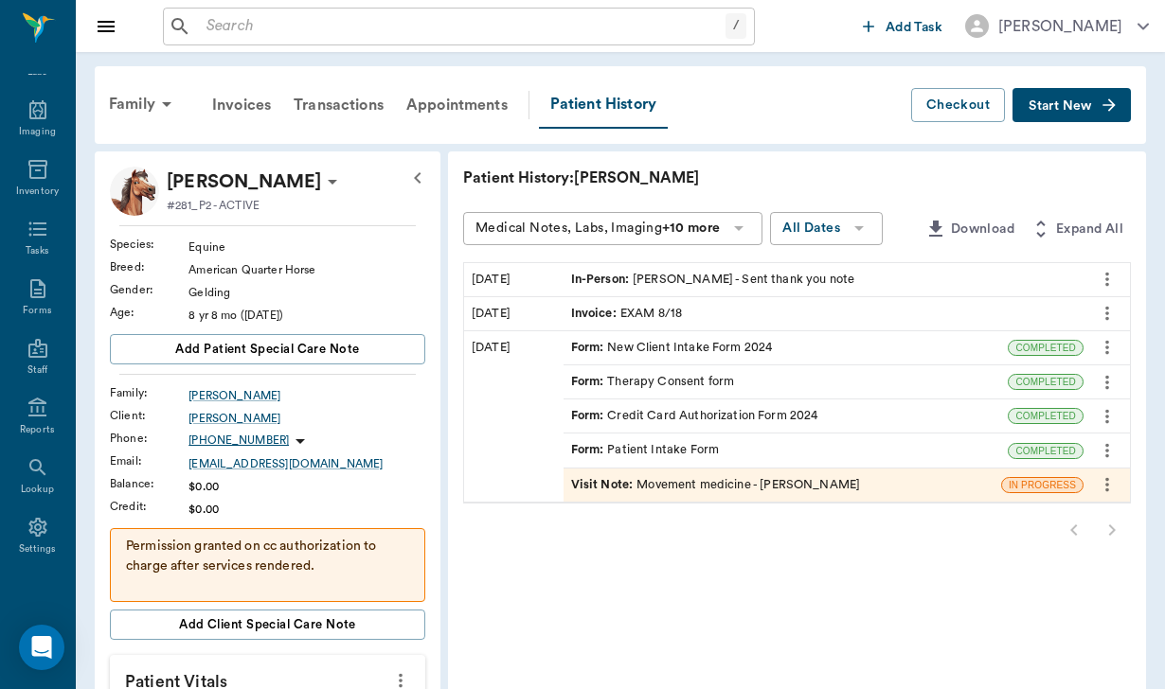
click at [222, 26] on input "text" at bounding box center [462, 26] width 526 height 27
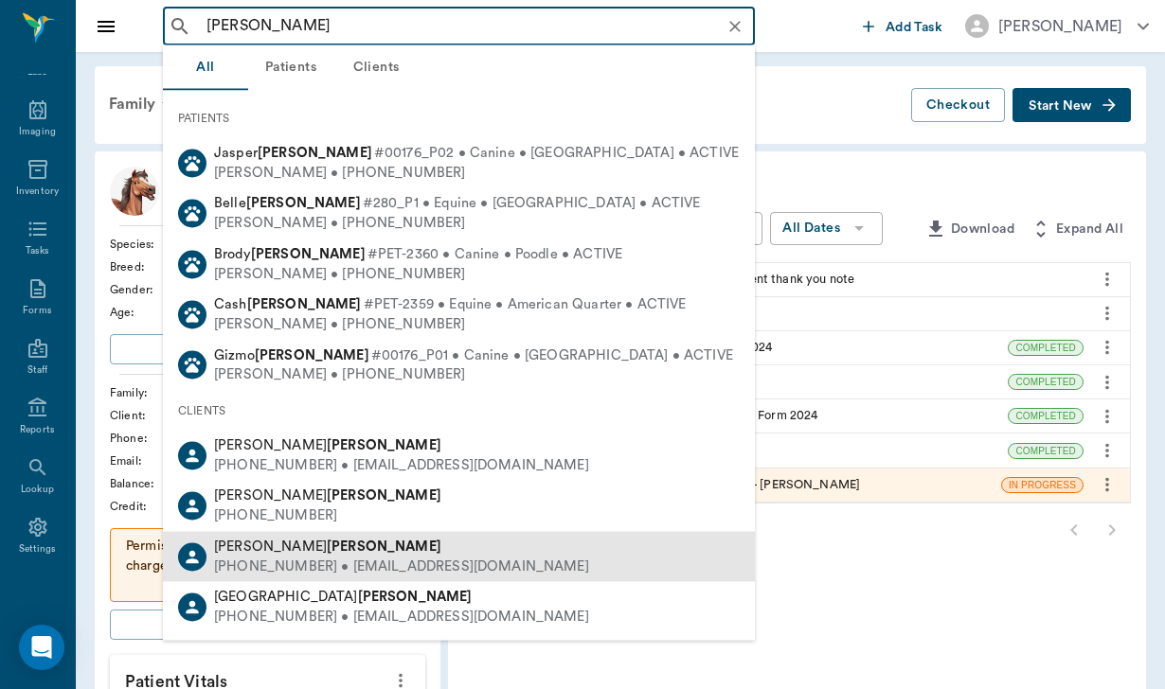
click at [327, 539] on b "[PERSON_NAME]" at bounding box center [384, 546] width 115 height 14
type input "[PERSON_NAME]"
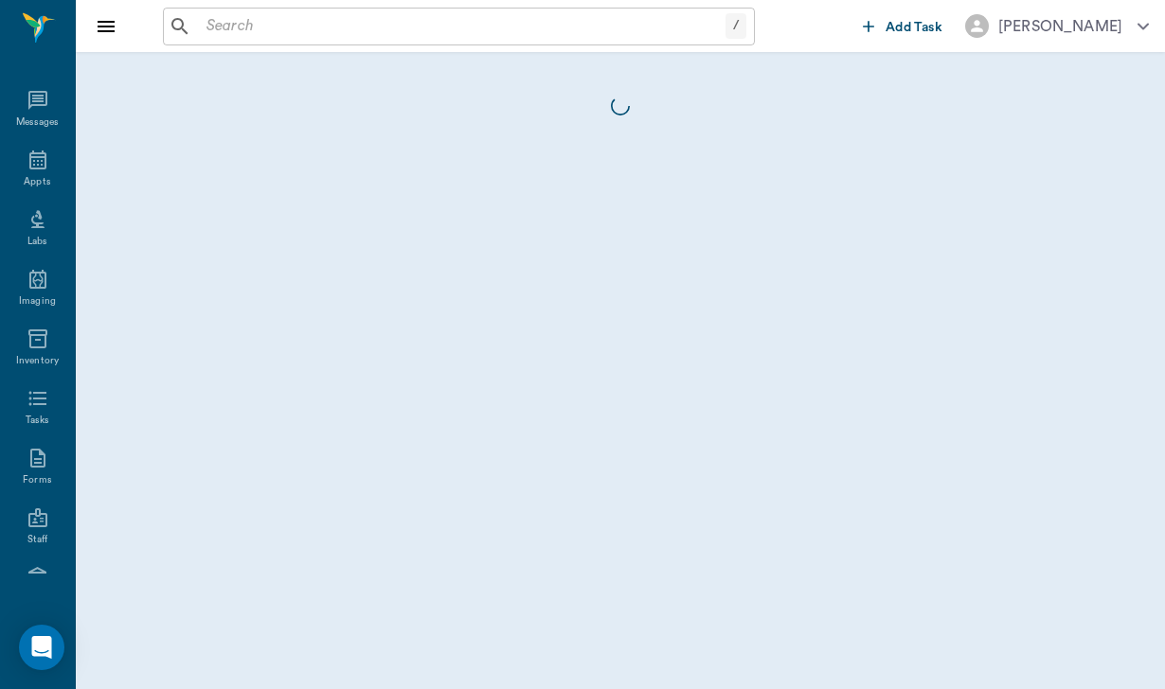
scroll to position [174, 0]
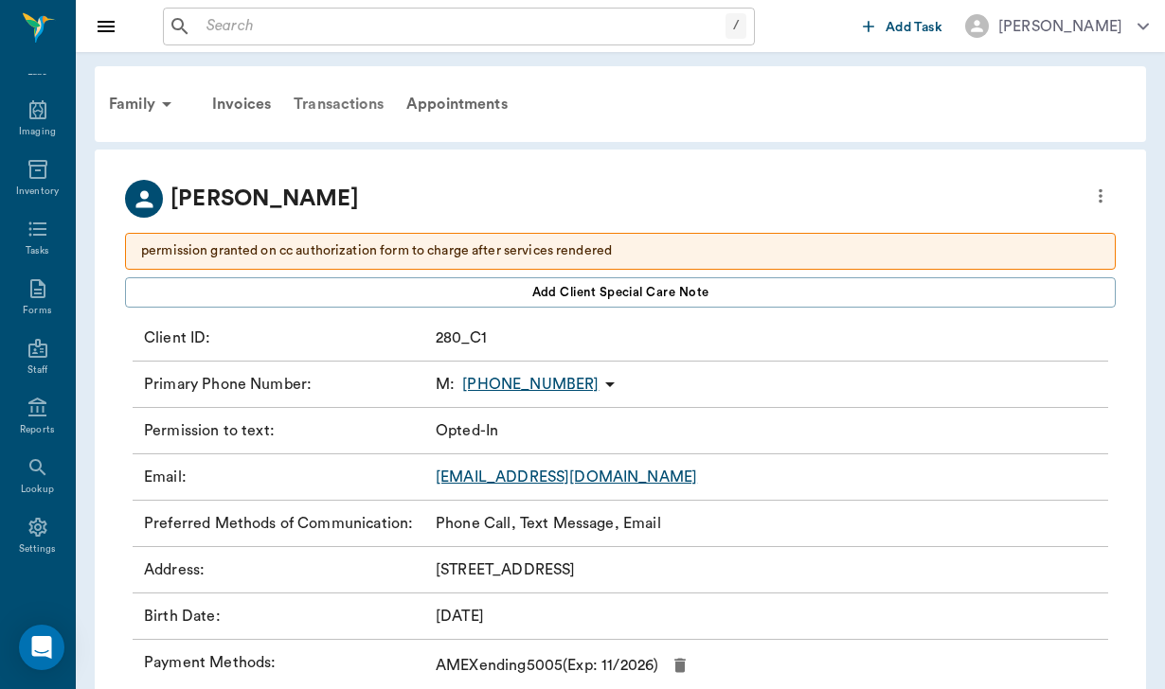
click at [326, 95] on div "Transactions" at bounding box center [338, 103] width 113 height 45
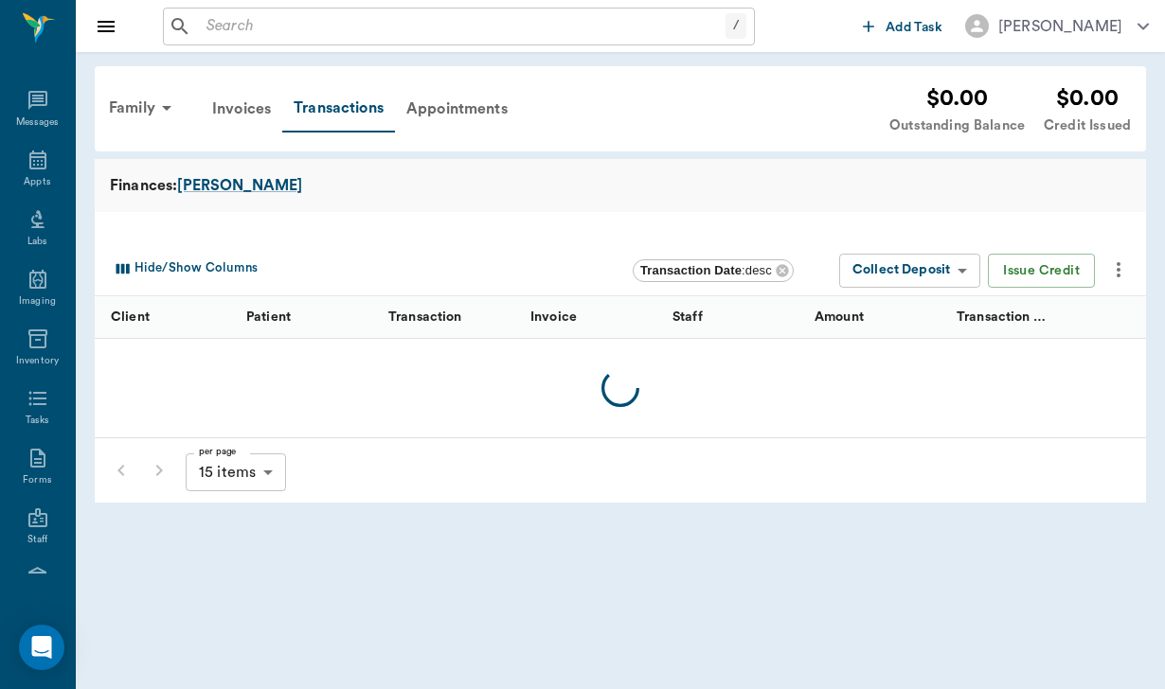
scroll to position [174, 0]
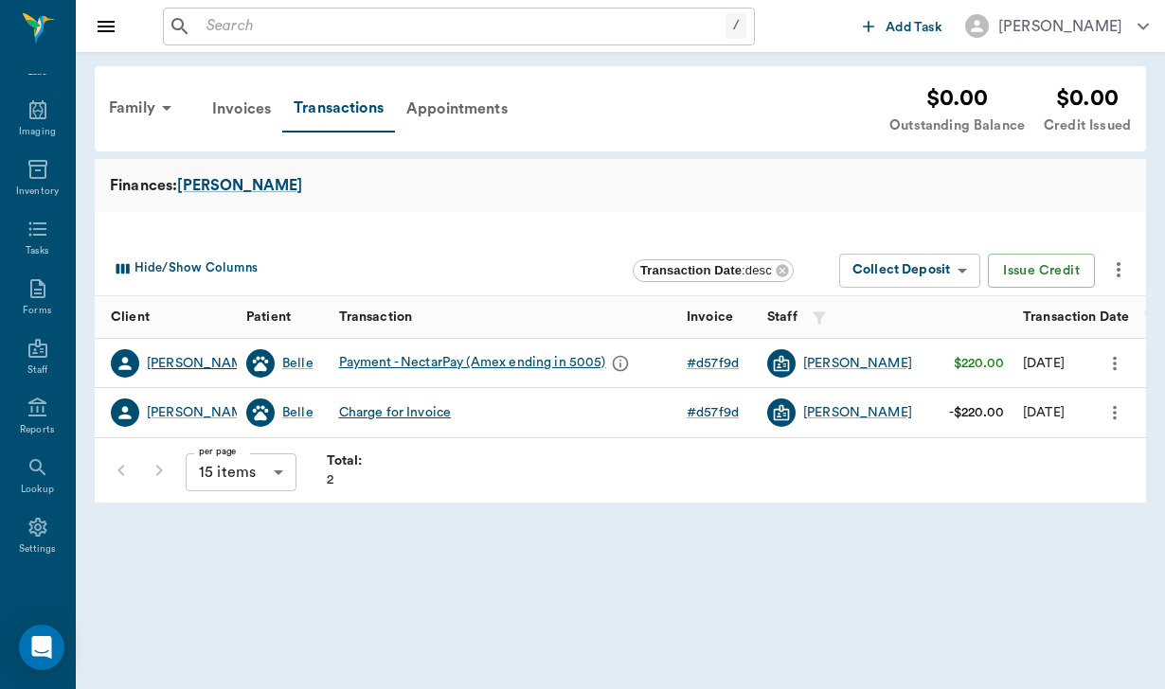
click at [185, 355] on div "[PERSON_NAME]" at bounding box center [201, 363] width 109 height 19
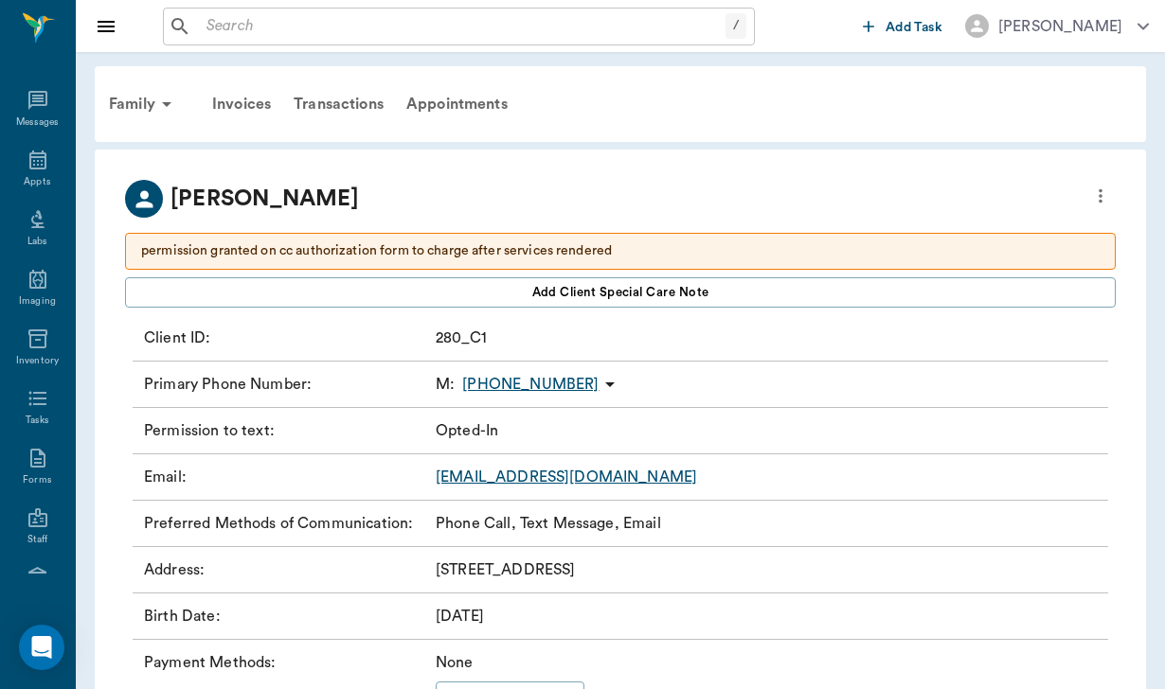
scroll to position [174, 0]
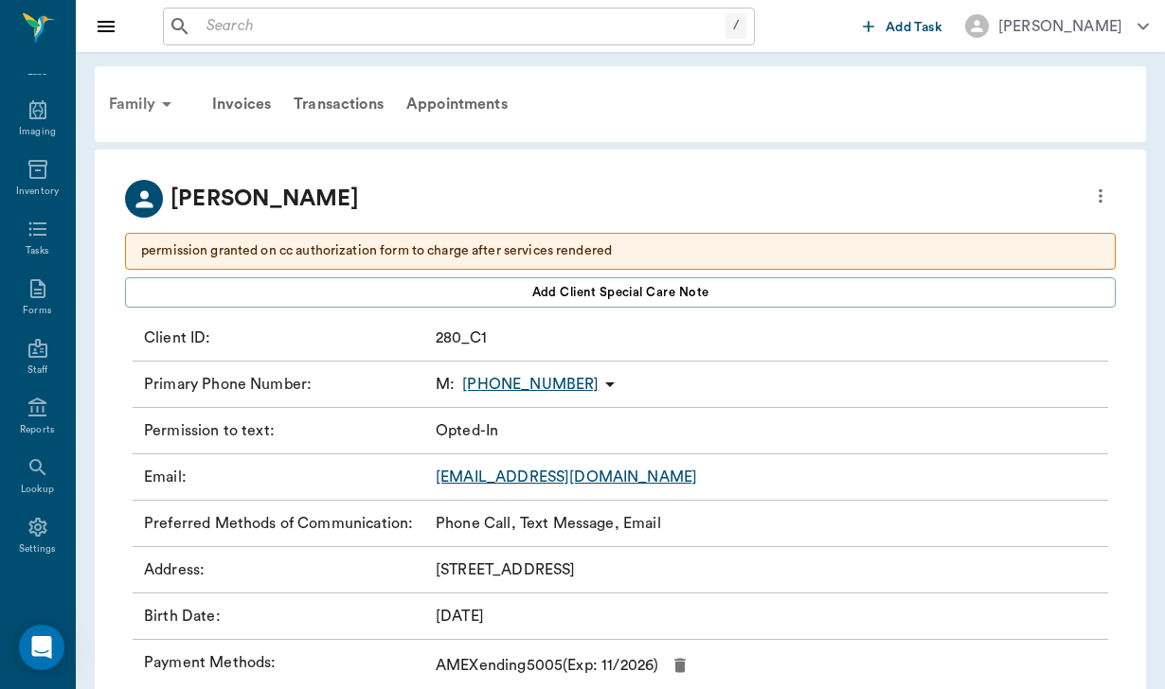
click at [114, 109] on div "Family" at bounding box center [144, 103] width 92 height 45
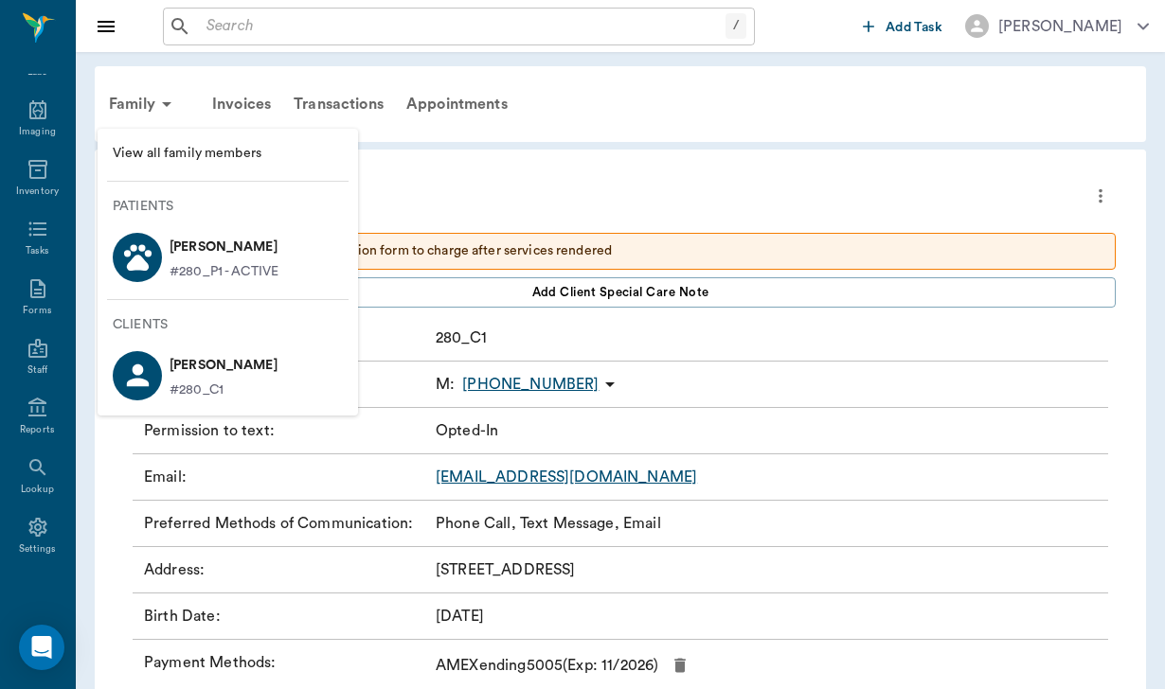
click at [218, 227] on li "[PERSON_NAME] #280_P1 - ACTIVE" at bounding box center [228, 256] width 260 height 65
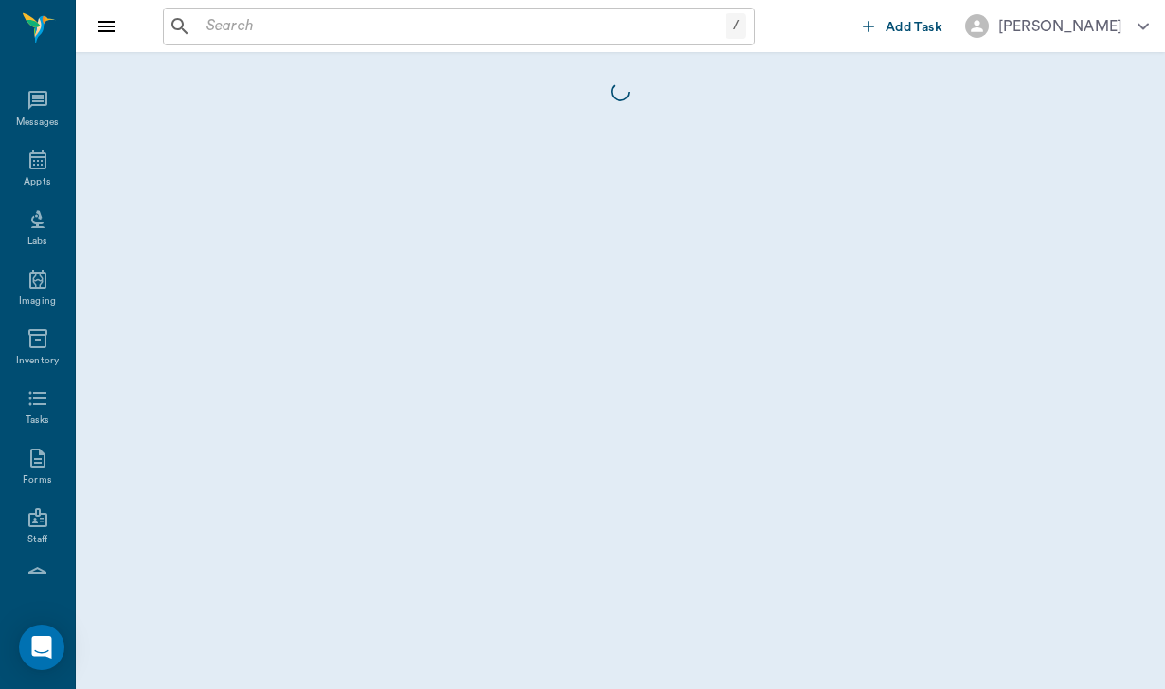
scroll to position [174, 0]
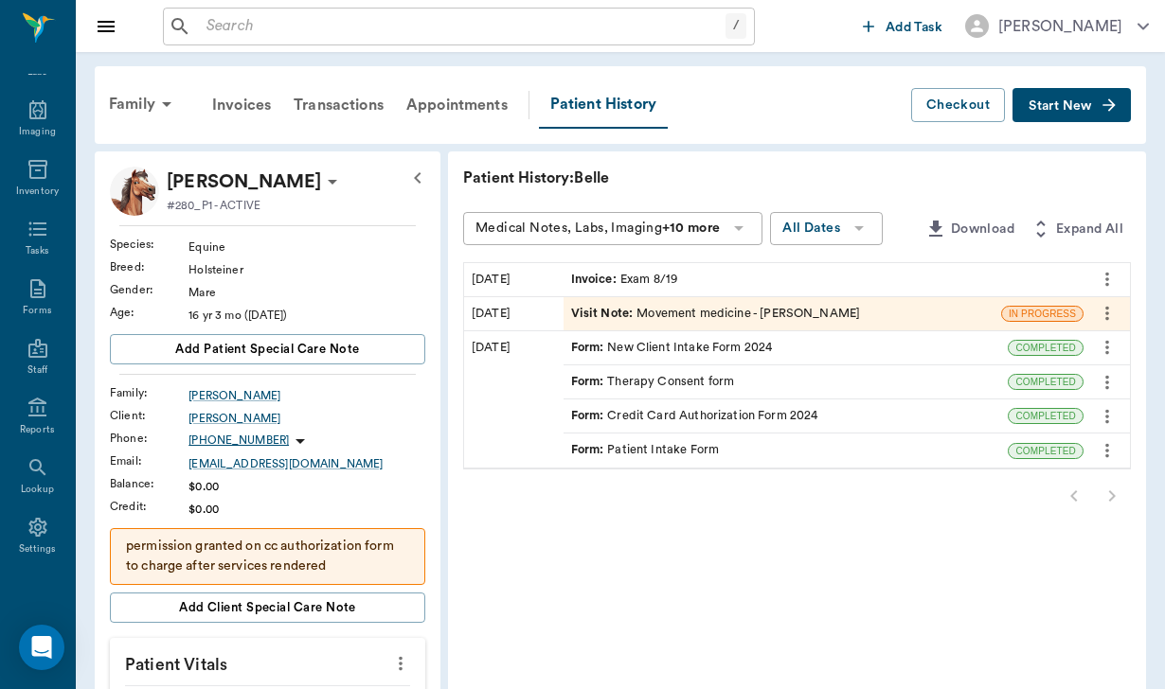
click at [1043, 106] on span "Start New" at bounding box center [1059, 106] width 63 height 0
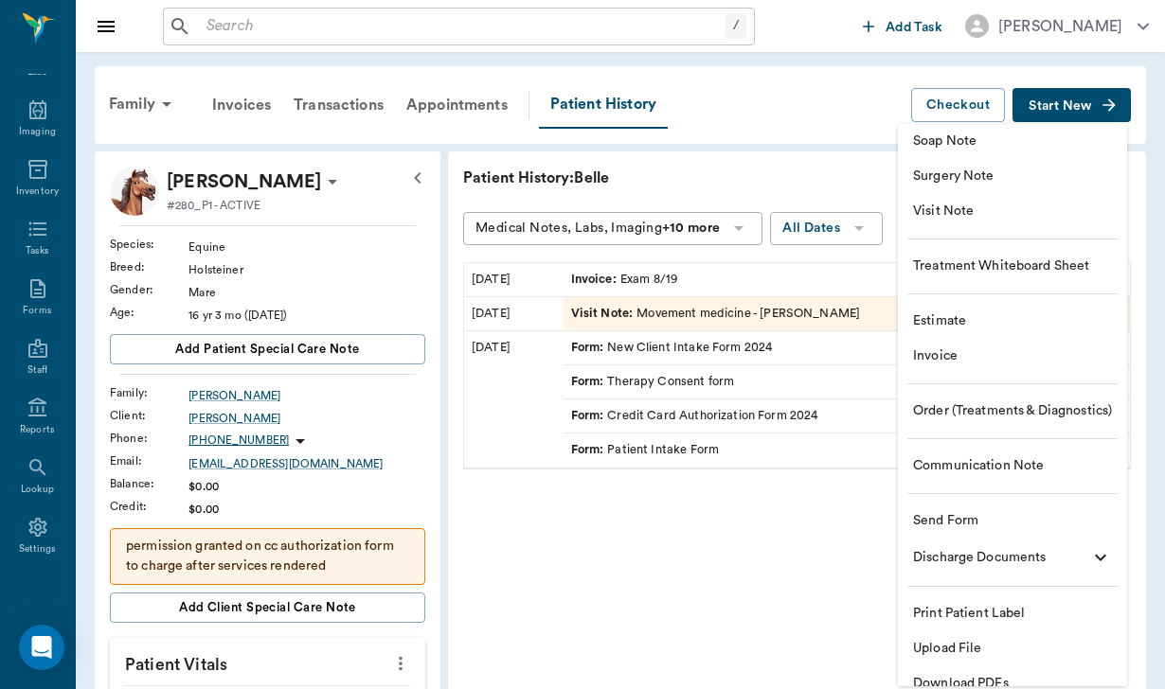
click at [1018, 482] on li "Communication Note" at bounding box center [1012, 466] width 229 height 35
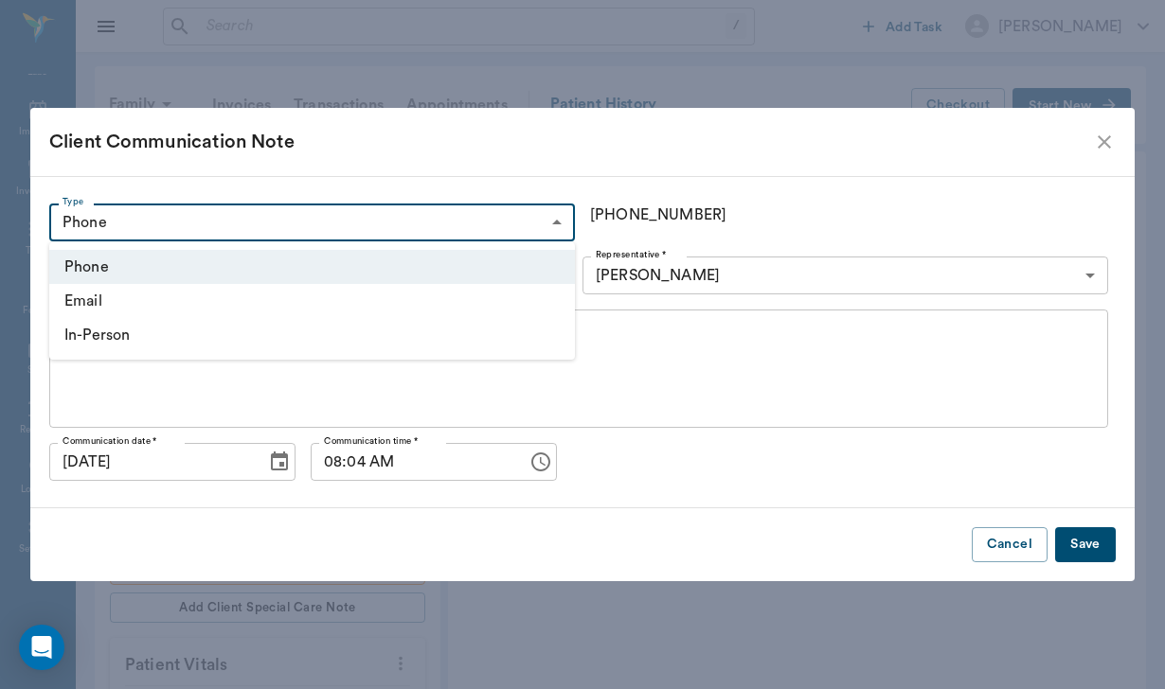
click at [377, 219] on body "/ ​ Add Task [PERSON_NAME] Nectar Messages Appts Labs Imaging Inventory Tasks F…" at bounding box center [582, 659] width 1165 height 1319
click at [331, 326] on li "In-Person" at bounding box center [311, 335] width 525 height 34
type input "IN_PERSON"
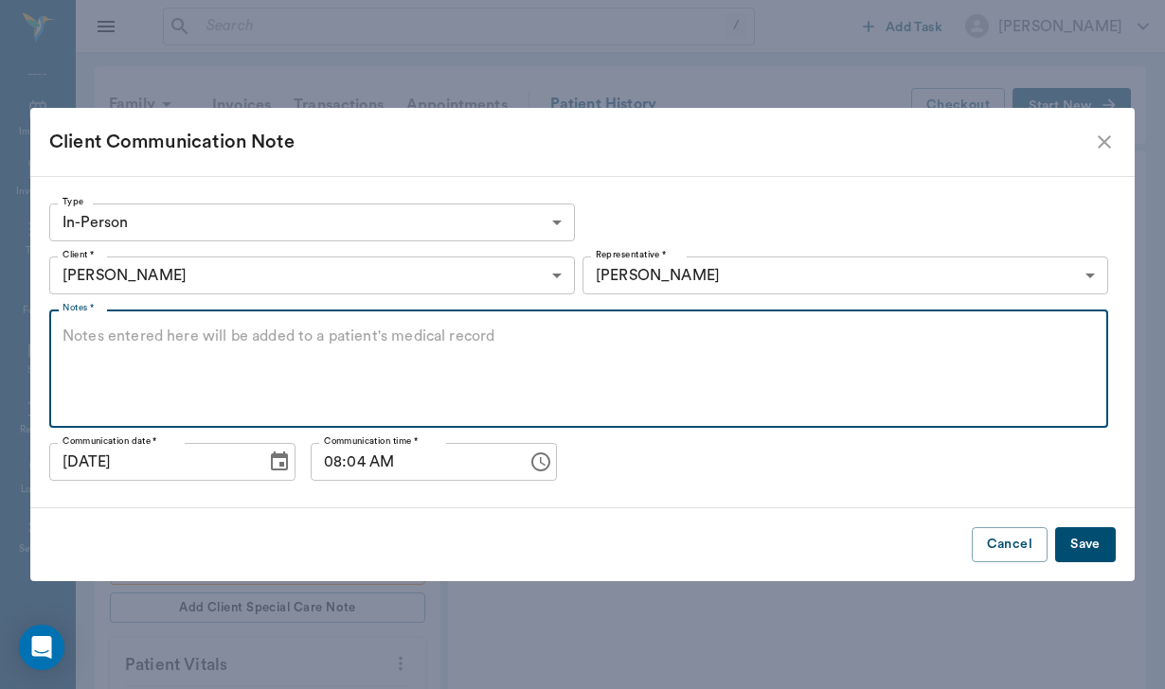
click at [214, 337] on textarea "Notes *" at bounding box center [578, 369] width 1032 height 87
type textarea "Thank you note sent"
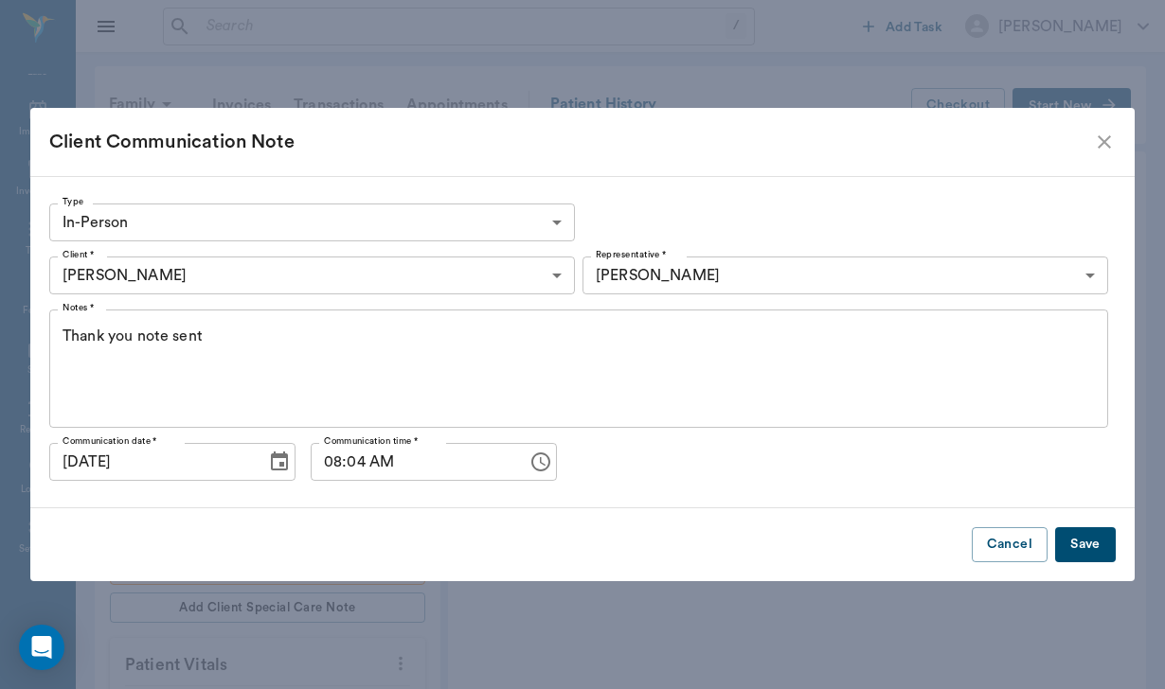
click at [1078, 545] on button "Save" at bounding box center [1085, 544] width 61 height 35
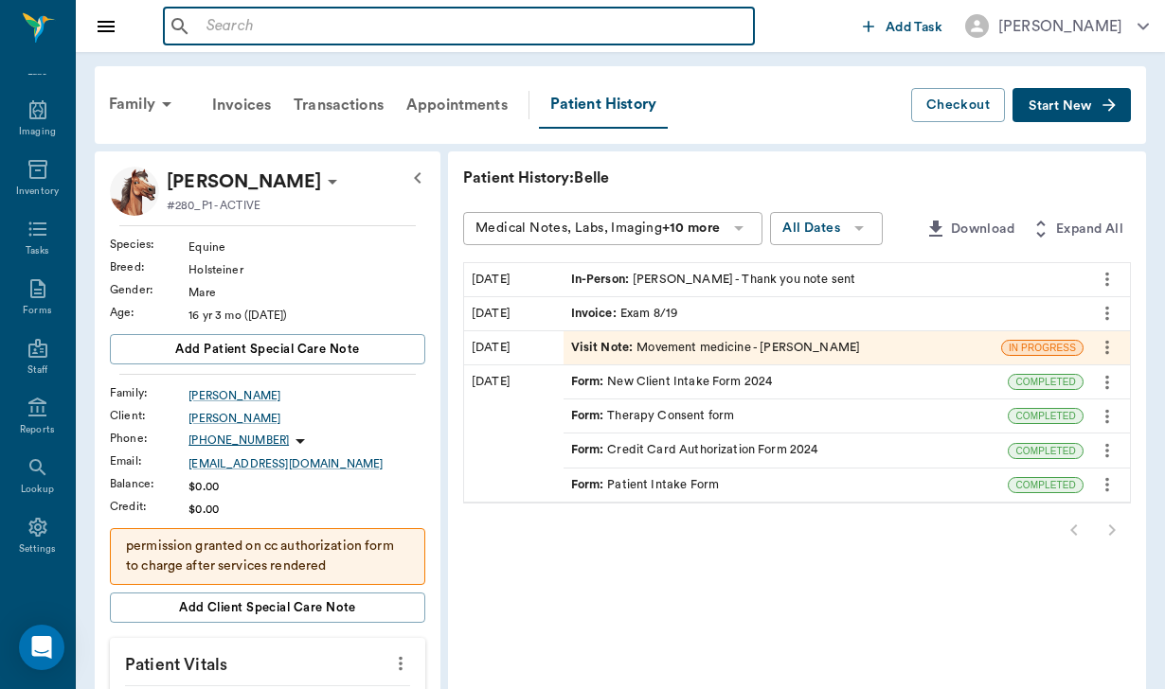
click at [224, 40] on div "​" at bounding box center [459, 27] width 592 height 38
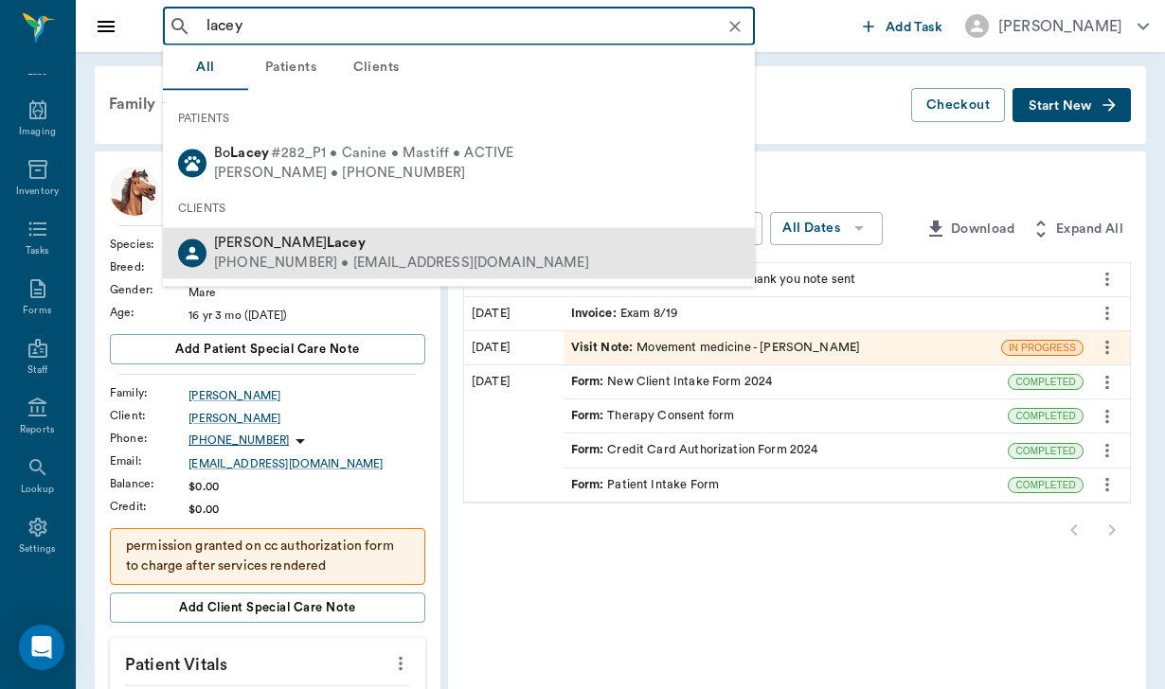
click at [242, 244] on span "[PERSON_NAME]" at bounding box center [289, 243] width 151 height 14
type input "lacey"
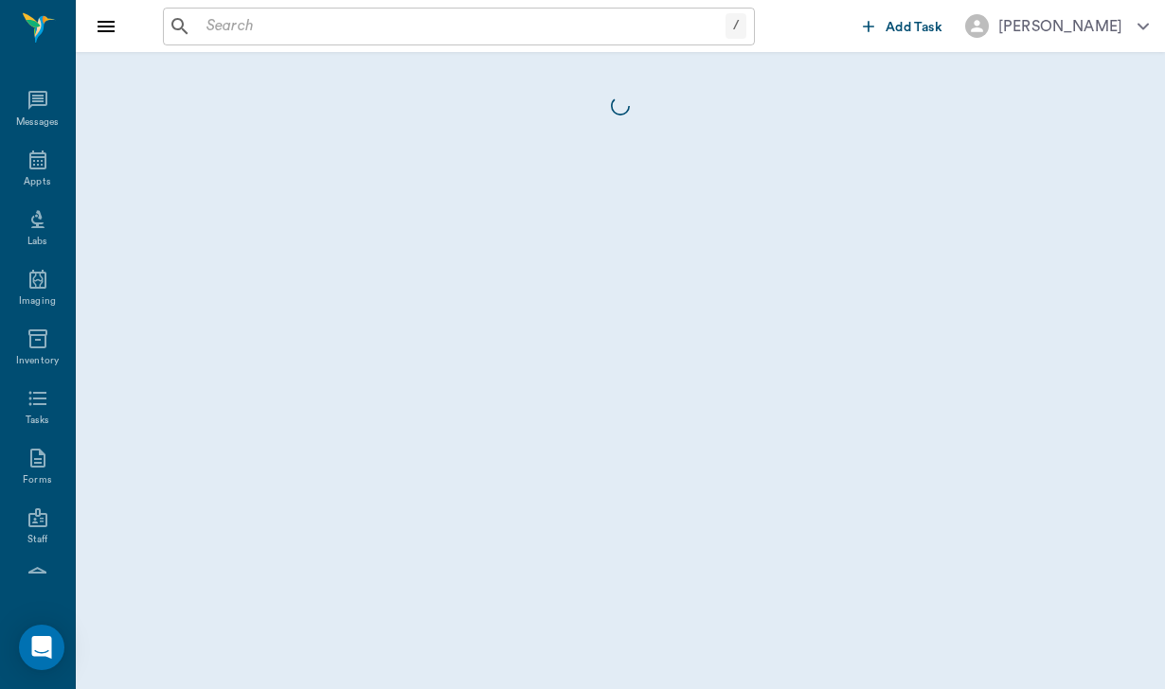
scroll to position [174, 0]
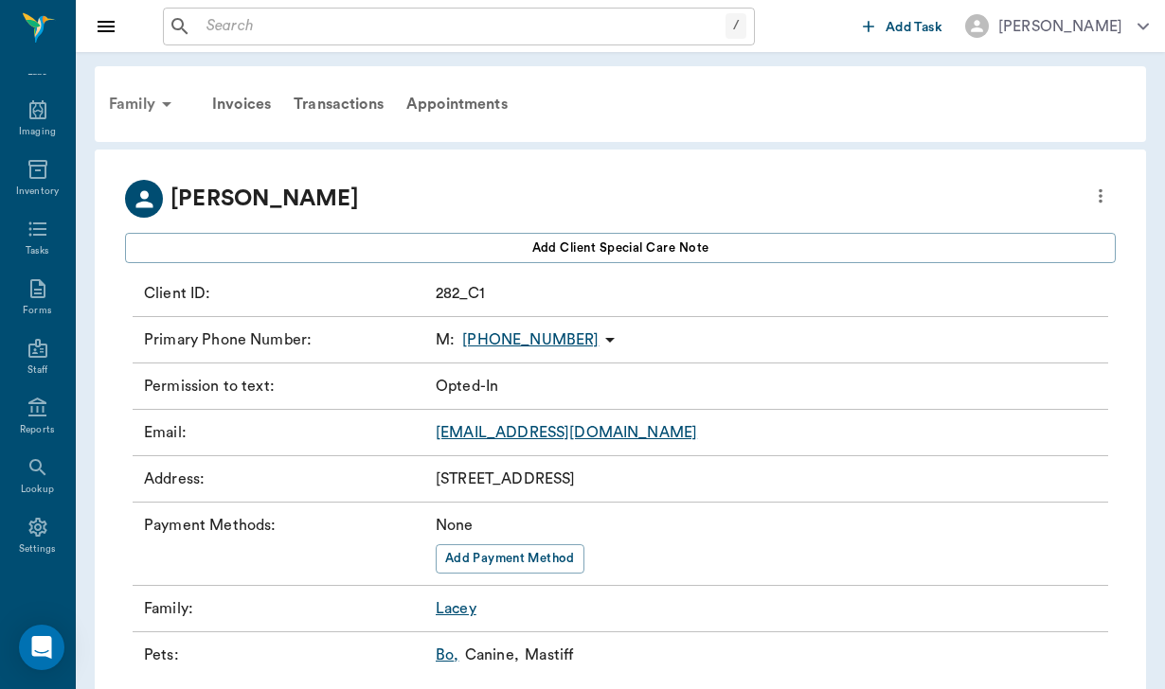
click at [147, 98] on div "Family" at bounding box center [144, 103] width 92 height 45
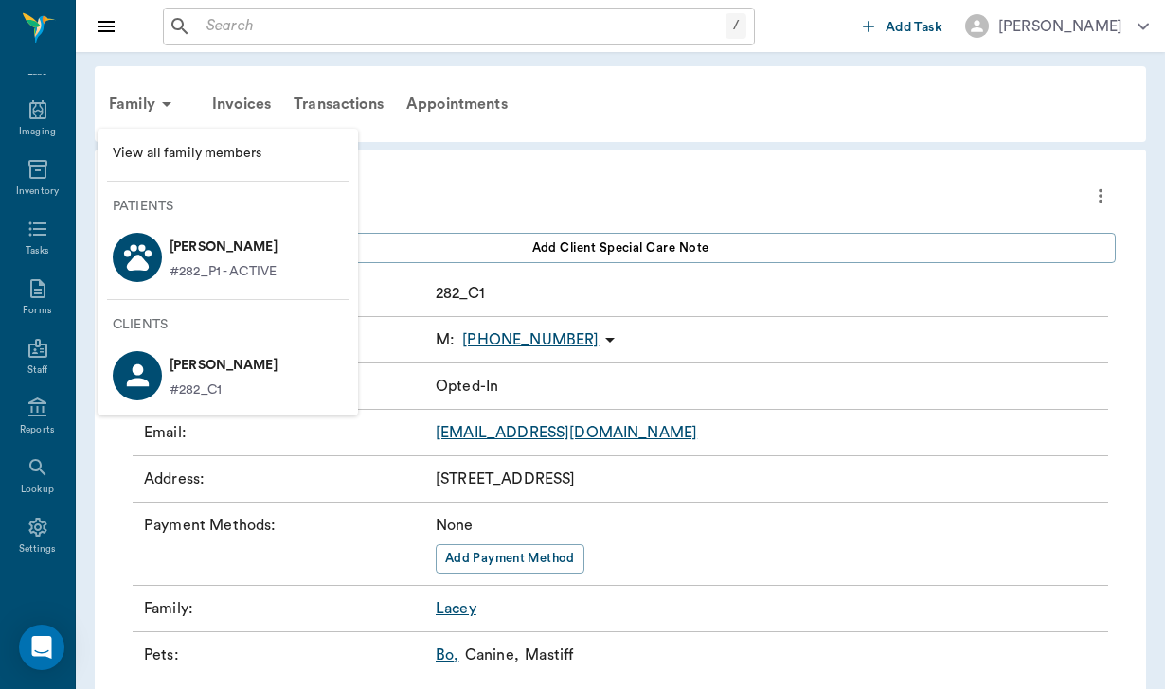
click at [276, 259] on p "[PERSON_NAME]" at bounding box center [223, 247] width 108 height 30
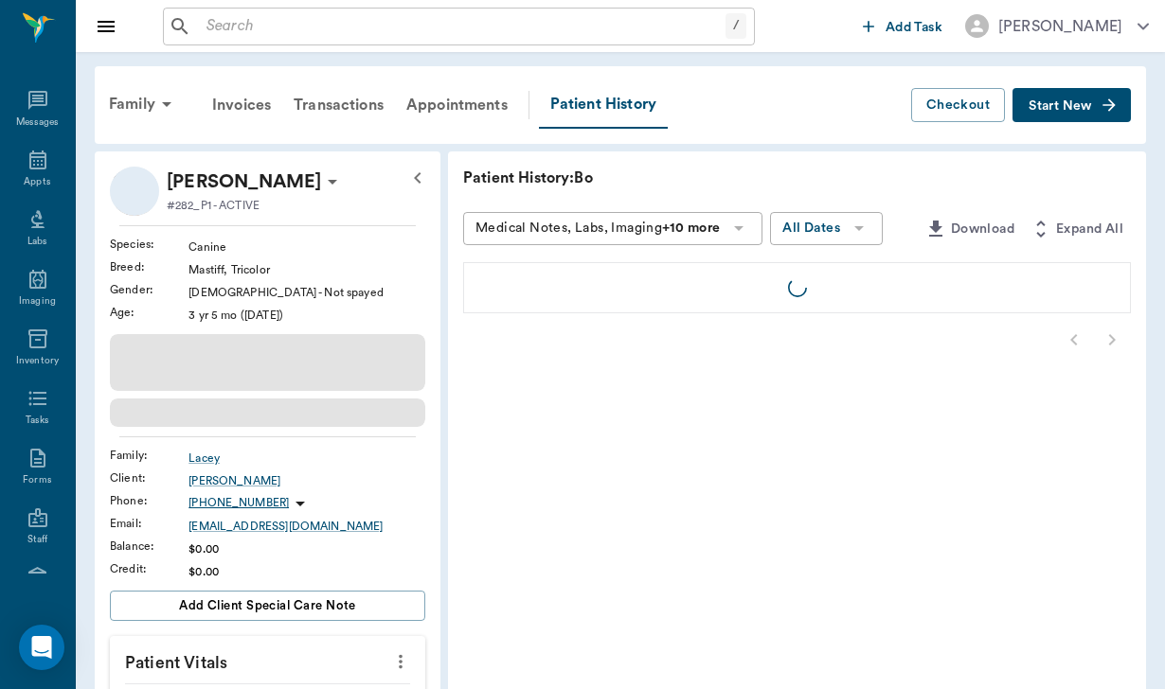
scroll to position [174, 0]
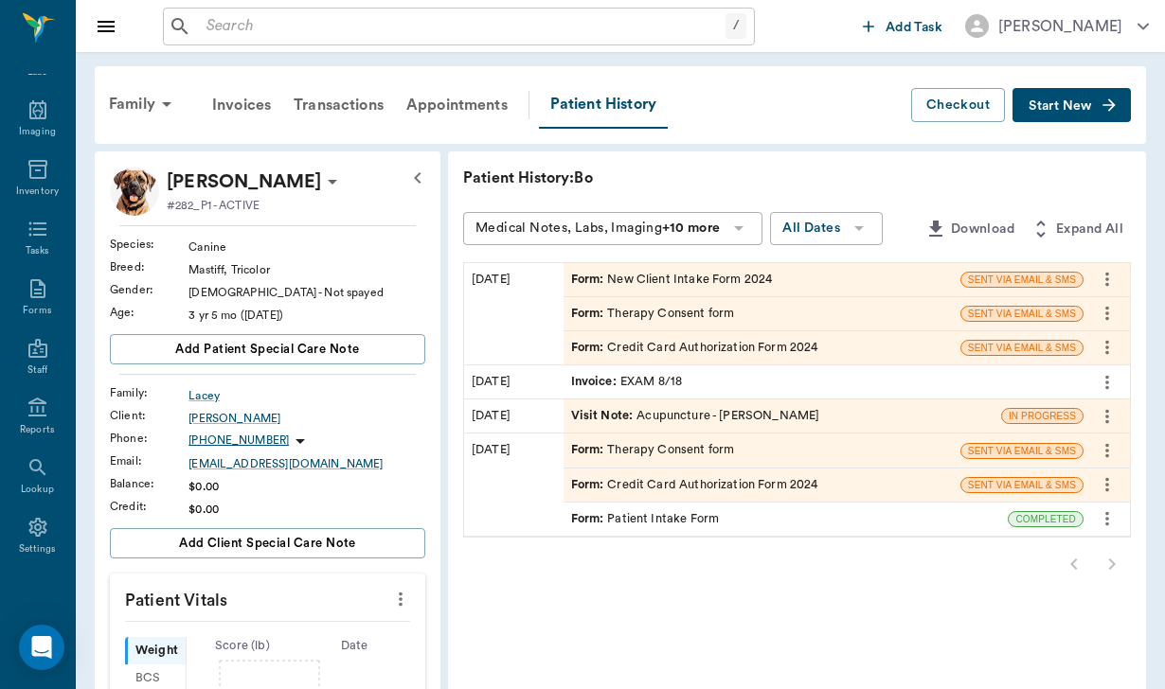
click at [1059, 106] on span "Start New" at bounding box center [1059, 106] width 63 height 0
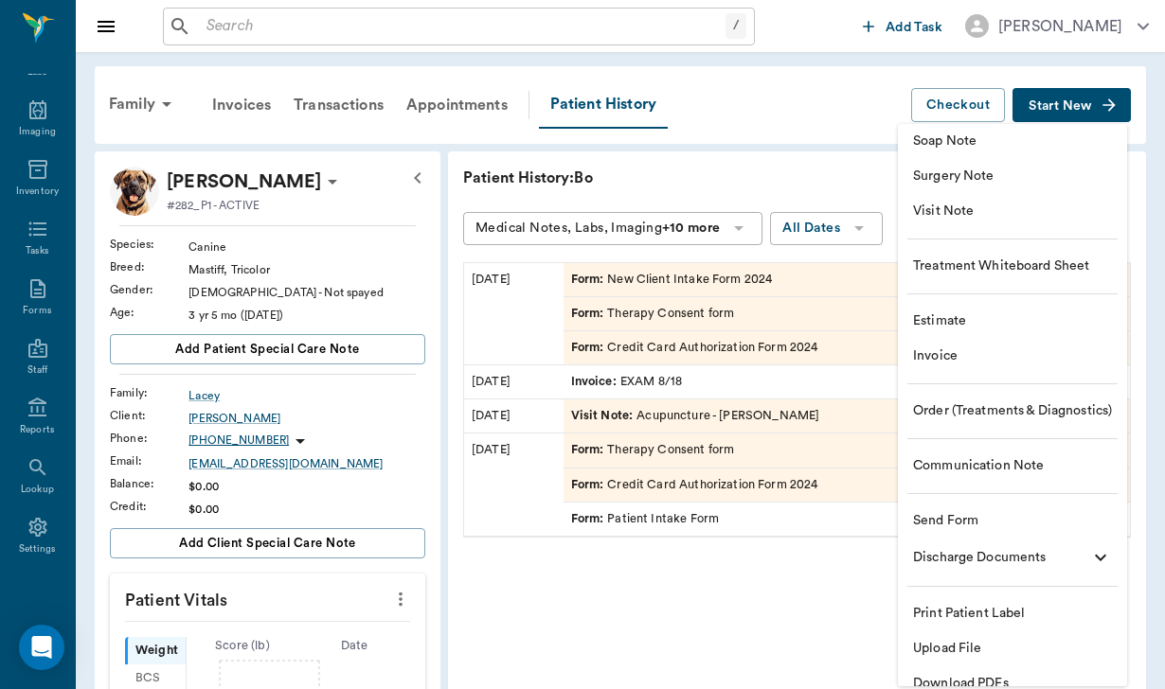
click at [212, 421] on div at bounding box center [582, 344] width 1165 height 689
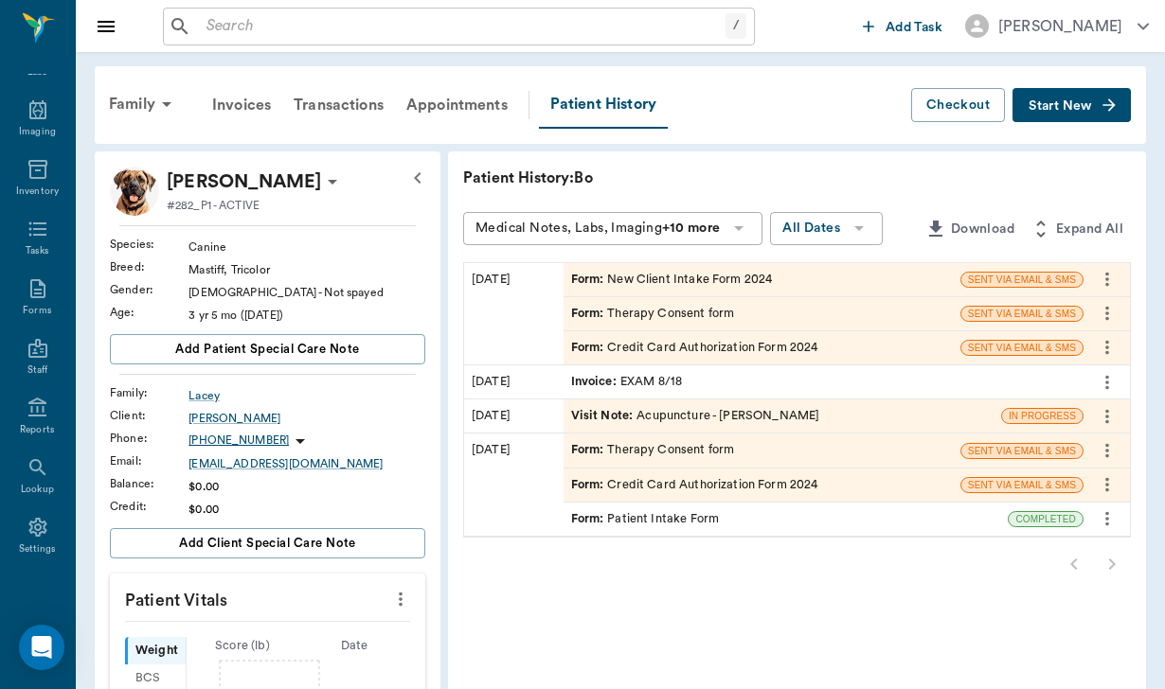
click at [212, 421] on div "[PERSON_NAME]" at bounding box center [306, 418] width 237 height 17
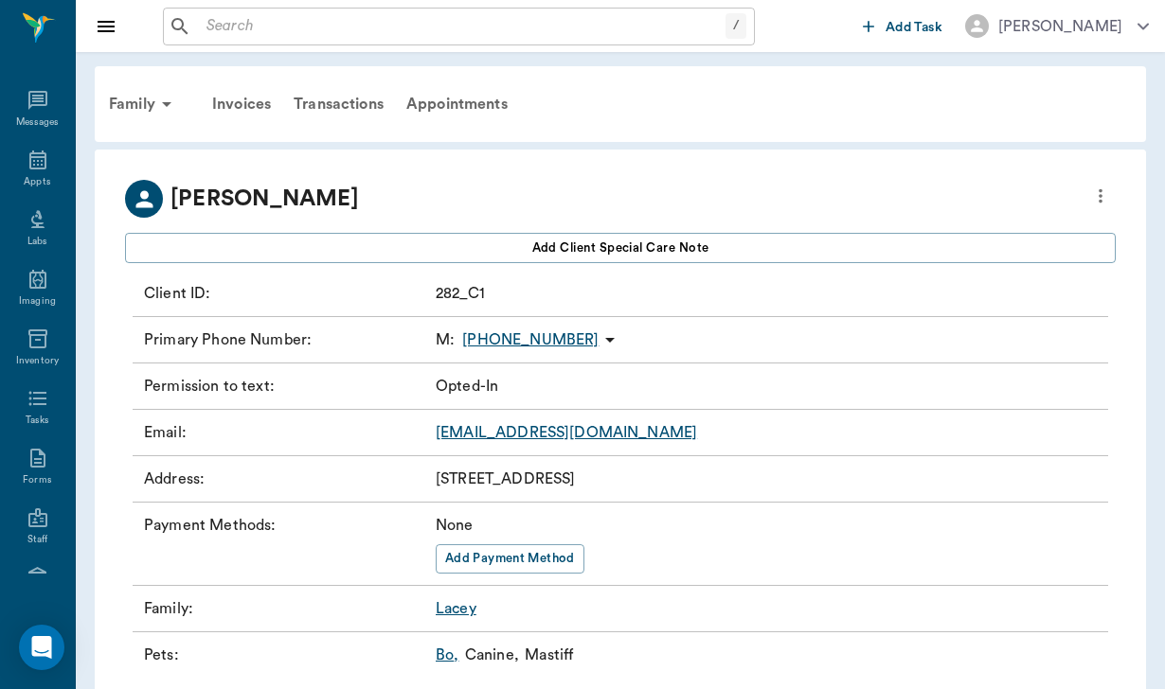
scroll to position [174, 0]
click at [130, 103] on div "Family" at bounding box center [144, 103] width 92 height 45
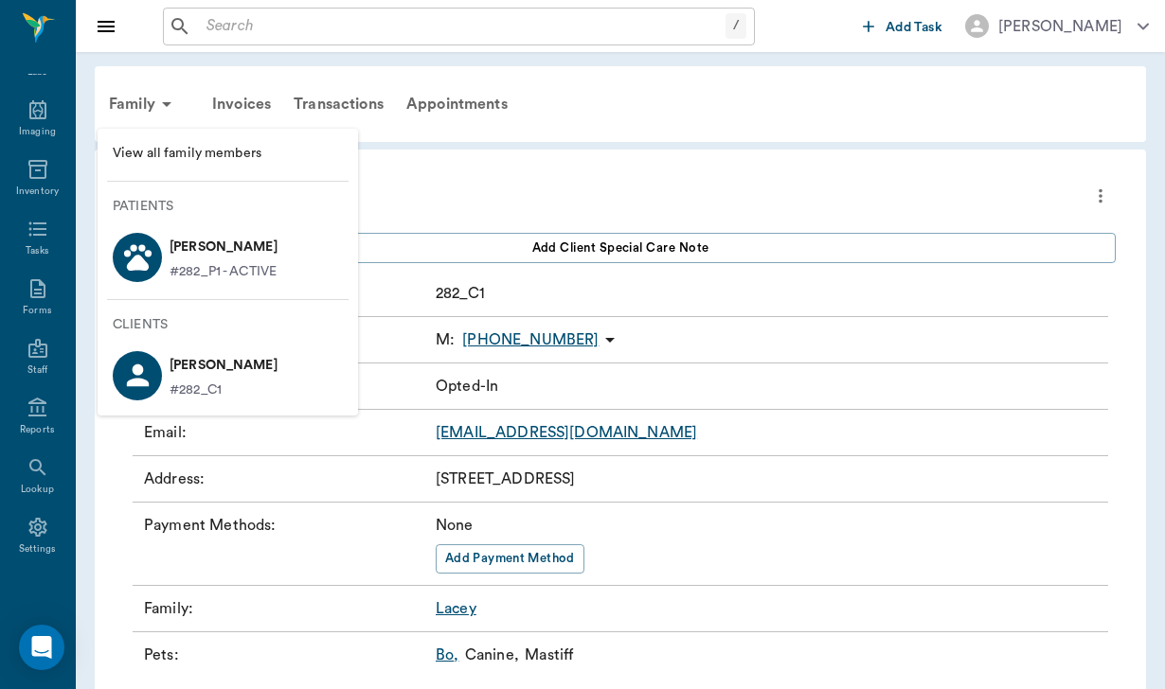
click at [205, 260] on p "[PERSON_NAME]" at bounding box center [223, 247] width 108 height 30
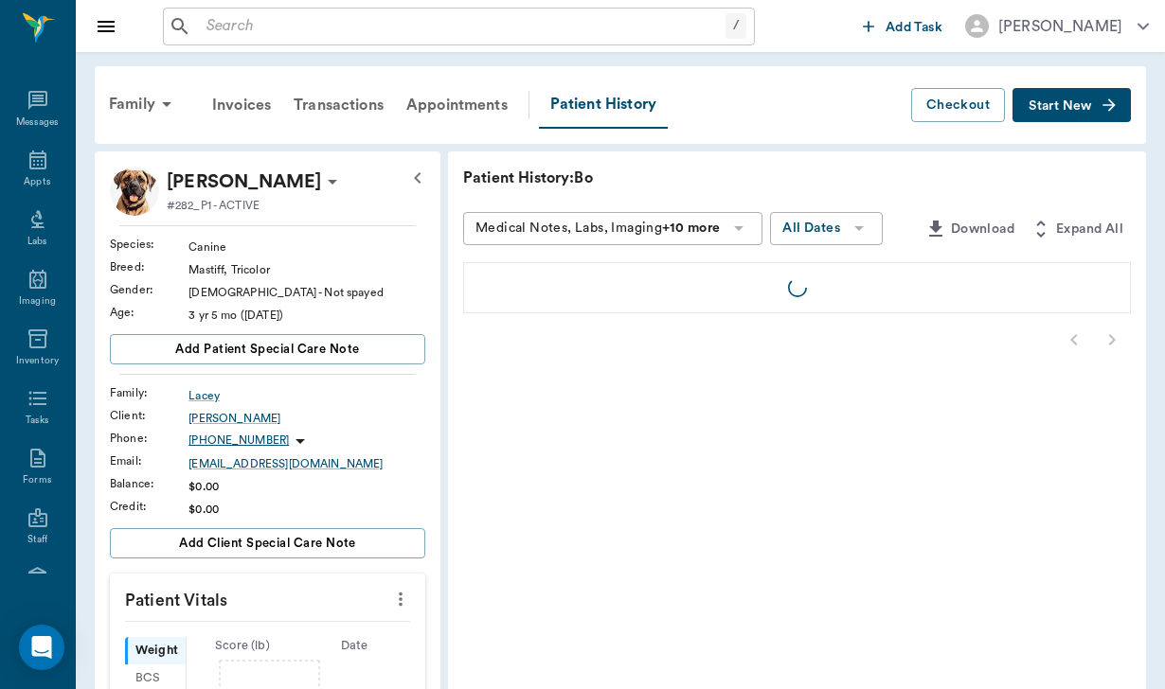
scroll to position [174, 0]
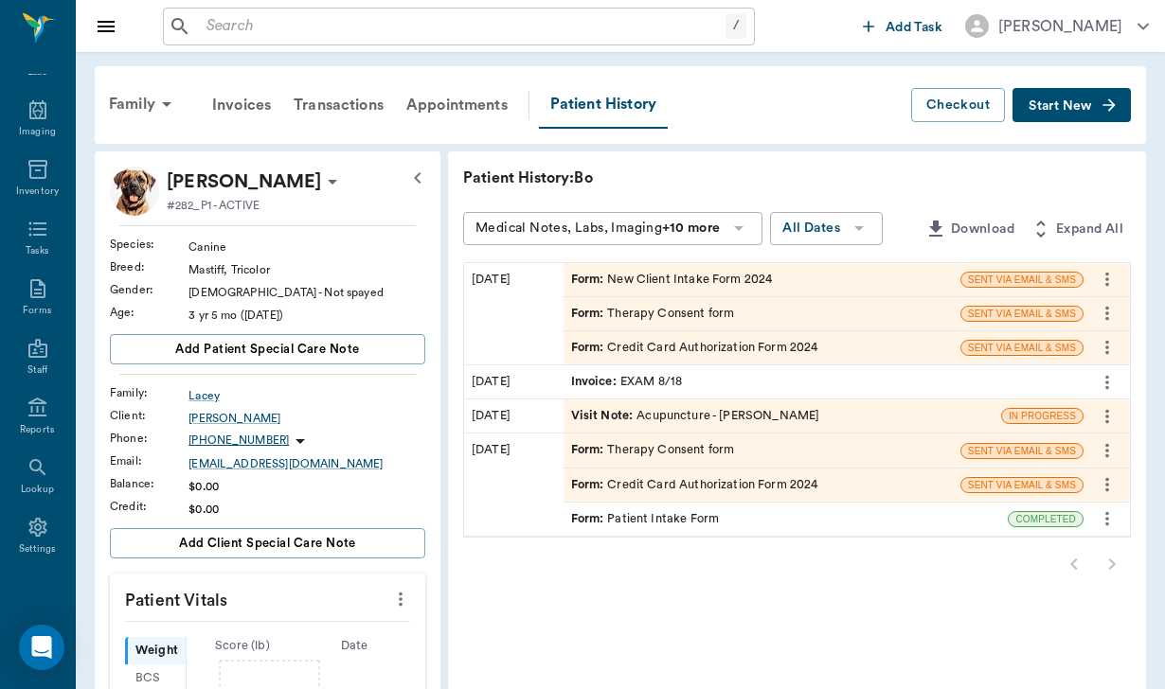
click at [656, 515] on div "Form : Patient Intake Form" at bounding box center [785, 519] width 445 height 33
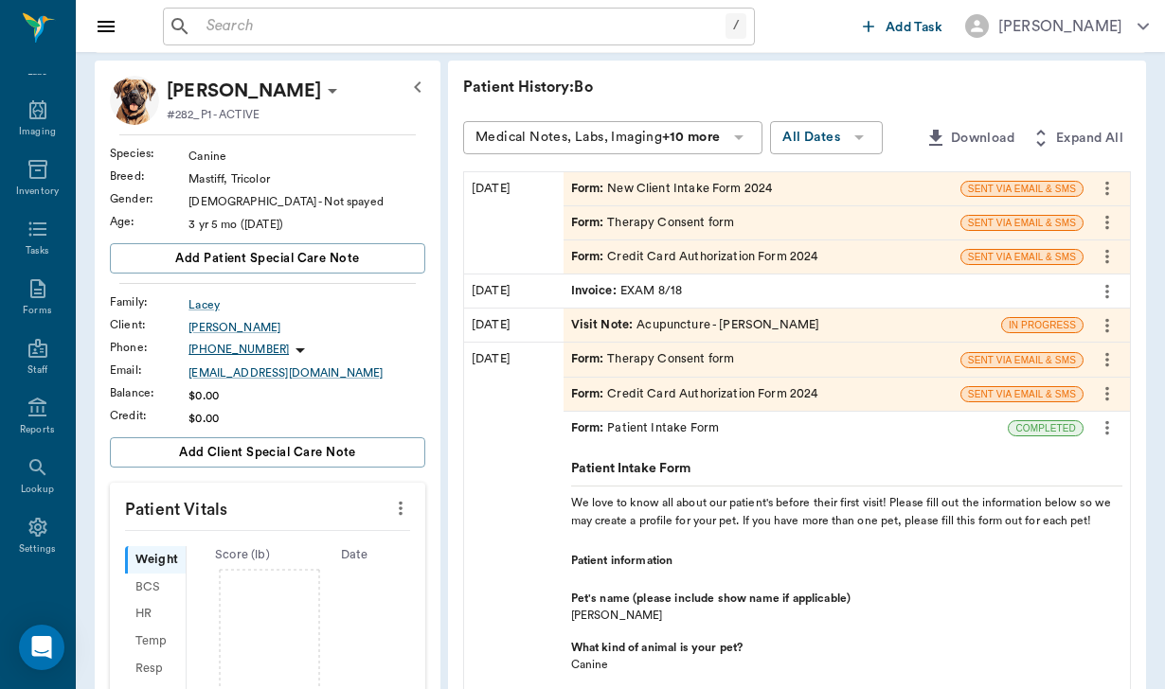
scroll to position [91, 0]
click at [216, 330] on div "[PERSON_NAME]" at bounding box center [306, 327] width 237 height 17
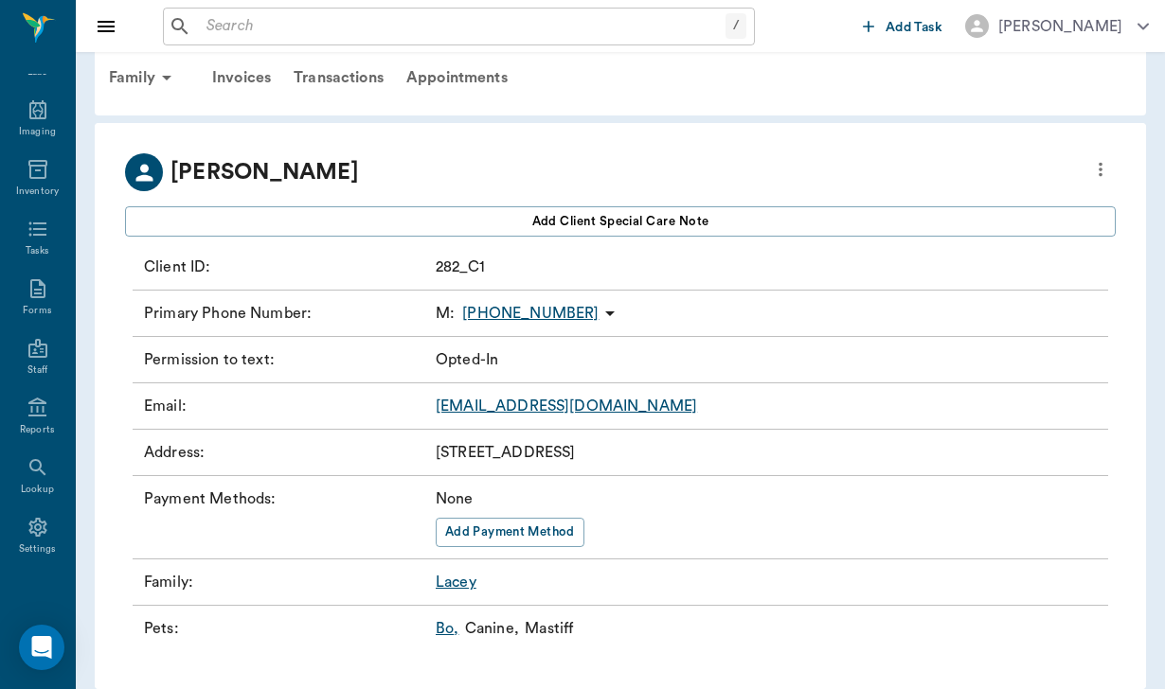
scroll to position [27, 0]
click at [242, 83] on div "Invoices" at bounding box center [241, 77] width 81 height 45
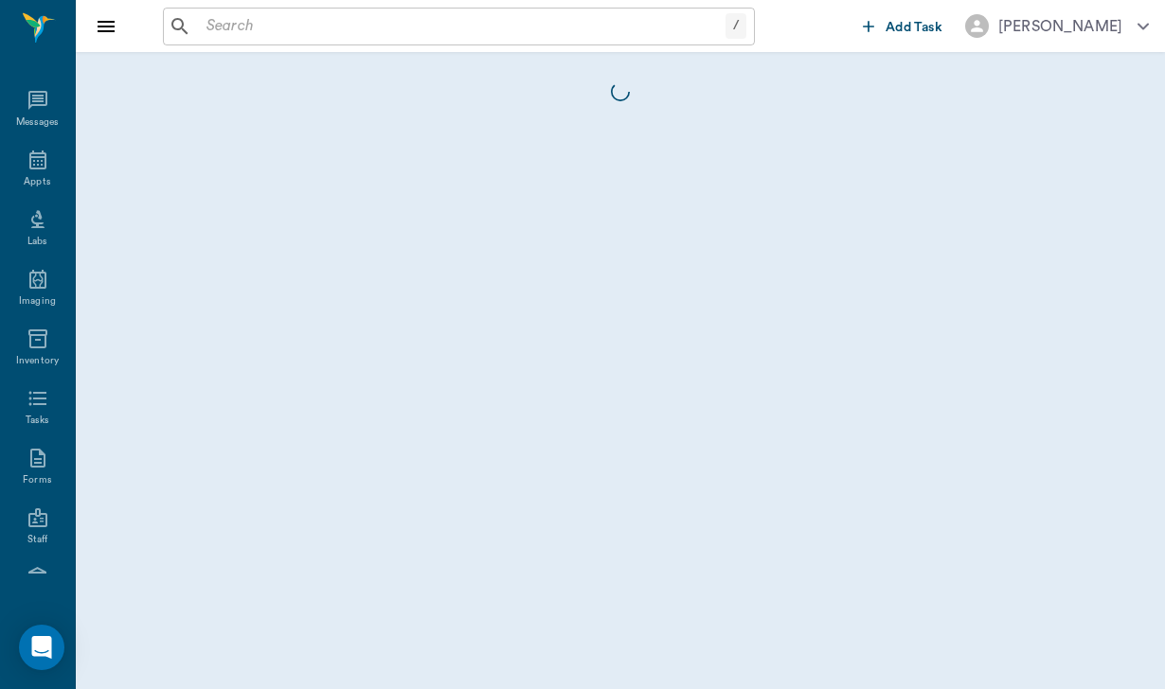
scroll to position [174, 0]
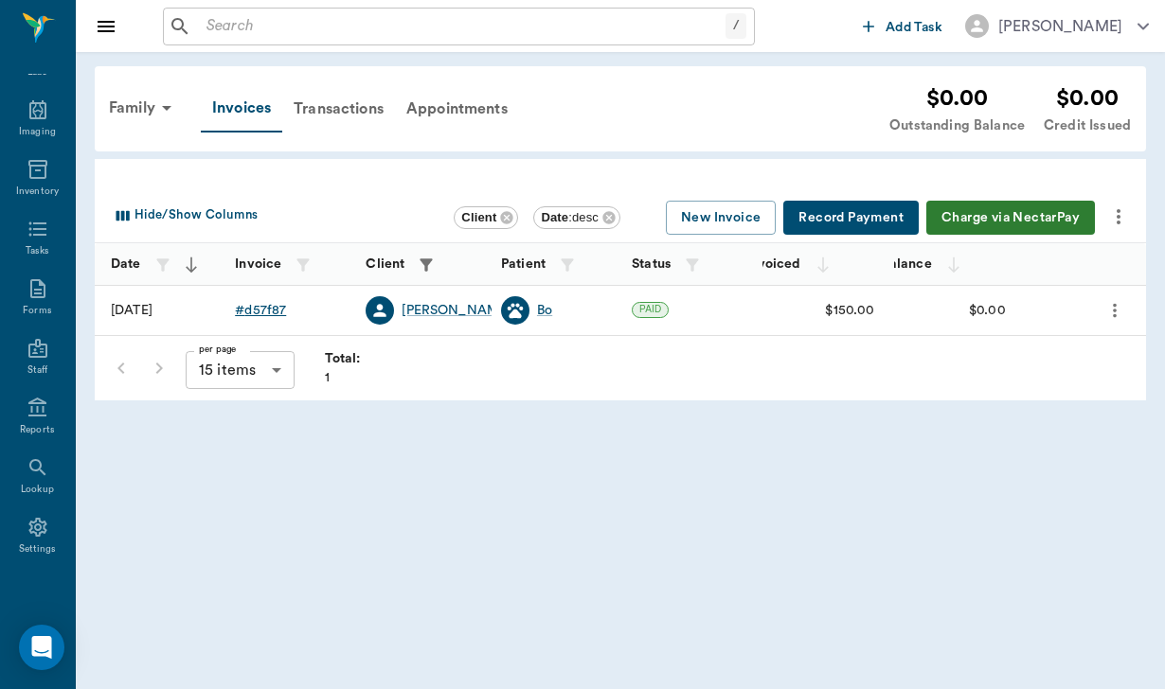
click at [266, 311] on div "# d57f87" at bounding box center [260, 310] width 51 height 19
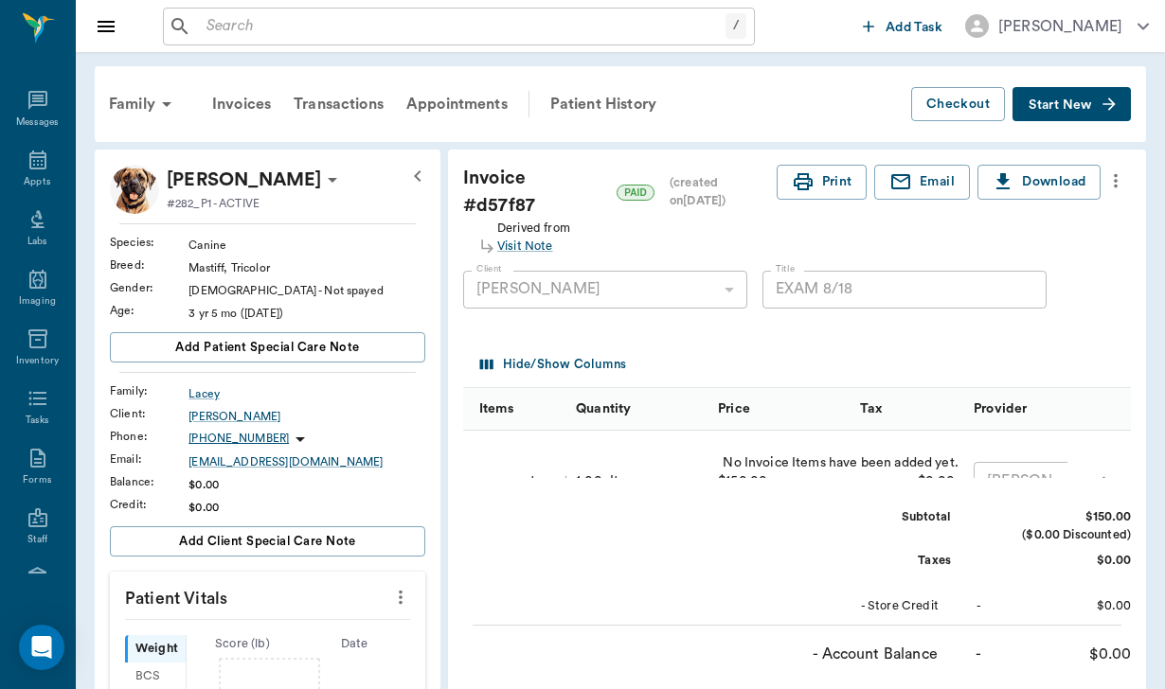
scroll to position [174, 0]
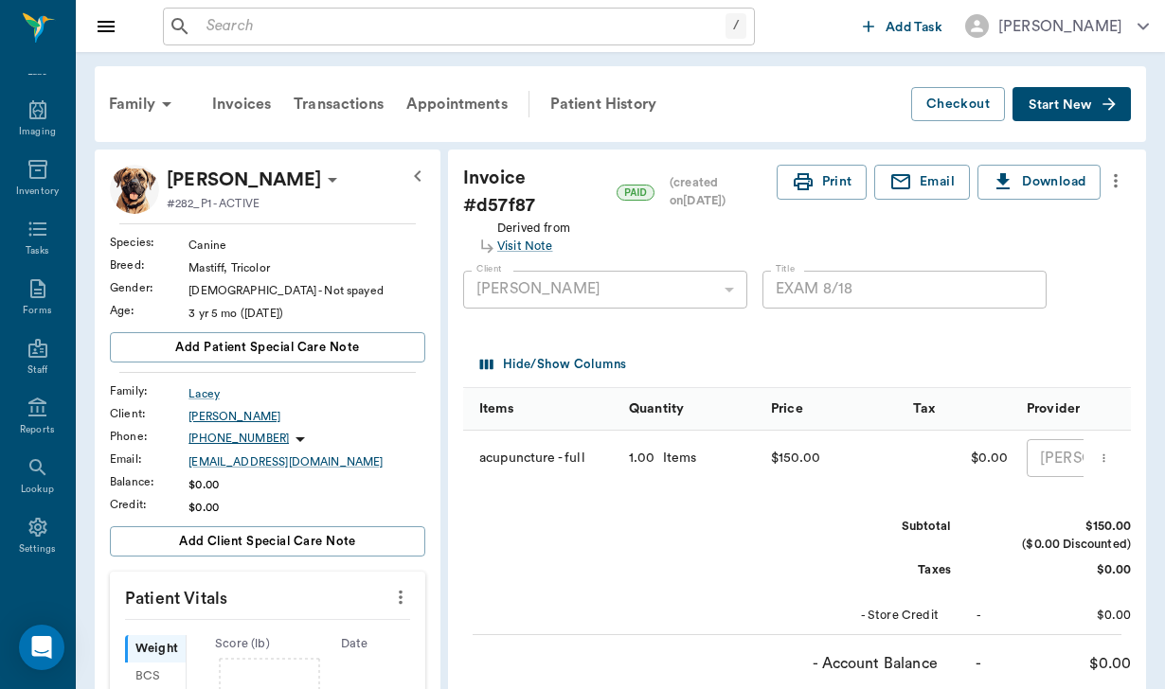
click at [201, 417] on div "[PERSON_NAME]" at bounding box center [306, 416] width 237 height 17
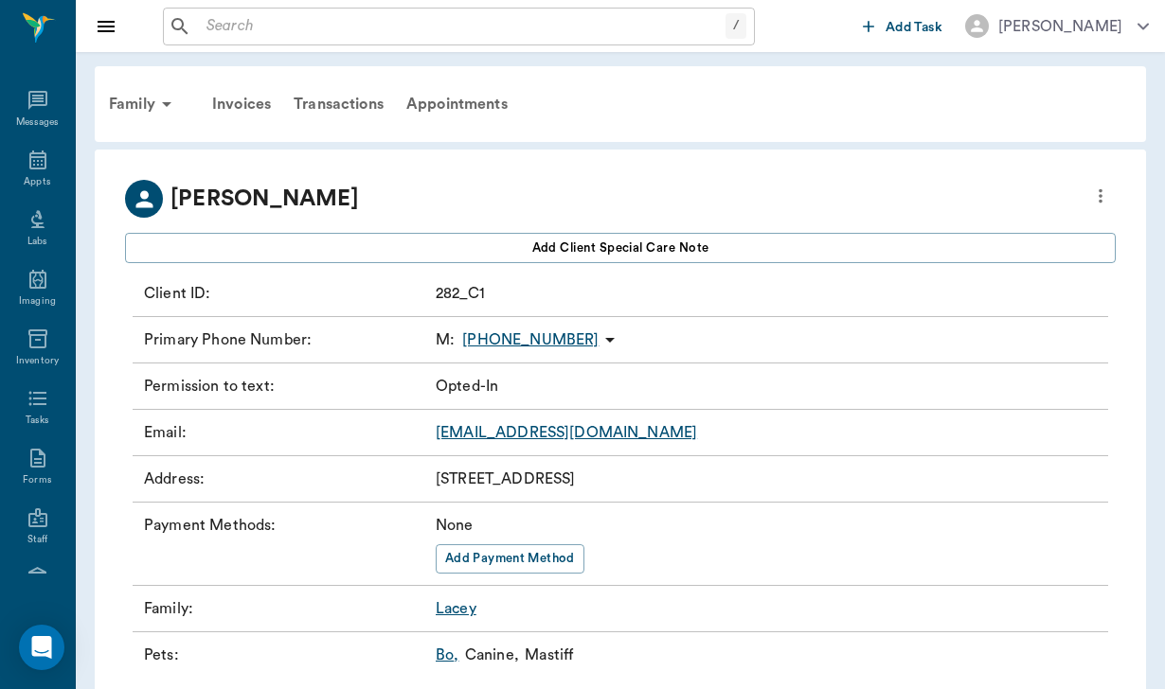
scroll to position [174, 0]
click at [119, 103] on div "Family" at bounding box center [144, 103] width 92 height 45
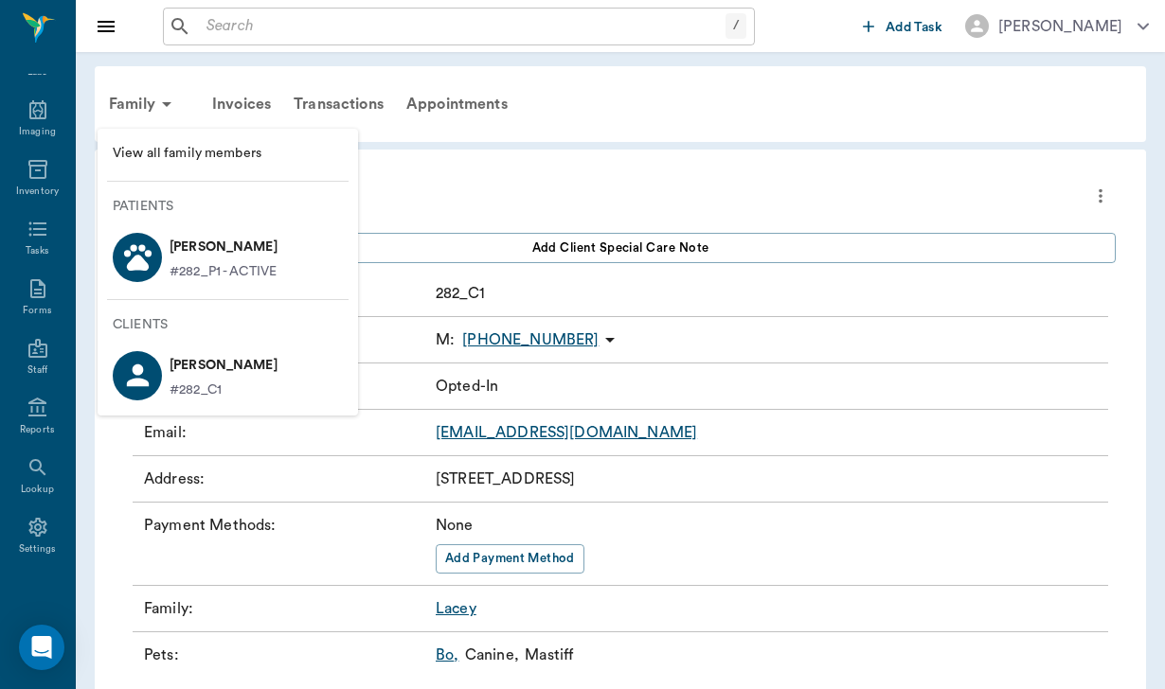
click at [194, 247] on p "[PERSON_NAME]" at bounding box center [223, 247] width 108 height 30
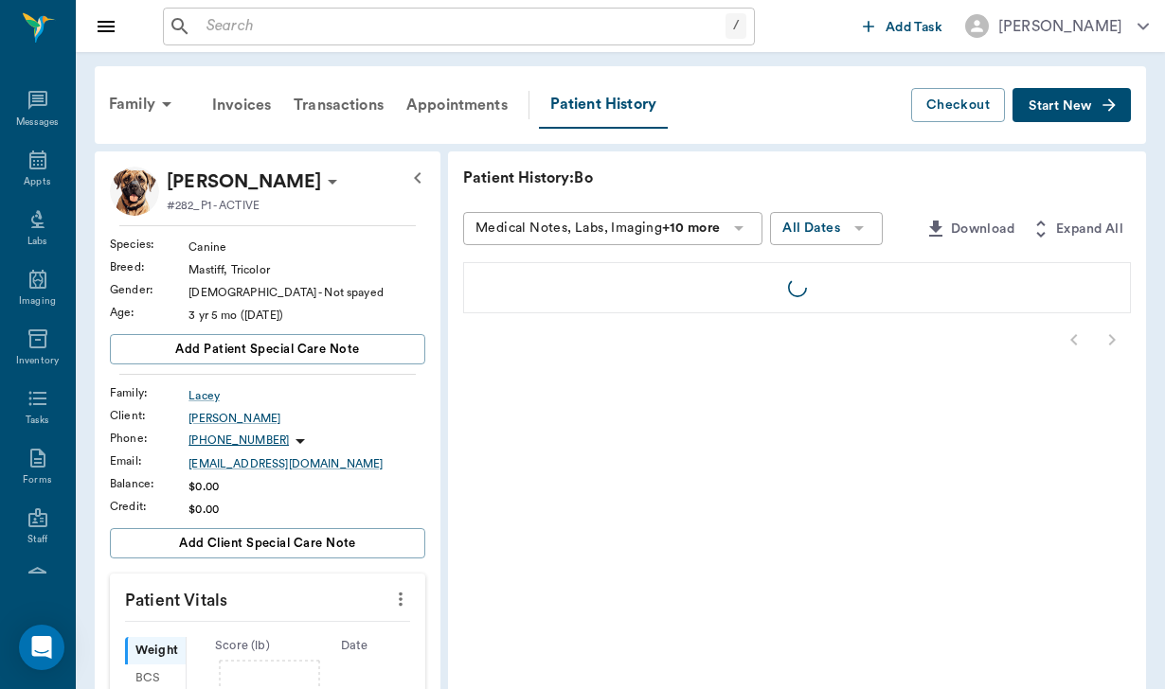
scroll to position [174, 0]
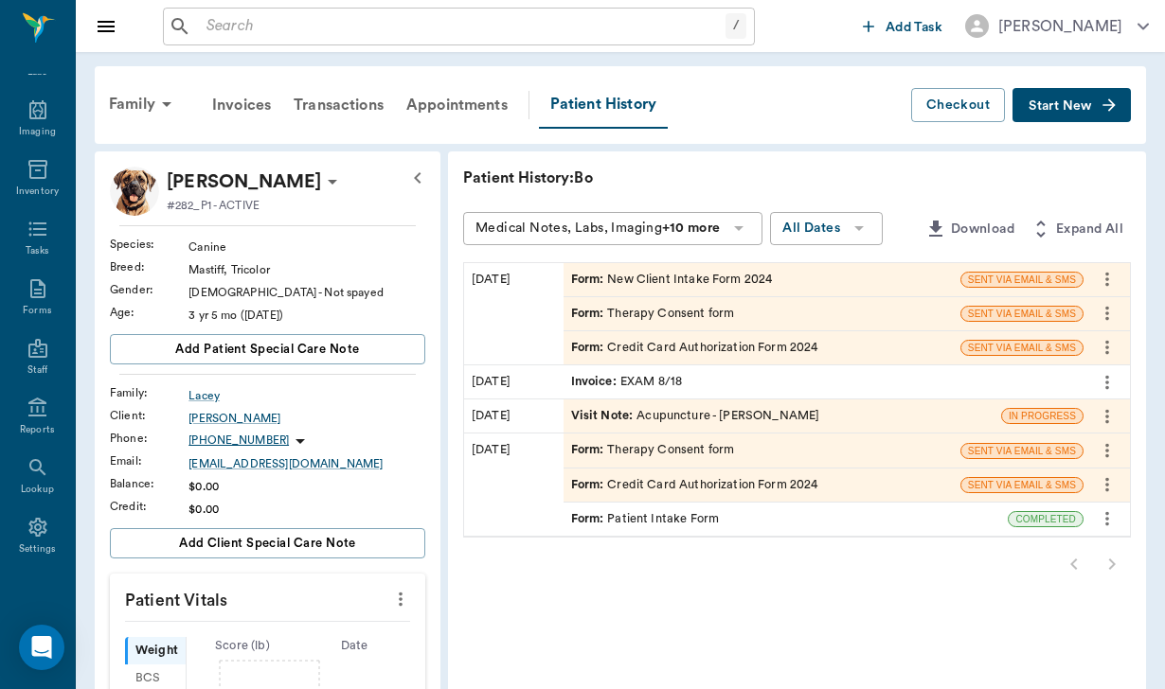
click at [1067, 106] on span "Start New" at bounding box center [1059, 106] width 63 height 0
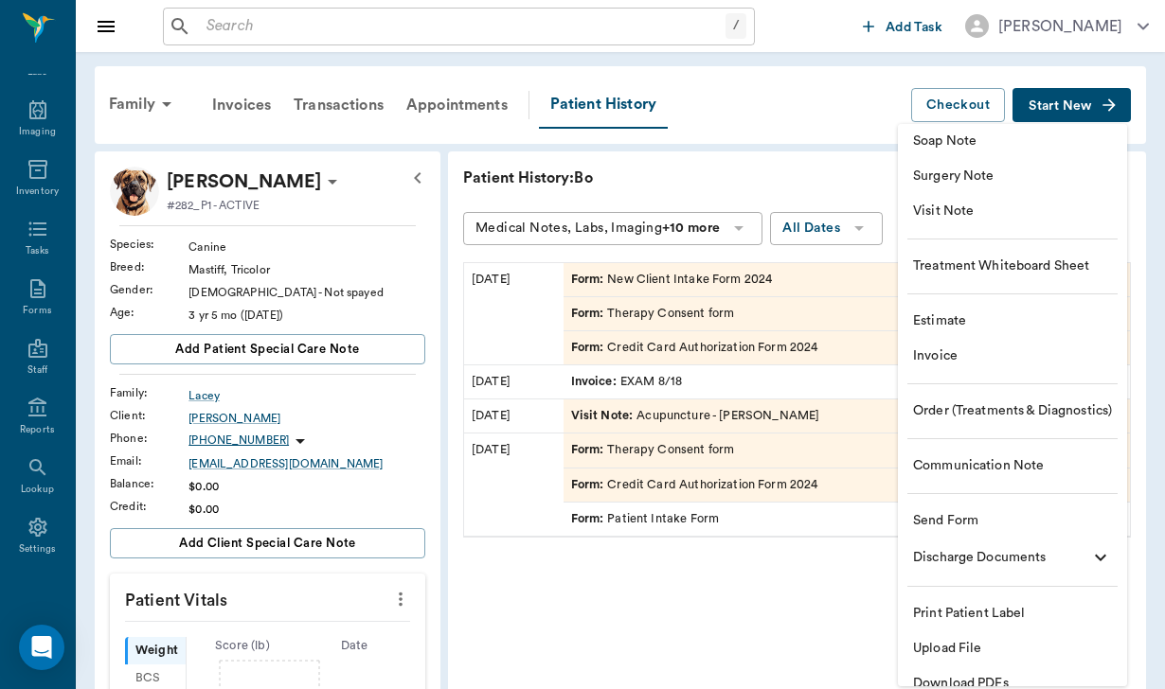
click at [992, 454] on li "Communication Note" at bounding box center [1012, 466] width 229 height 35
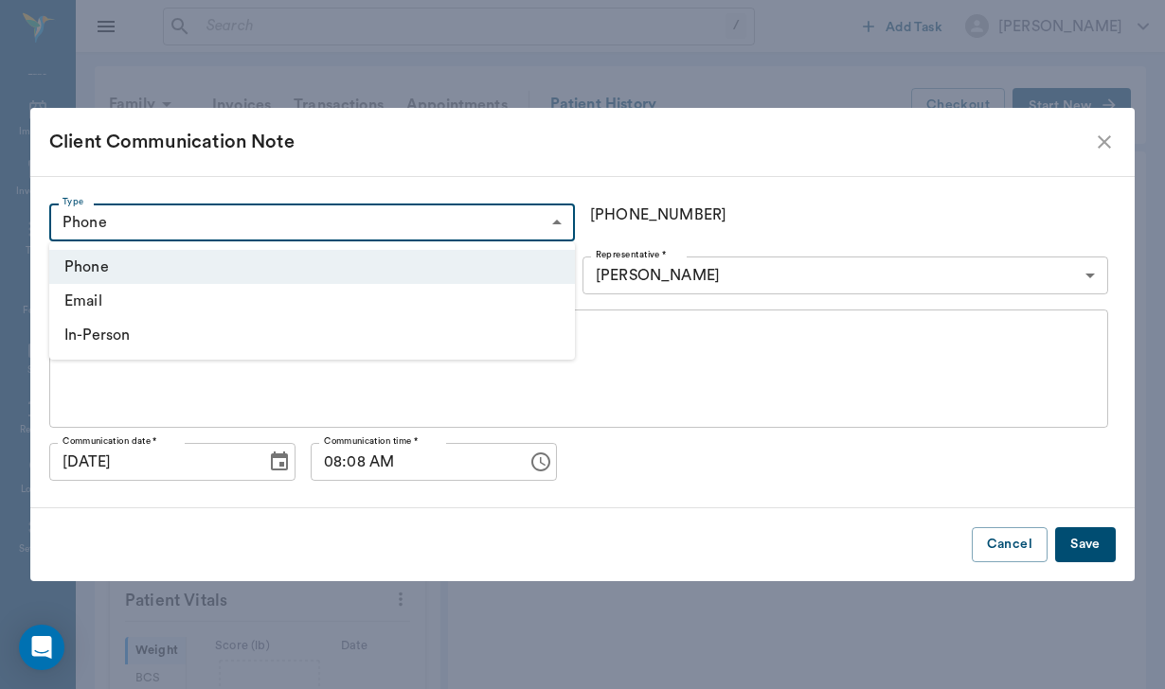
click at [266, 234] on body "/ ​ Add Task [PERSON_NAME] Nectar Messages Appts Labs Imaging Inventory Tasks F…" at bounding box center [582, 627] width 1165 height 1255
click at [203, 343] on li "In-Person" at bounding box center [311, 335] width 525 height 34
type input "IN_PERSON"
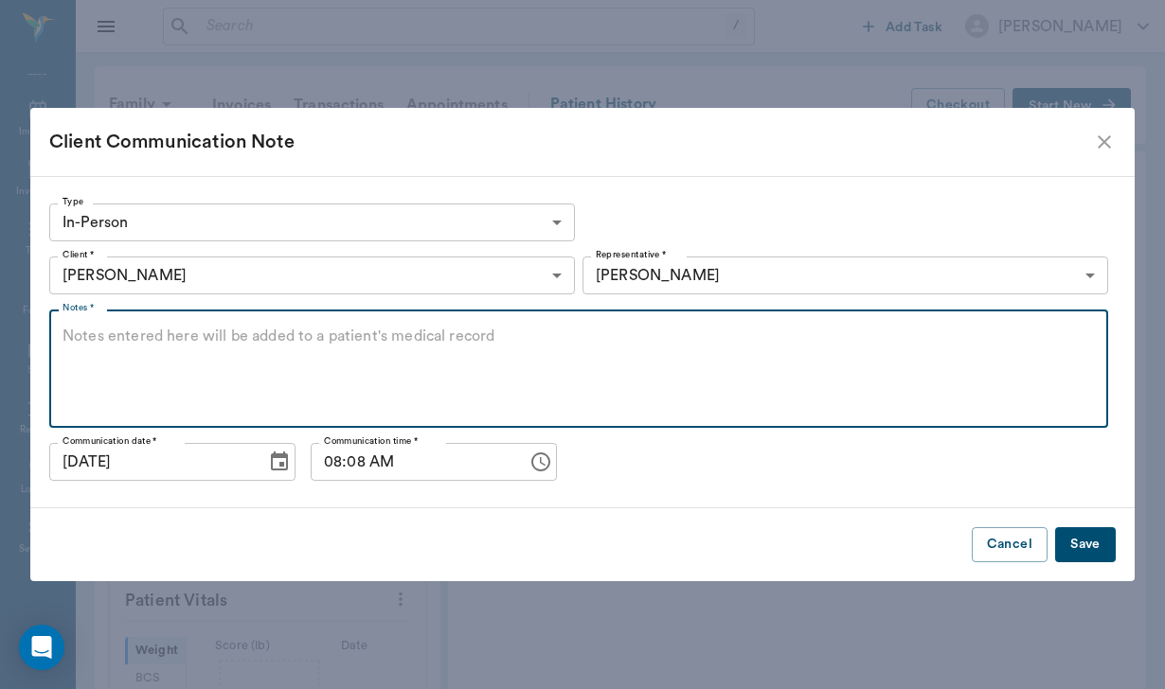
click at [203, 343] on textarea "Notes *" at bounding box center [578, 369] width 1032 height 87
type textarea "thank you note sent"
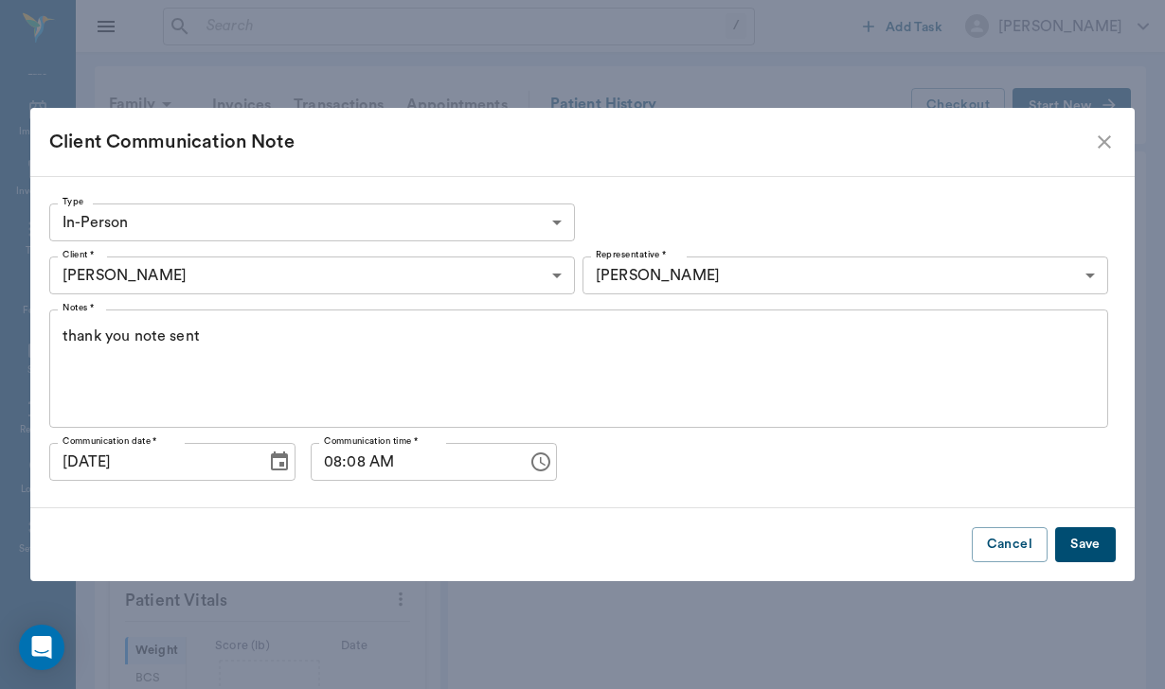
click at [1098, 553] on button "Save" at bounding box center [1085, 544] width 61 height 35
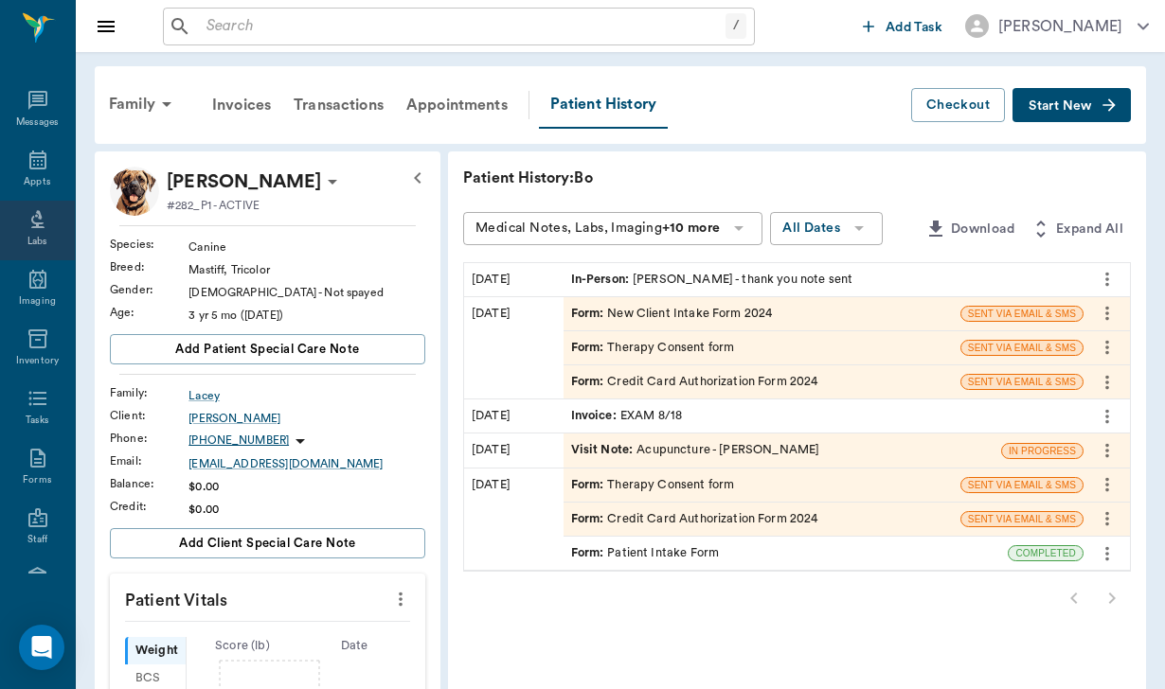
scroll to position [0, 0]
click at [46, 409] on icon at bounding box center [38, 398] width 23 height 23
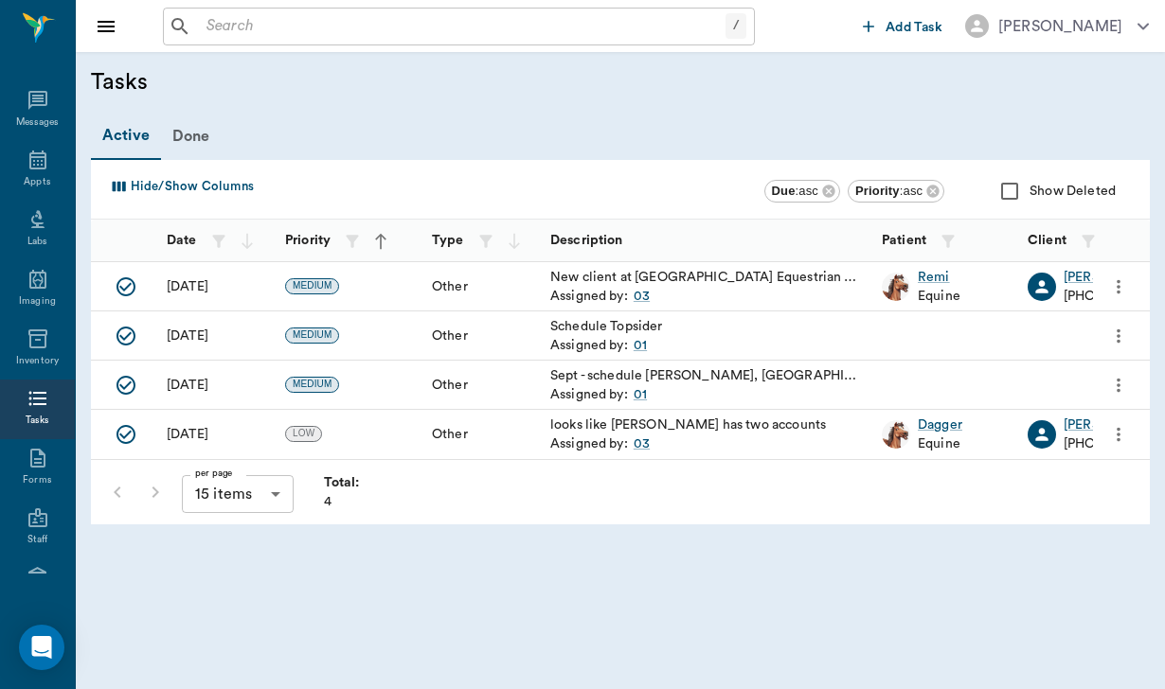
click at [904, 15] on button "Add Task" at bounding box center [902, 26] width 95 height 35
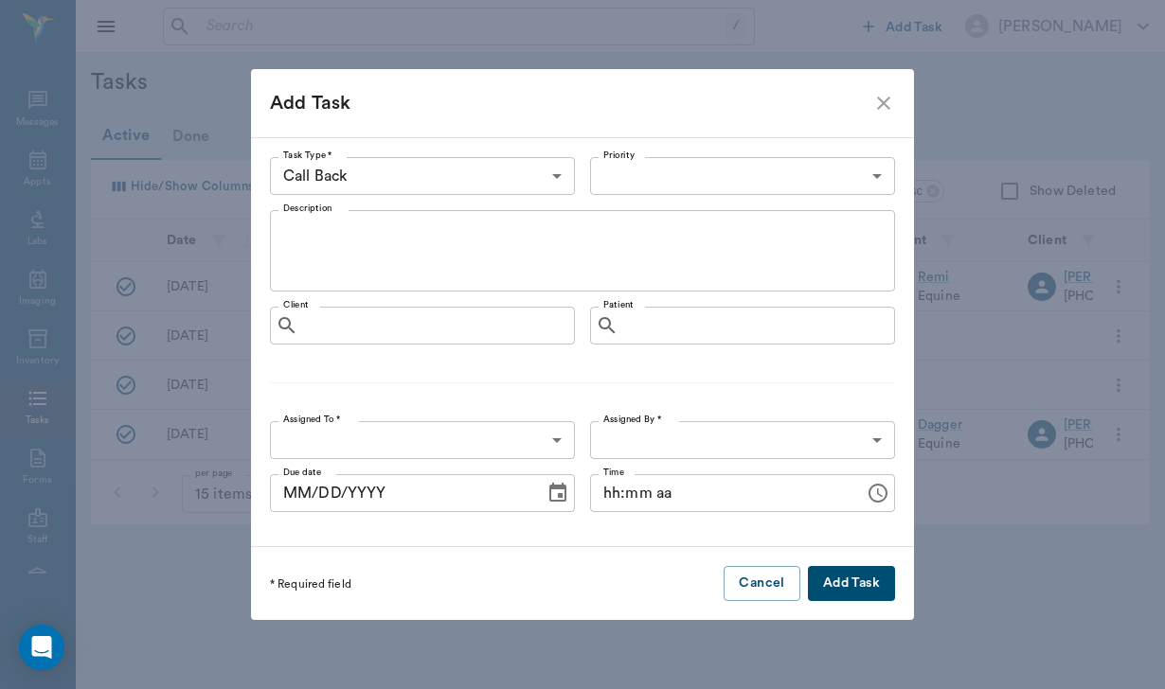
type input "64ad857a3324cf79181da3c7"
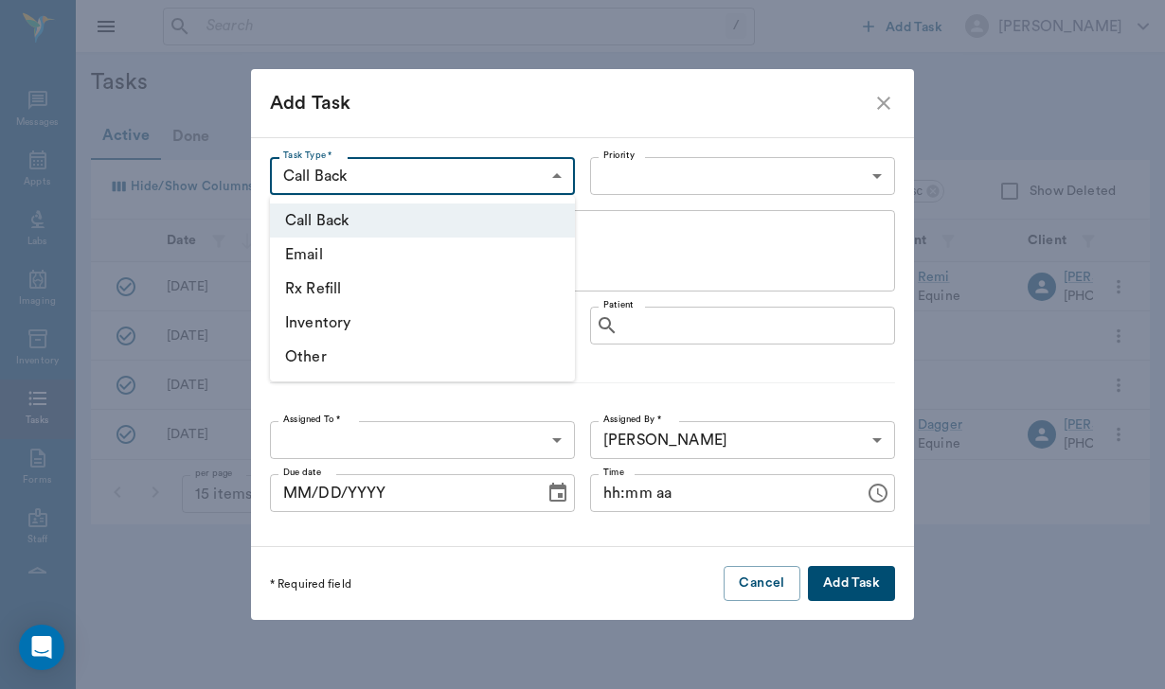
click at [482, 167] on body "/ ​ Add Task [PERSON_NAME] Nectar Messages Appts Labs Imaging Inventory Tasks F…" at bounding box center [582, 344] width 1165 height 689
click at [398, 368] on li "Other" at bounding box center [422, 357] width 305 height 34
type input "OTHER"
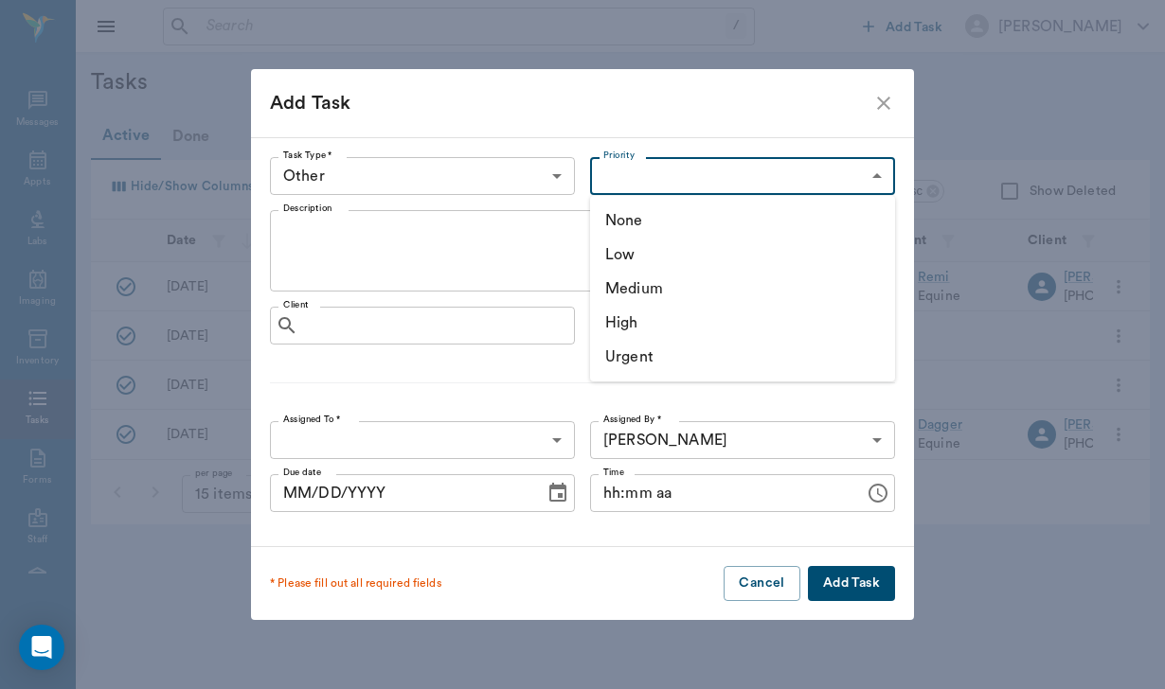
click at [653, 176] on body "/ ​ Add Task [PERSON_NAME] Nectar Messages Appts Labs Imaging Inventory Tasks F…" at bounding box center [582, 344] width 1165 height 689
click at [658, 286] on li "Medium" at bounding box center [742, 289] width 305 height 34
type input "MEDIUM"
click at [393, 256] on textarea "Description" at bounding box center [582, 251] width 598 height 65
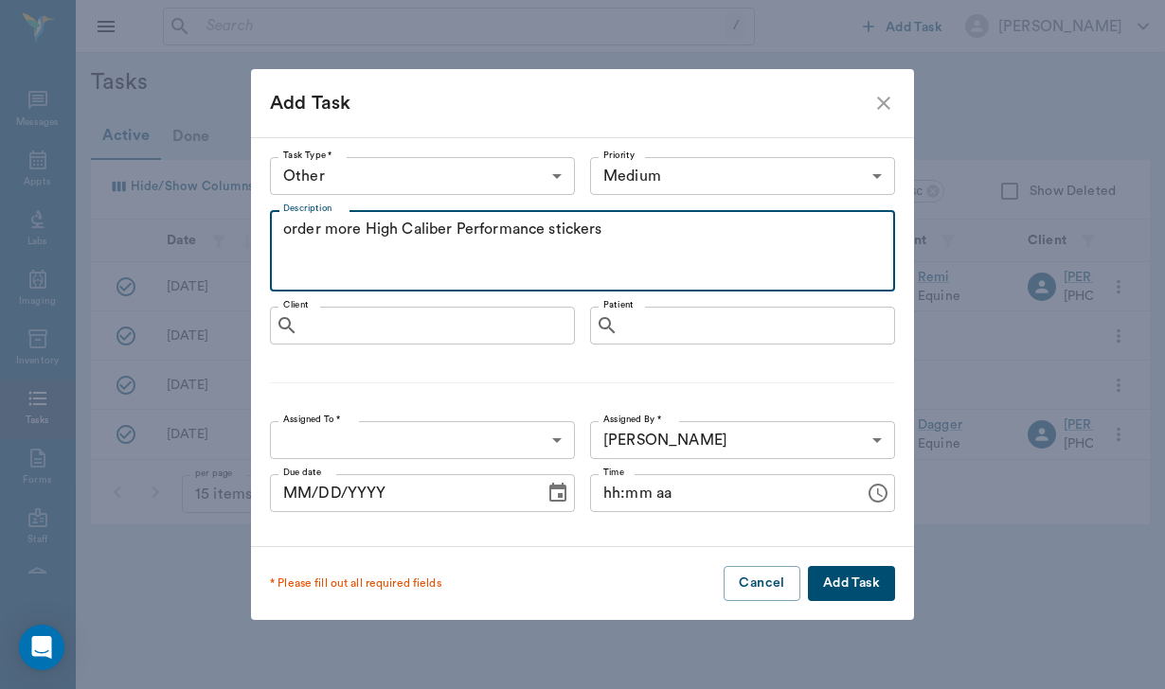
click at [549, 226] on textarea "order more High Caliber Performance stickers" at bounding box center [582, 251] width 598 height 65
type textarea "order more High Caliber Performance round stickers"
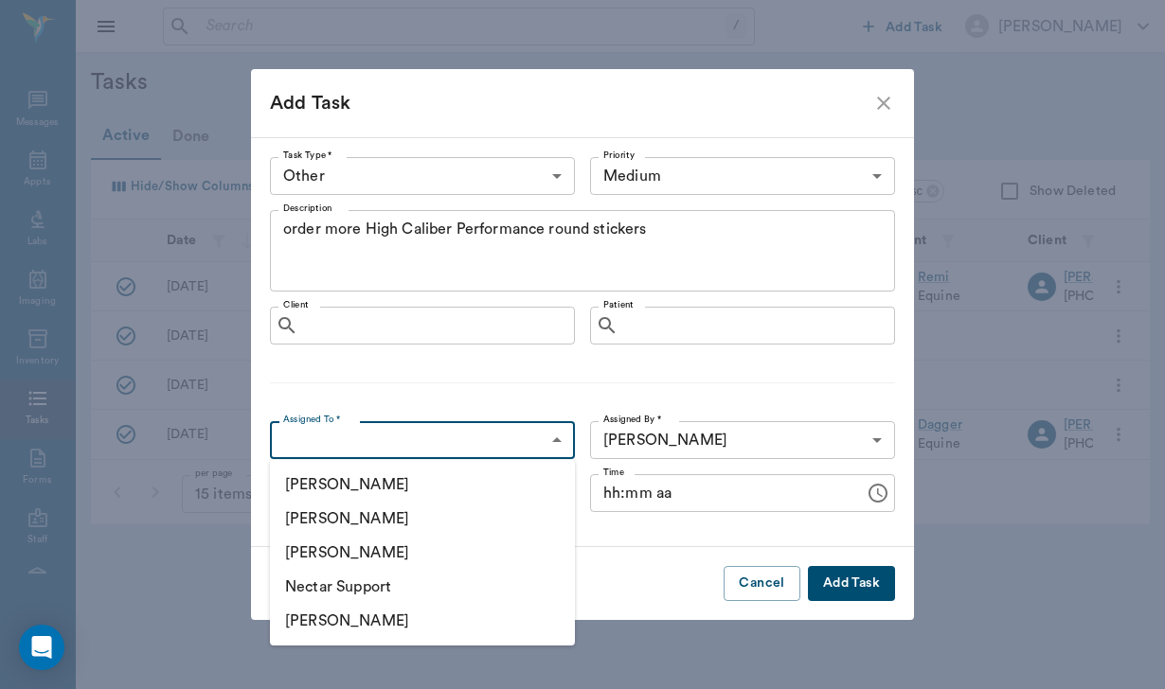
click at [350, 451] on body "/ ​ Add Task [PERSON_NAME] Nectar Messages Appts Labs Imaging Inventory Tasks F…" at bounding box center [582, 344] width 1165 height 689
click at [361, 525] on li "[PERSON_NAME]" at bounding box center [422, 519] width 305 height 34
type input "649b3e03b5bc7e03f9326794"
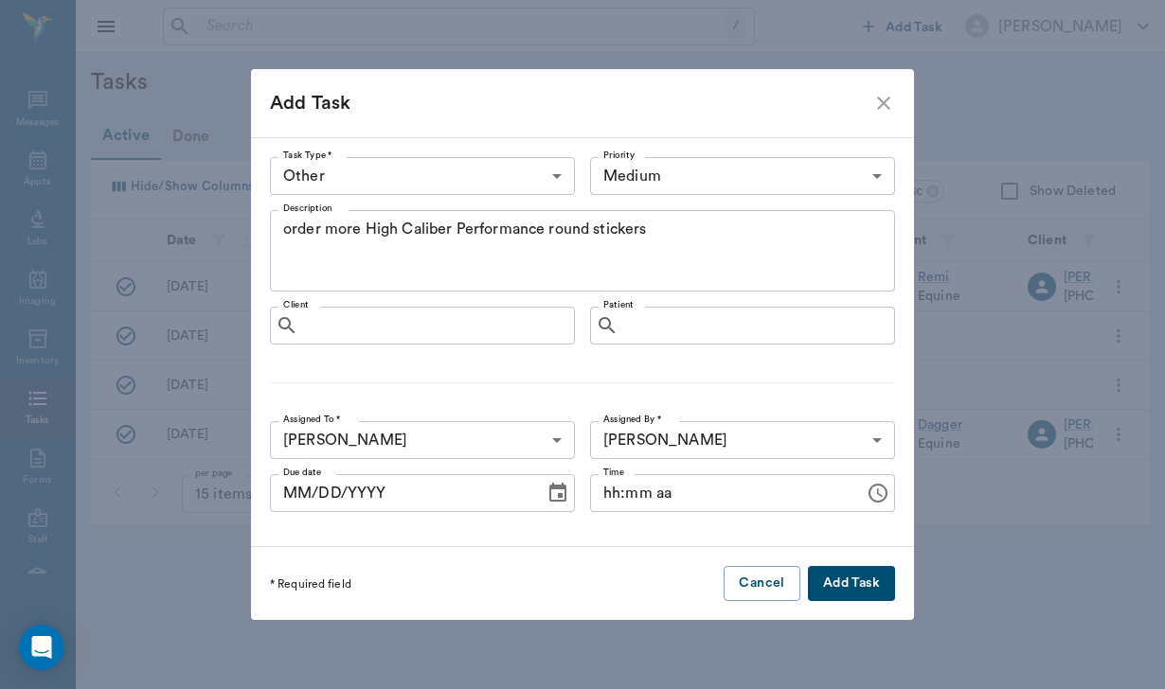
click at [862, 585] on button "Add Task" at bounding box center [851, 583] width 87 height 35
